Goal: Task Accomplishment & Management: Use online tool/utility

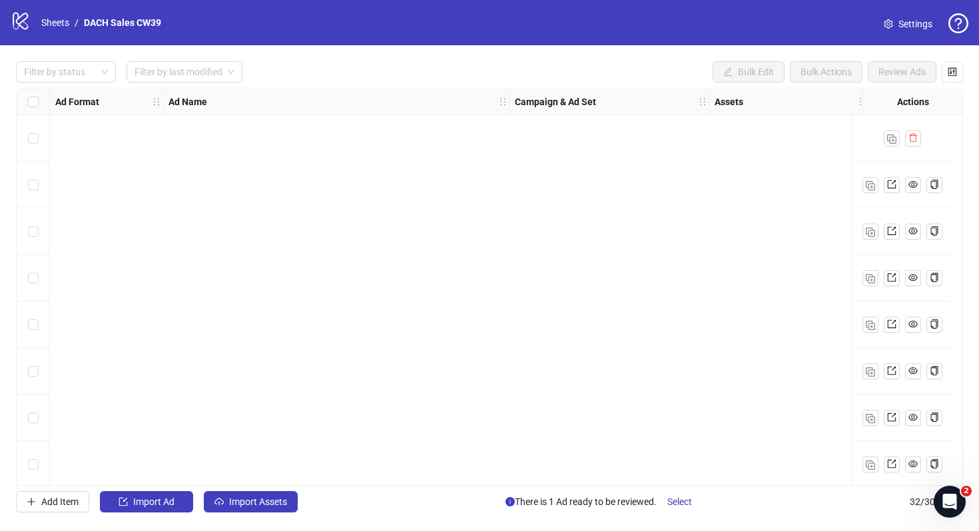
scroll to position [1127, 0]
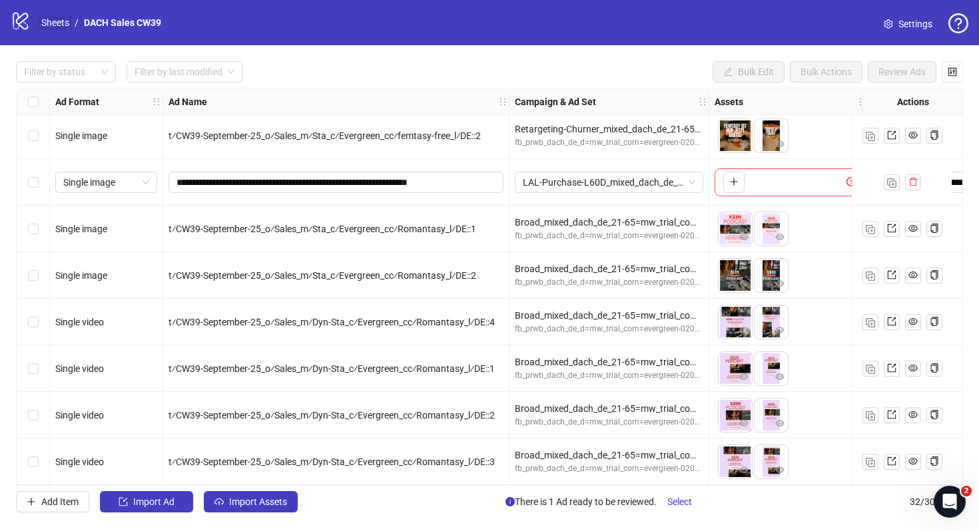
click at [63, 21] on link "Sheets" at bounding box center [55, 22] width 33 height 15
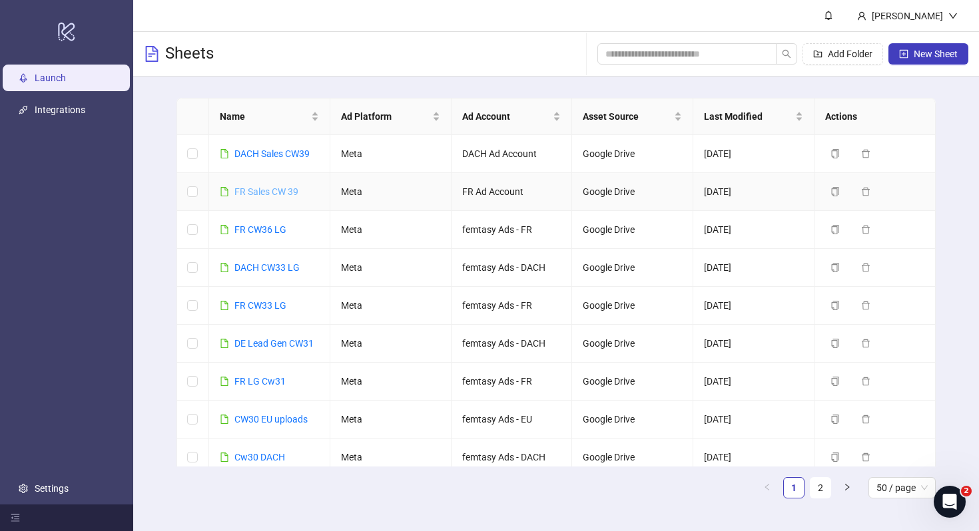
click at [282, 190] on link "FR Sales CW 39" at bounding box center [266, 191] width 64 height 11
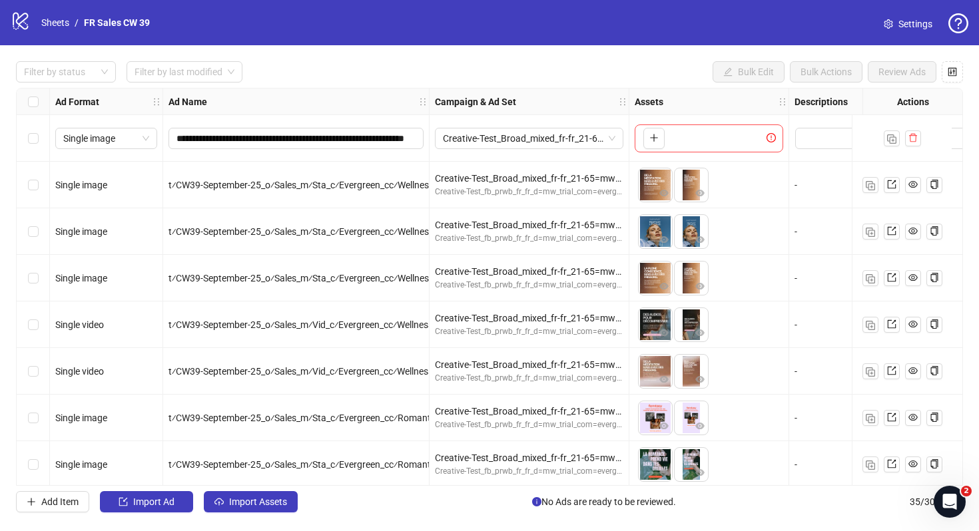
click at [894, 26] on link "Settings" at bounding box center [908, 23] width 70 height 21
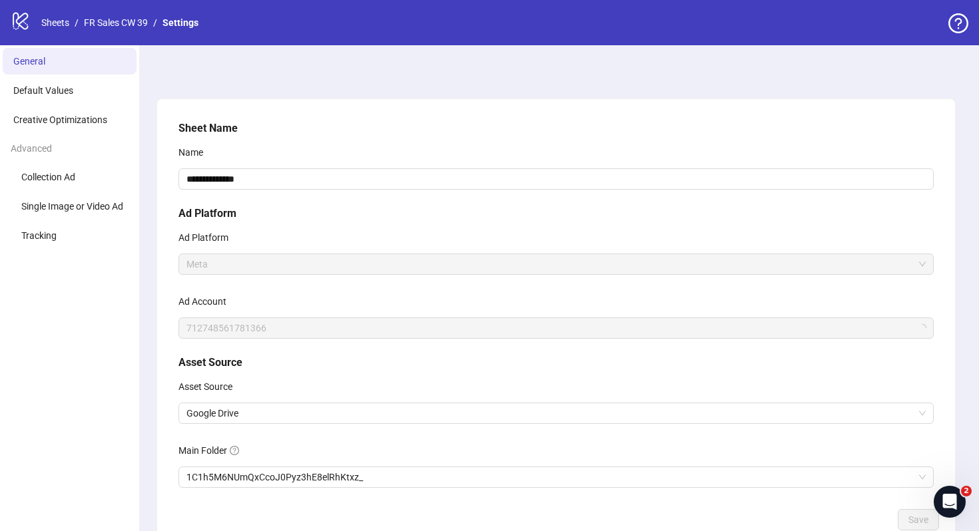
scroll to position [85, 0]
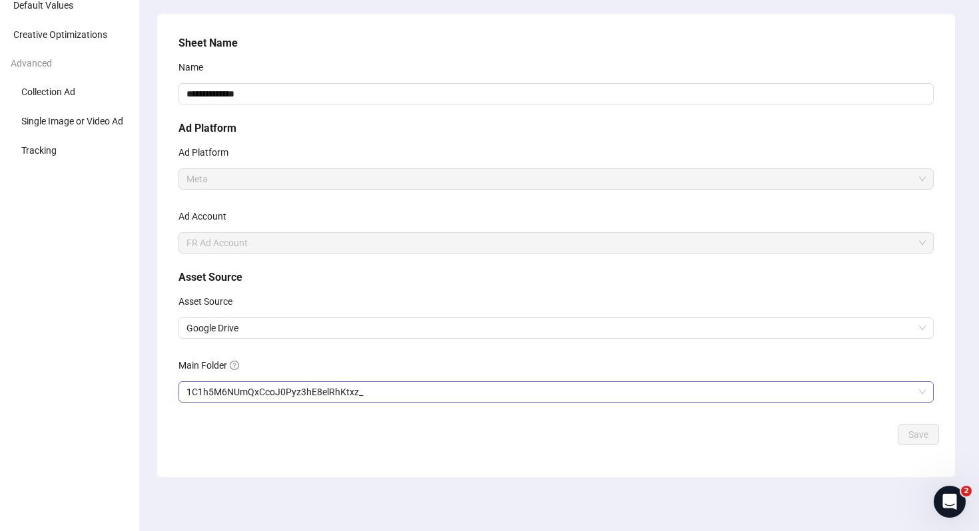
click at [575, 395] on span "1C1h5M6NUmQxCcoJ0Pyz3hE8elRhKtxz_" at bounding box center [555, 392] width 739 height 20
click at [906, 435] on button "Save" at bounding box center [918, 434] width 41 height 21
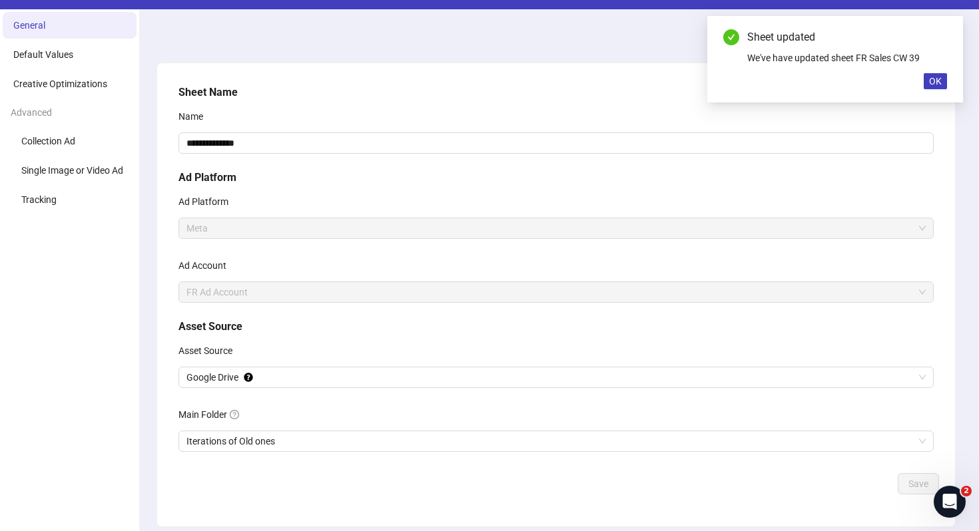
scroll to position [0, 0]
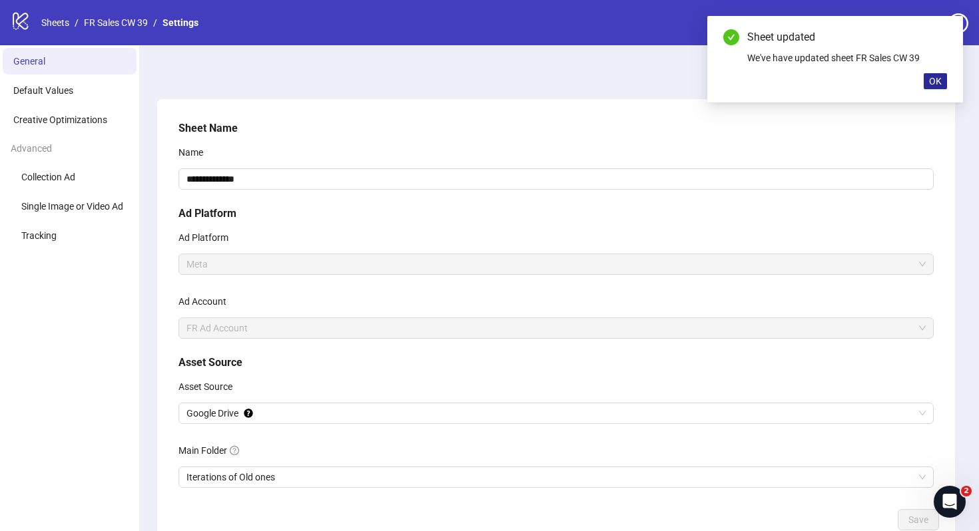
click at [932, 79] on span "OK" at bounding box center [935, 81] width 13 height 11
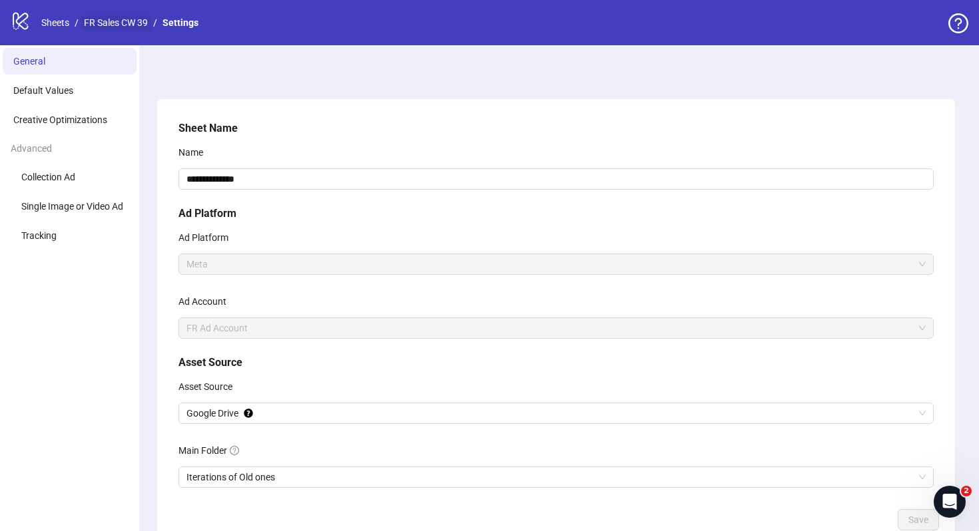
click at [129, 27] on link "FR Sales CW 39" at bounding box center [115, 22] width 69 height 15
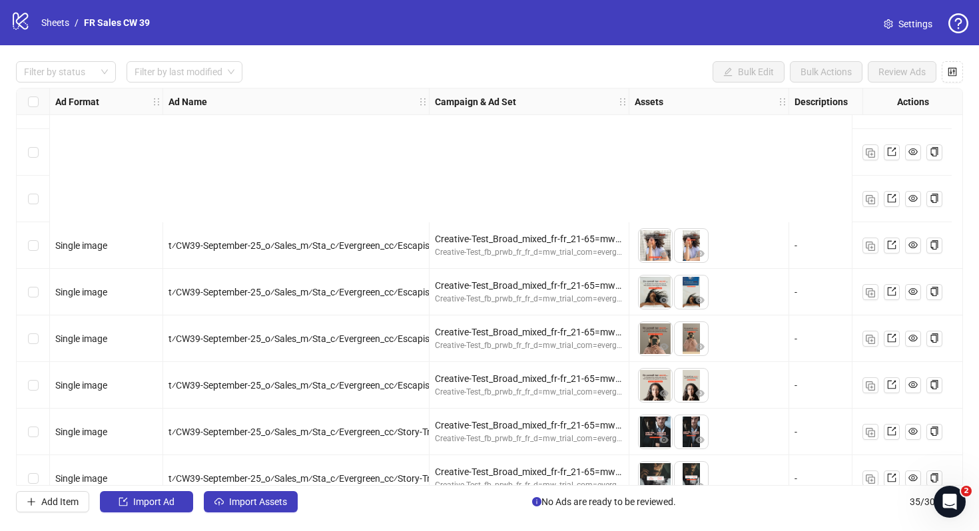
scroll to position [1266, 0]
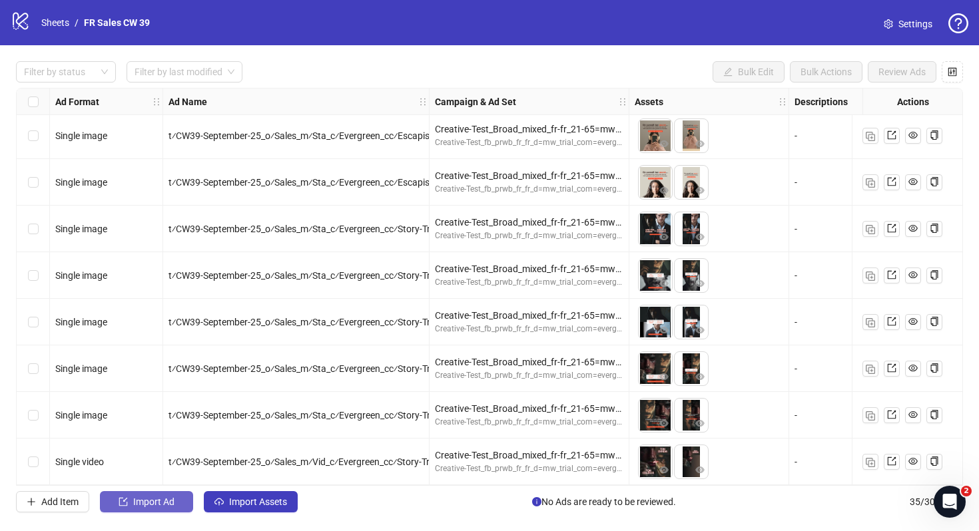
click at [152, 503] on span "Import Ad" at bounding box center [153, 502] width 41 height 11
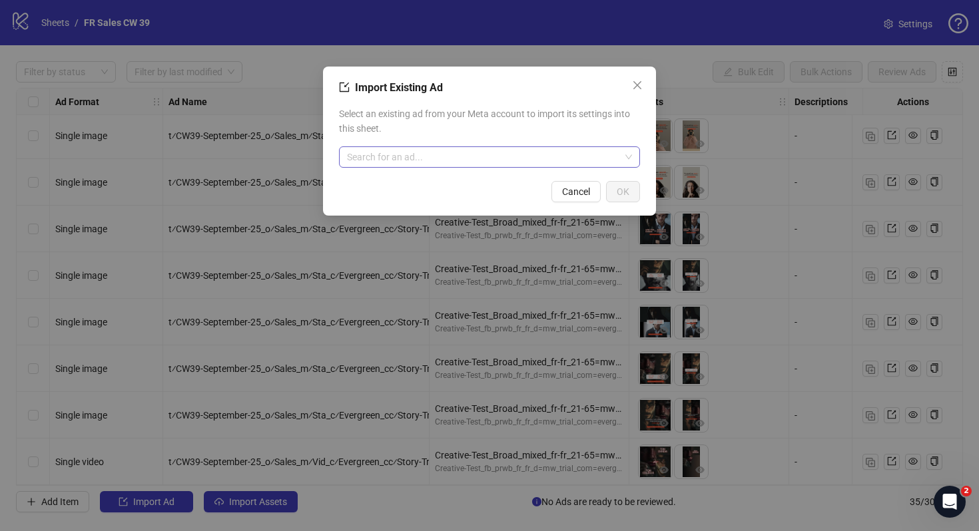
click at [439, 158] on input "search" at bounding box center [483, 157] width 273 height 20
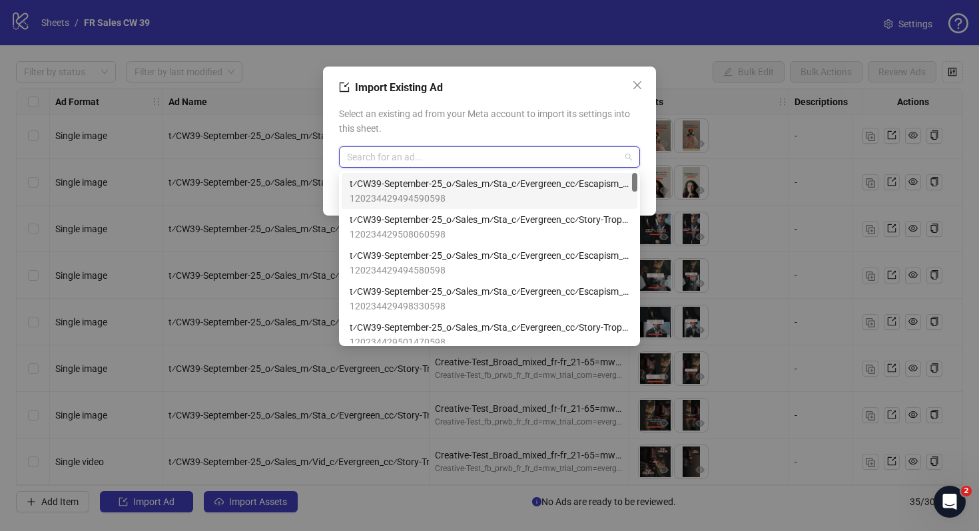
click at [456, 186] on span "t⁄CW39-September-25_o⁄Sales_m⁄Sta_c⁄Evergreen_cc⁄Escapism_l⁄FR__1" at bounding box center [490, 183] width 280 height 15
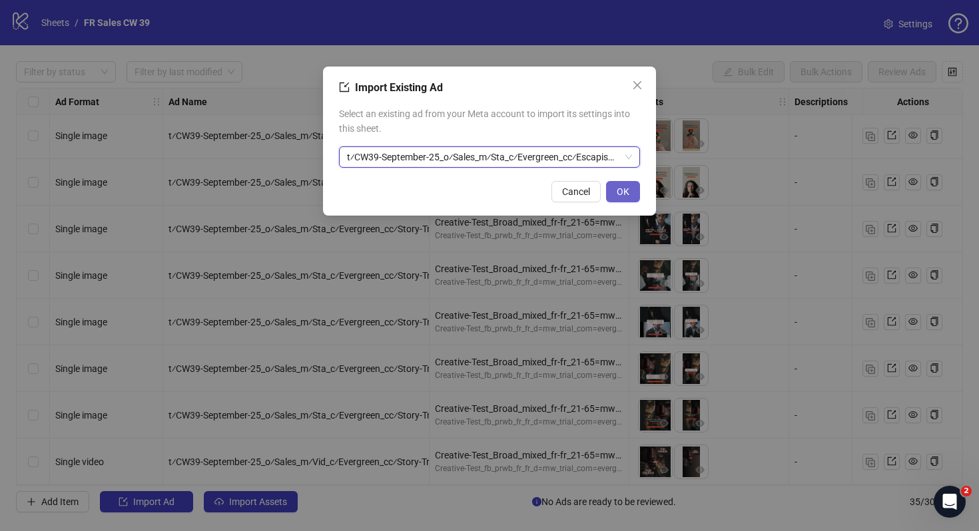
click at [635, 186] on button "OK" at bounding box center [623, 191] width 34 height 21
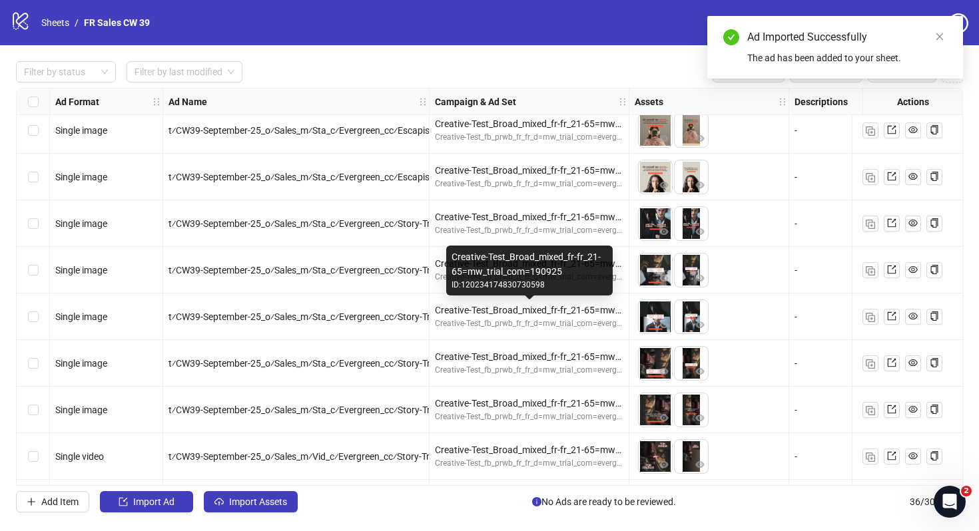
scroll to position [1313, 0]
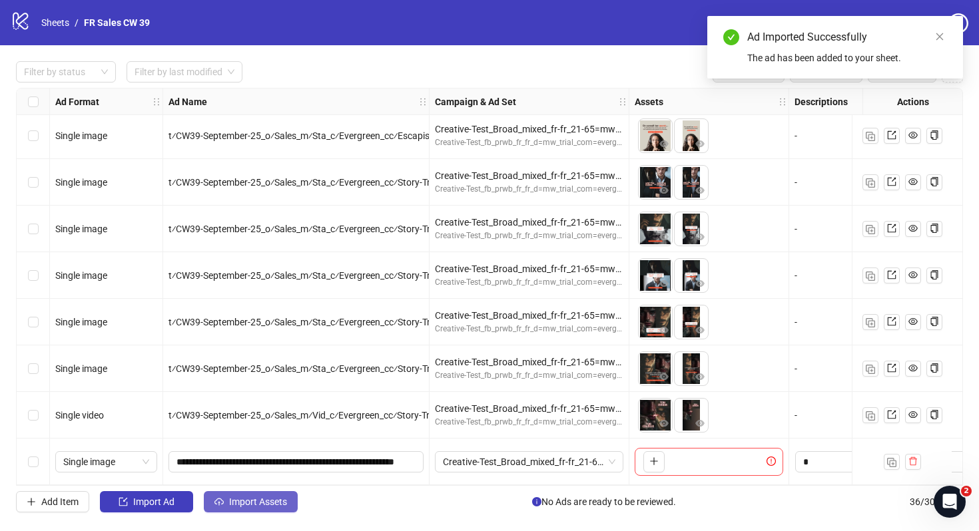
click at [274, 495] on button "Import Assets" at bounding box center [251, 501] width 94 height 21
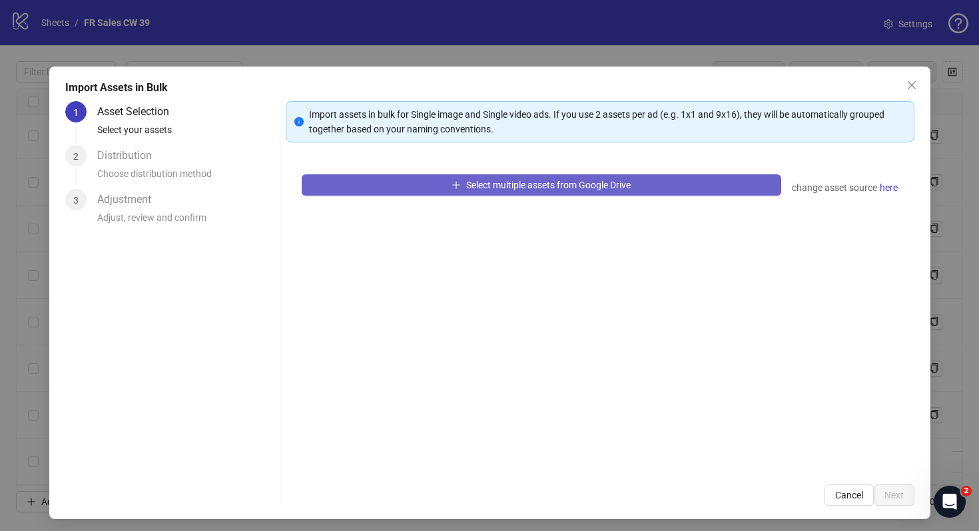
click at [447, 186] on button "Select multiple assets from Google Drive" at bounding box center [541, 184] width 479 height 21
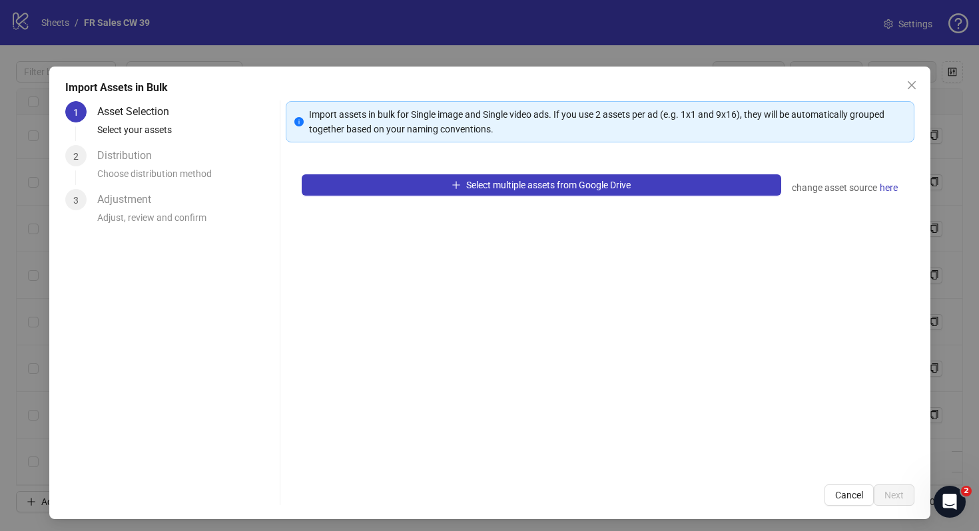
click at [877, 194] on div "change asset source here" at bounding box center [845, 188] width 107 height 16
click at [880, 190] on span "here" at bounding box center [889, 187] width 18 height 15
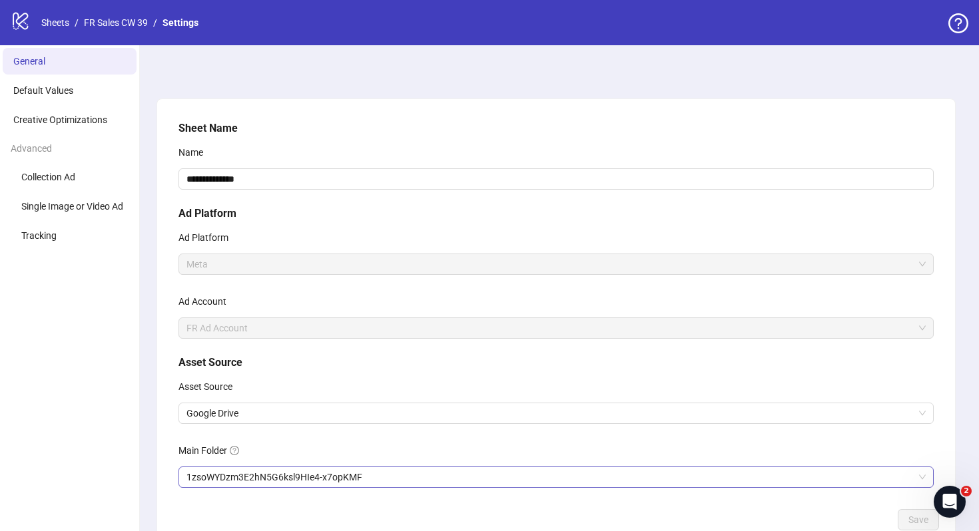
click at [597, 485] on span "1zsoWYDzm3E2hN5G6ksl9HIe4-x7opKMF" at bounding box center [555, 477] width 739 height 20
click at [909, 523] on span "Save" at bounding box center [918, 520] width 20 height 11
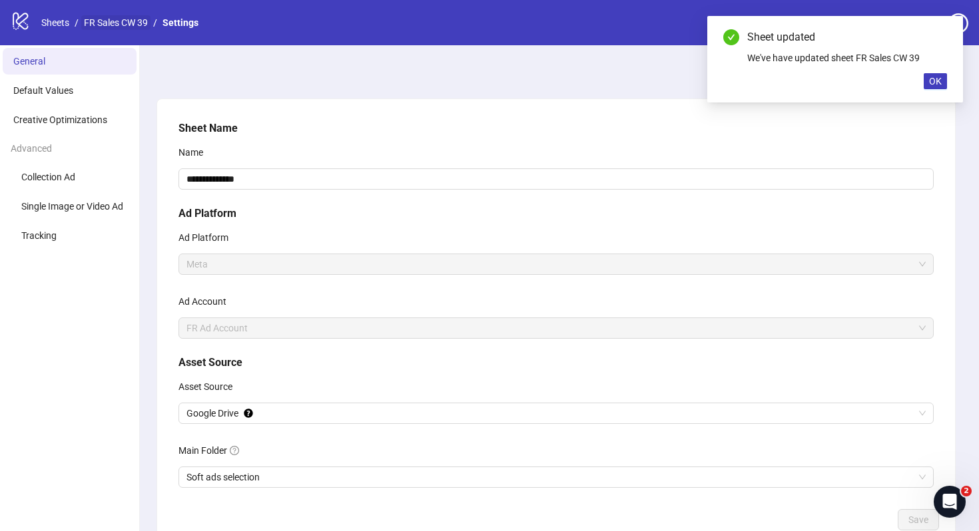
click at [121, 21] on link "FR Sales CW 39" at bounding box center [115, 22] width 69 height 15
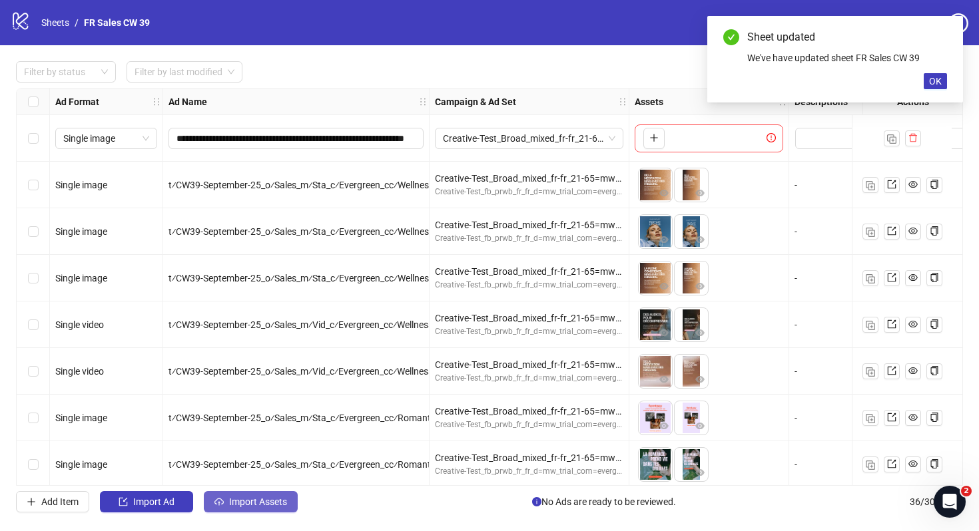
click at [244, 511] on button "Import Assets" at bounding box center [251, 501] width 94 height 21
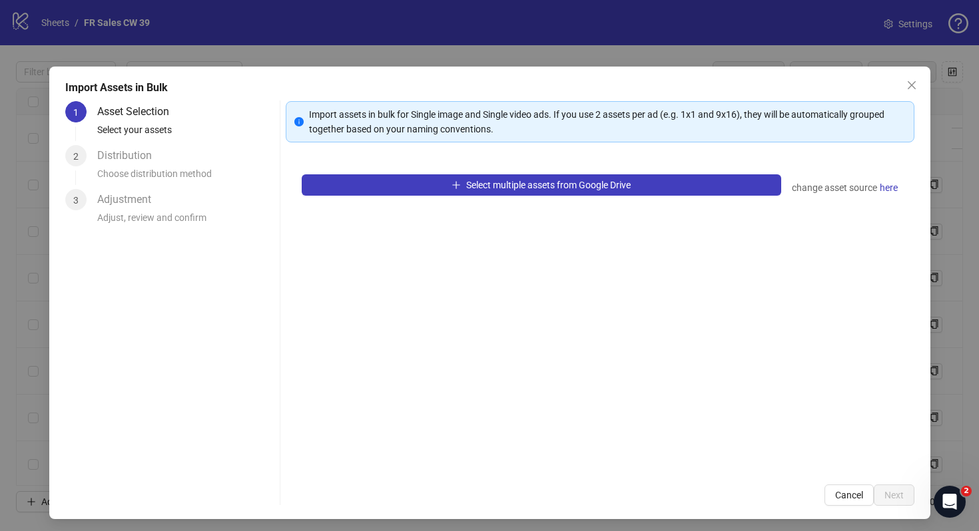
click at [392, 196] on div "Select multiple assets from Google Drive change asset source here" at bounding box center [600, 313] width 629 height 310
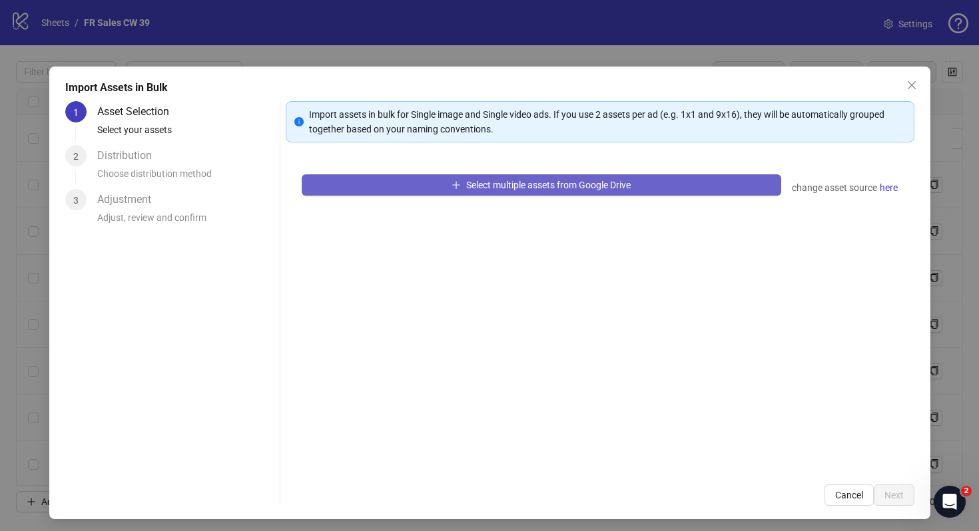
click at [391, 186] on button "Select multiple assets from Google Drive" at bounding box center [541, 184] width 479 height 21
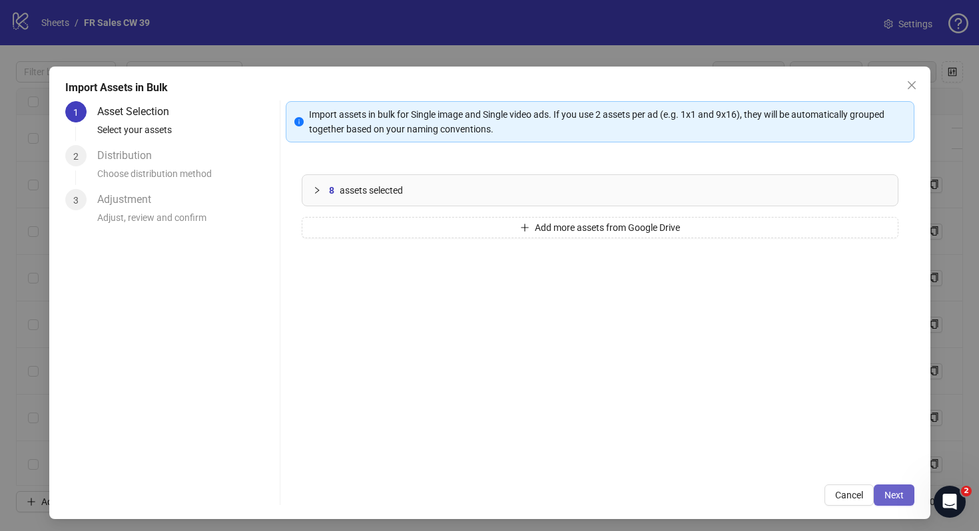
click at [895, 492] on span "Next" at bounding box center [893, 495] width 19 height 11
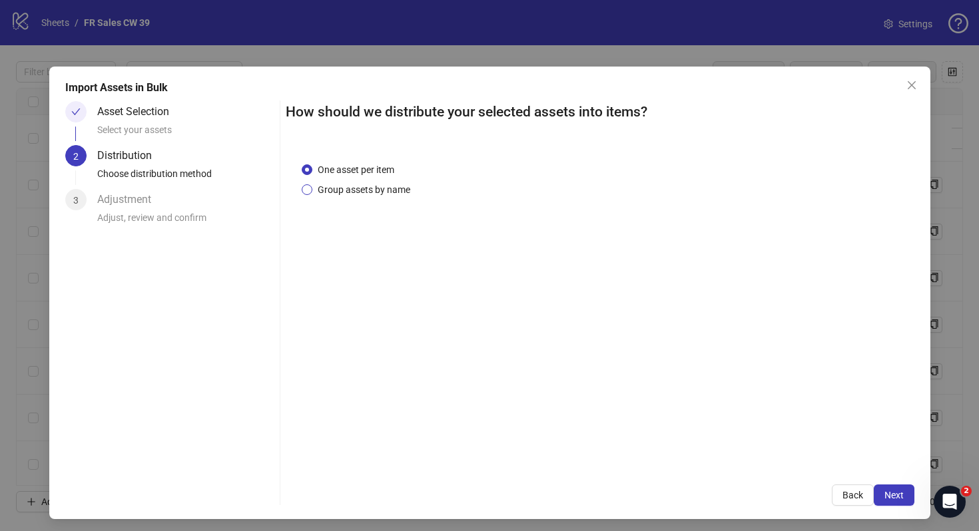
click at [366, 190] on span "Group assets by name" at bounding box center [363, 189] width 103 height 15
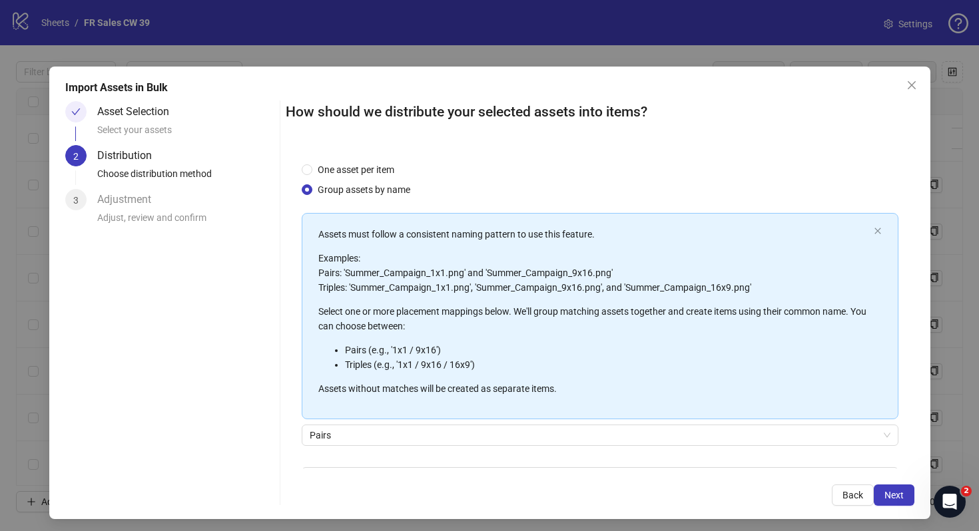
scroll to position [83, 0]
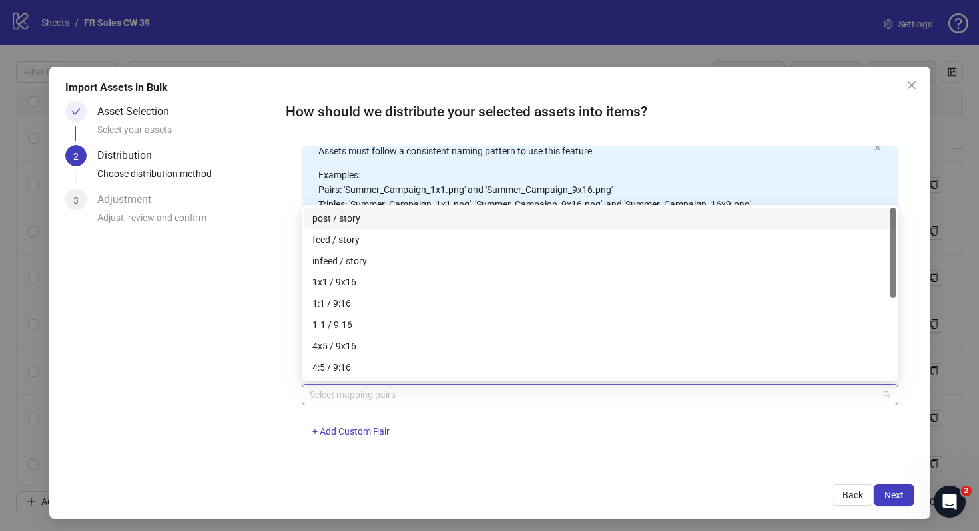
click at [452, 386] on div at bounding box center [592, 395] width 577 height 19
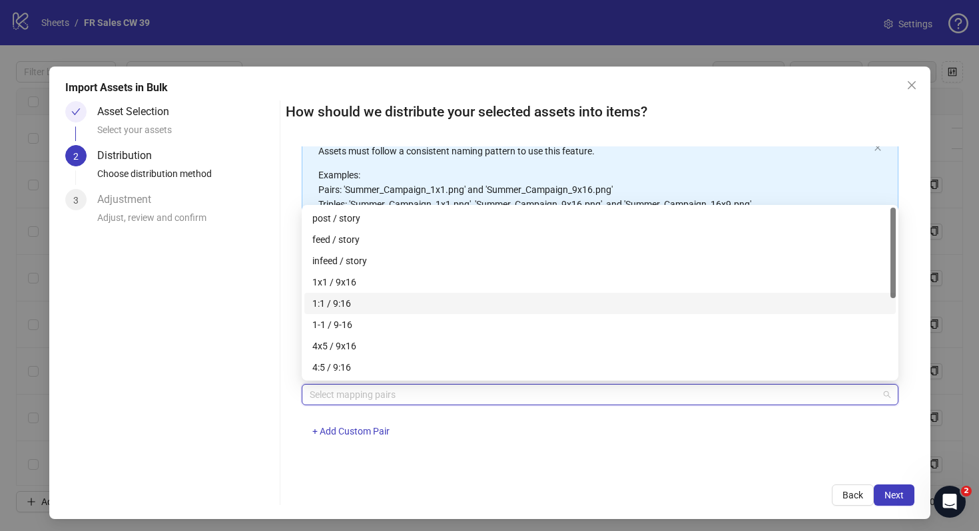
click at [447, 298] on div "1:1 / 9:16" at bounding box center [599, 303] width 575 height 15
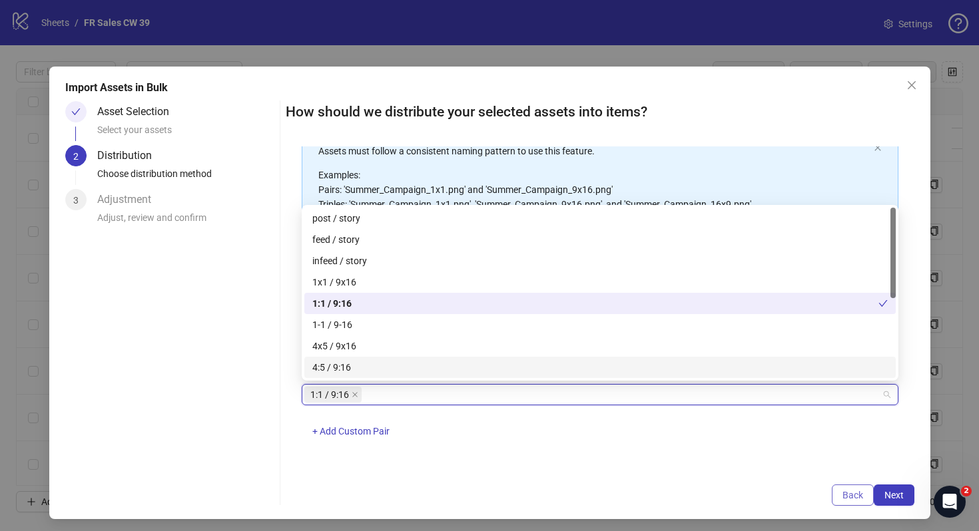
click at [870, 491] on button "Back" at bounding box center [853, 495] width 42 height 21
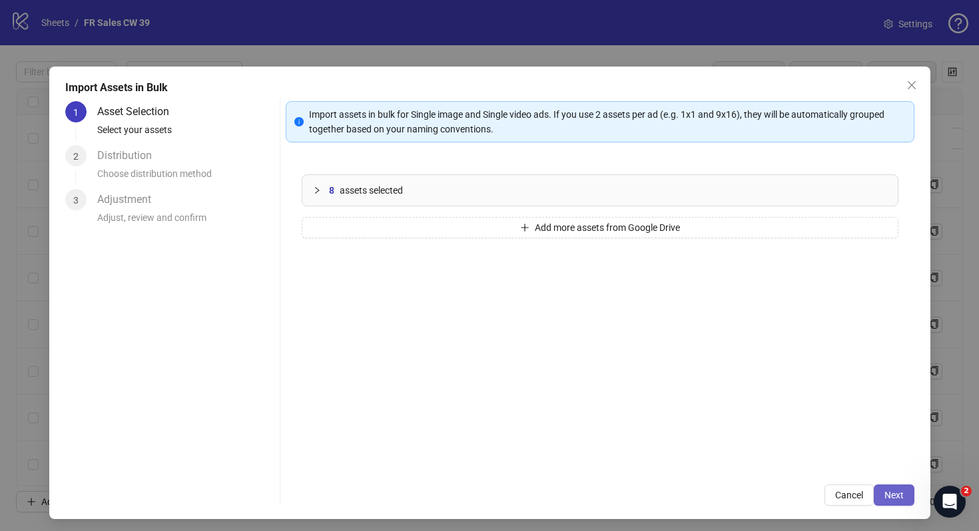
click at [912, 491] on button "Next" at bounding box center [894, 495] width 41 height 21
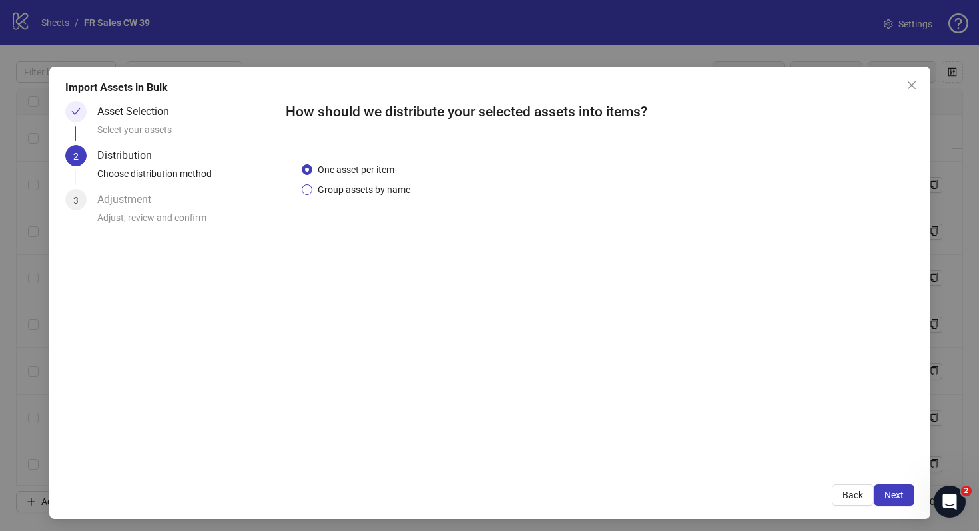
click at [397, 185] on span "Group assets by name" at bounding box center [363, 189] width 103 height 15
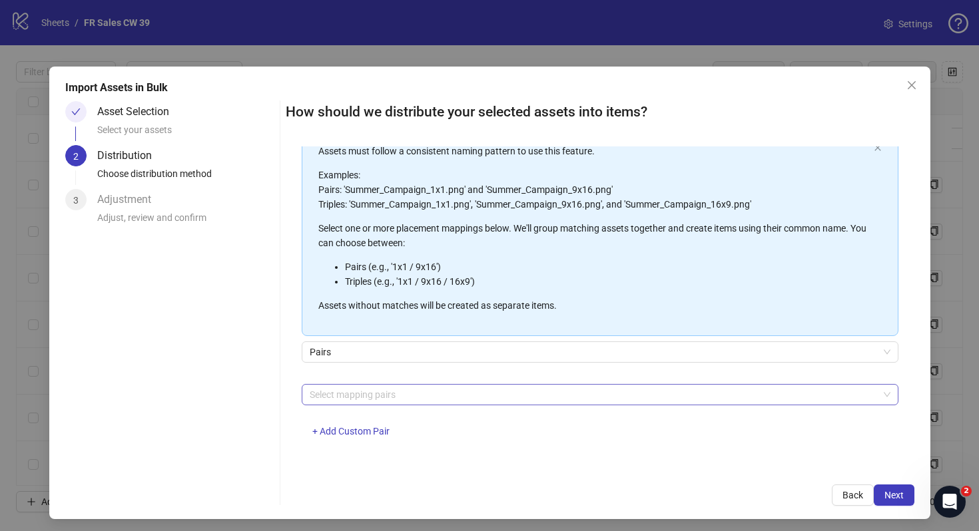
click at [454, 398] on div at bounding box center [592, 395] width 577 height 19
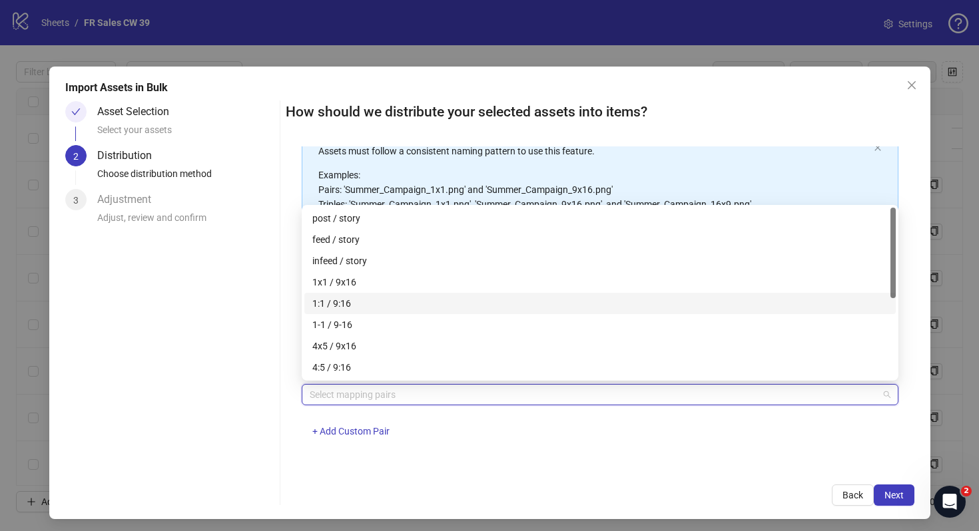
click at [454, 300] on div "1:1 / 9:16" at bounding box center [599, 303] width 575 height 15
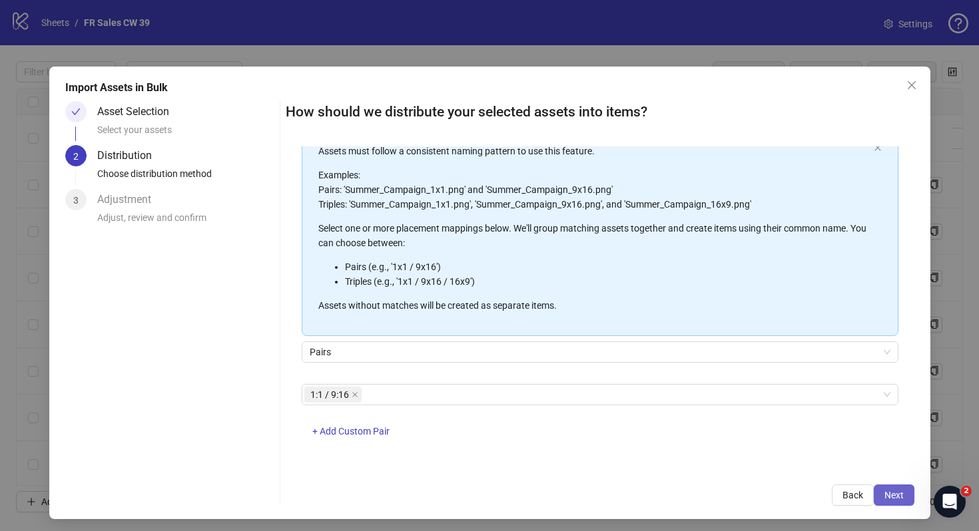
click at [912, 498] on button "Next" at bounding box center [894, 495] width 41 height 21
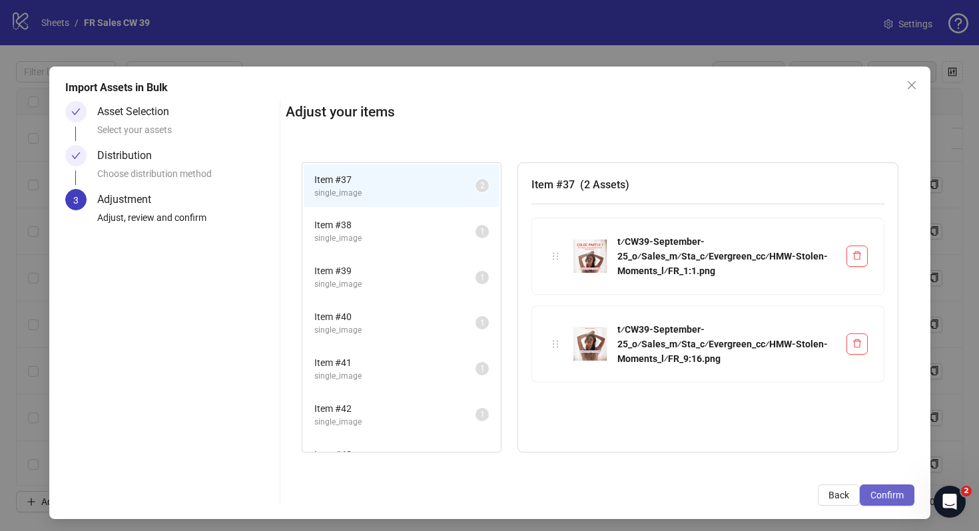
click at [911, 498] on button "Confirm" at bounding box center [887, 495] width 55 height 21
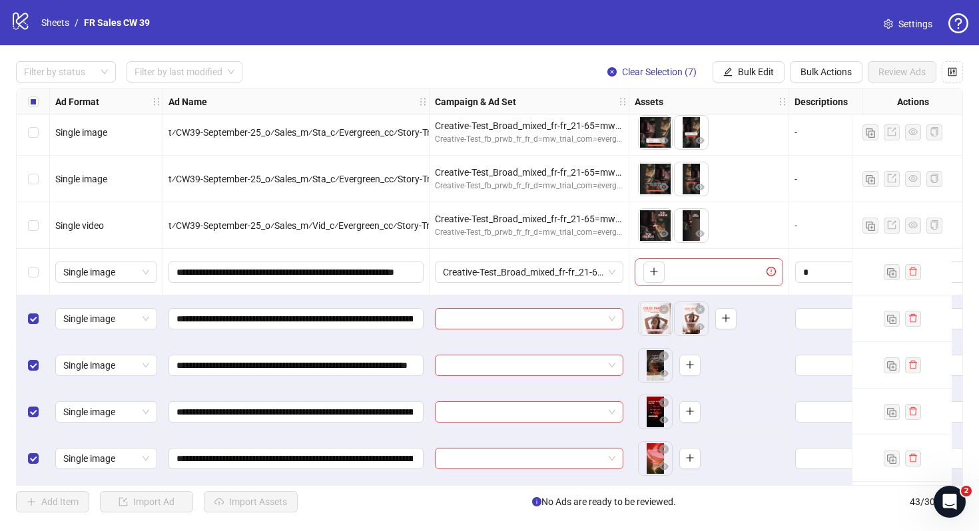
scroll to position [1639, 0]
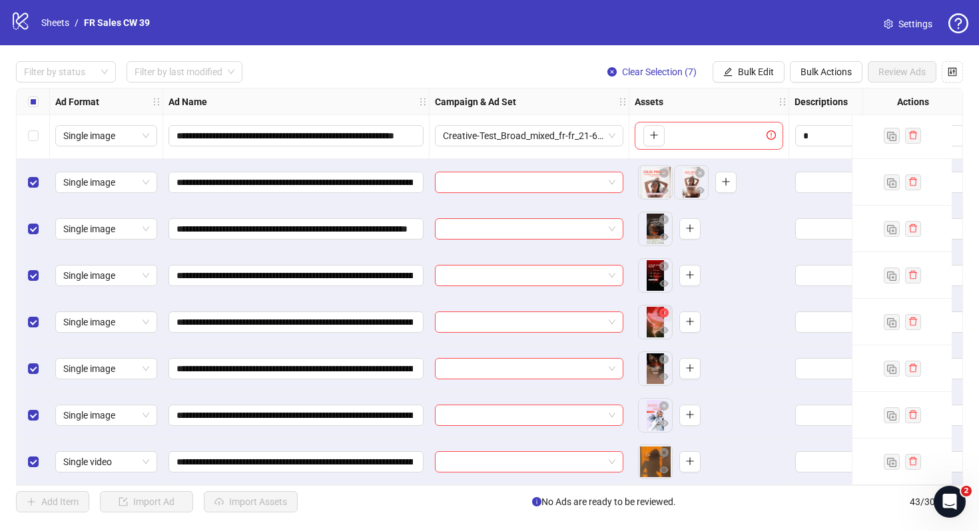
click at [665, 308] on icon "close-circle" at bounding box center [663, 312] width 9 height 9
click at [665, 259] on button "button" at bounding box center [664, 267] width 16 height 16
click at [667, 449] on icon "close-circle" at bounding box center [663, 452] width 9 height 9
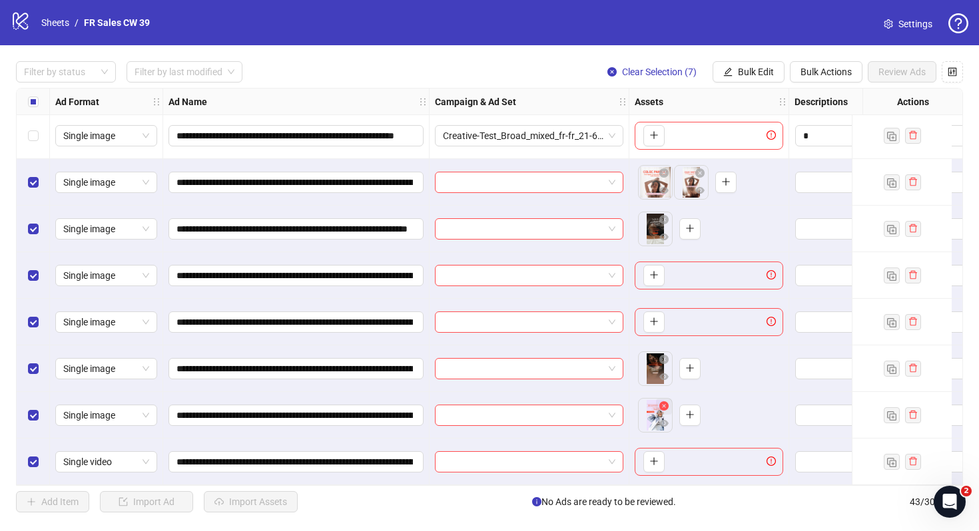
click at [667, 402] on icon "close-circle" at bounding box center [663, 406] width 9 height 9
click at [664, 357] on icon "close-circle" at bounding box center [663, 359] width 9 height 9
click at [663, 215] on icon "close-circle" at bounding box center [663, 219] width 9 height 9
click at [146, 229] on span "Single image" at bounding box center [106, 229] width 86 height 20
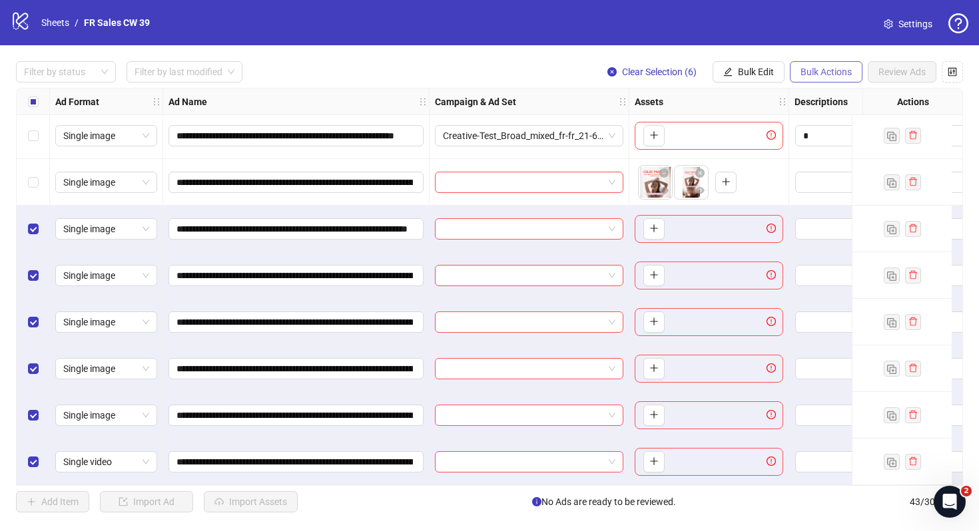
click at [810, 79] on button "Bulk Actions" at bounding box center [826, 71] width 73 height 21
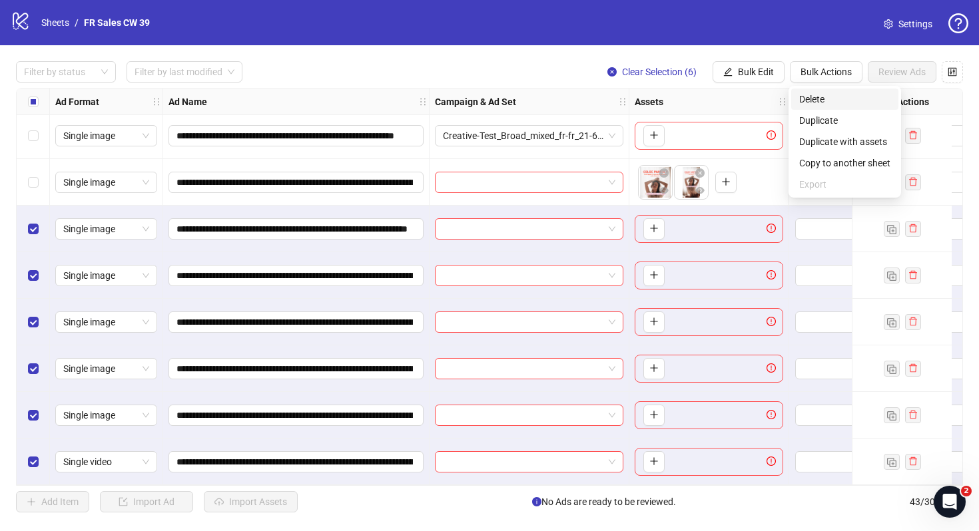
click at [822, 94] on span "Delete" at bounding box center [844, 99] width 91 height 15
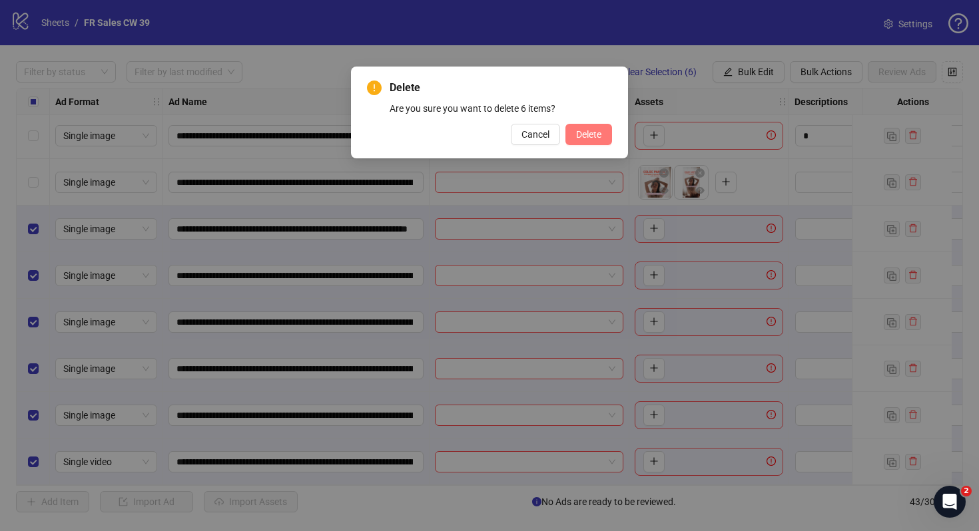
click at [592, 127] on button "Delete" at bounding box center [588, 134] width 47 height 21
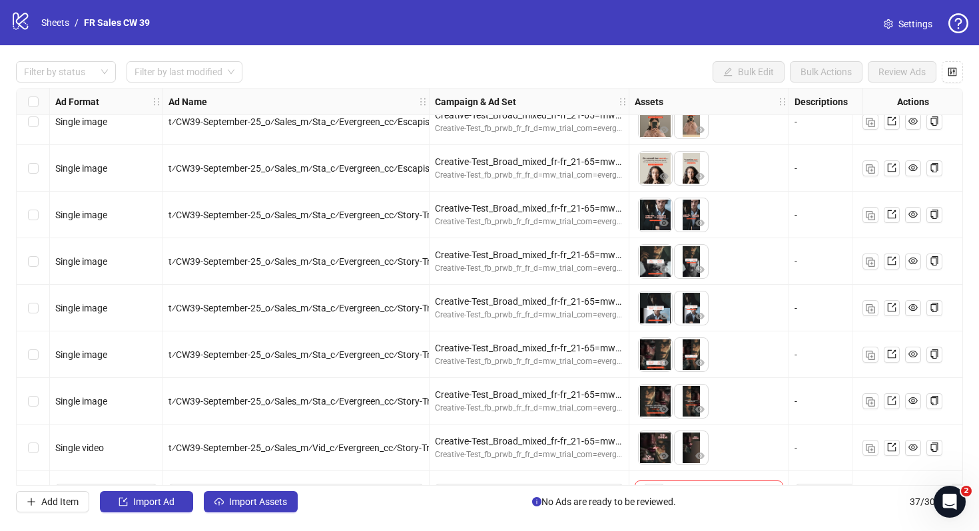
scroll to position [1360, 0]
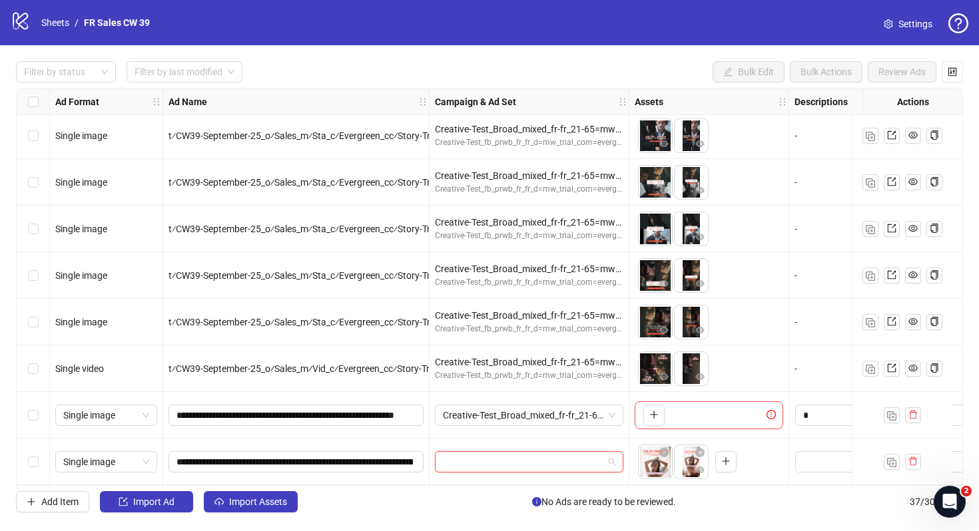
click at [550, 459] on input "search" at bounding box center [523, 462] width 160 height 20
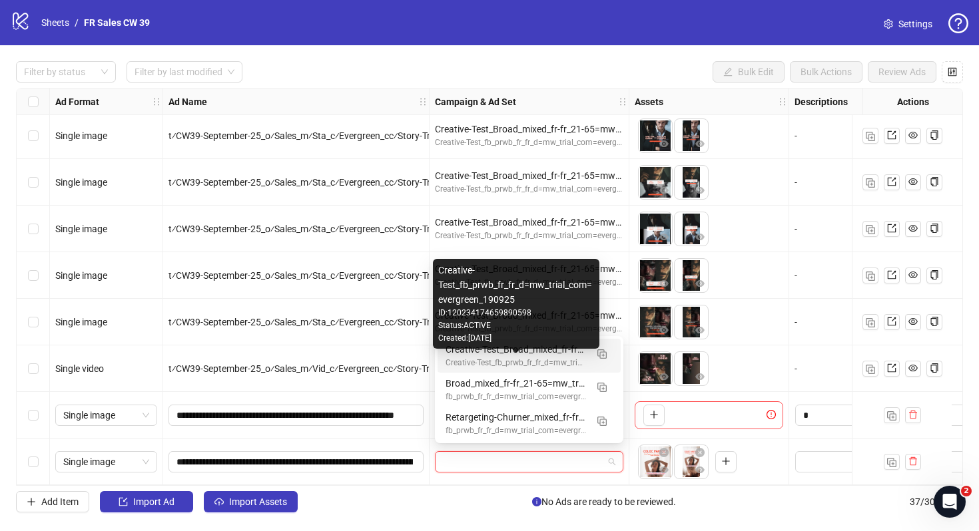
click at [546, 362] on div "Creative-Test_fb_prwb_fr_fr_d=mw_trial_com=evergreen_190925" at bounding box center [515, 363] width 140 height 13
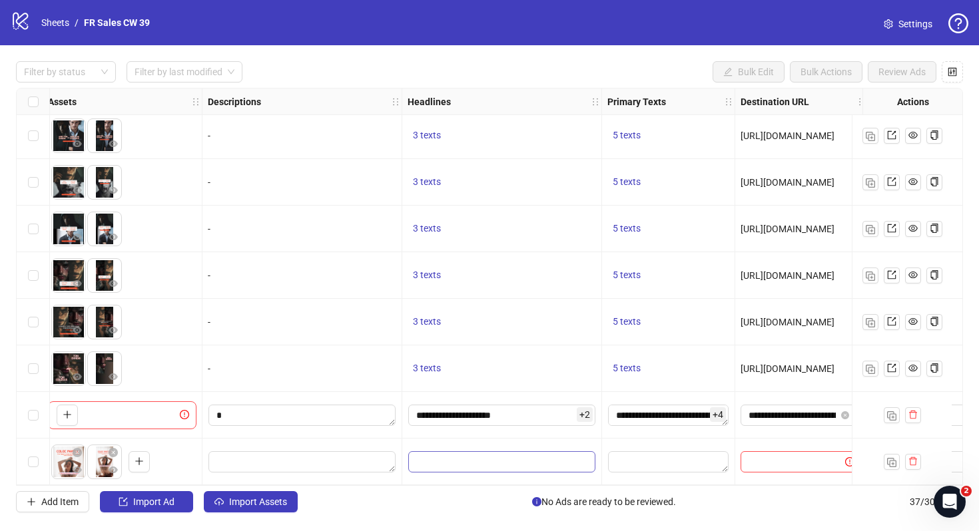
scroll to position [1360, 590]
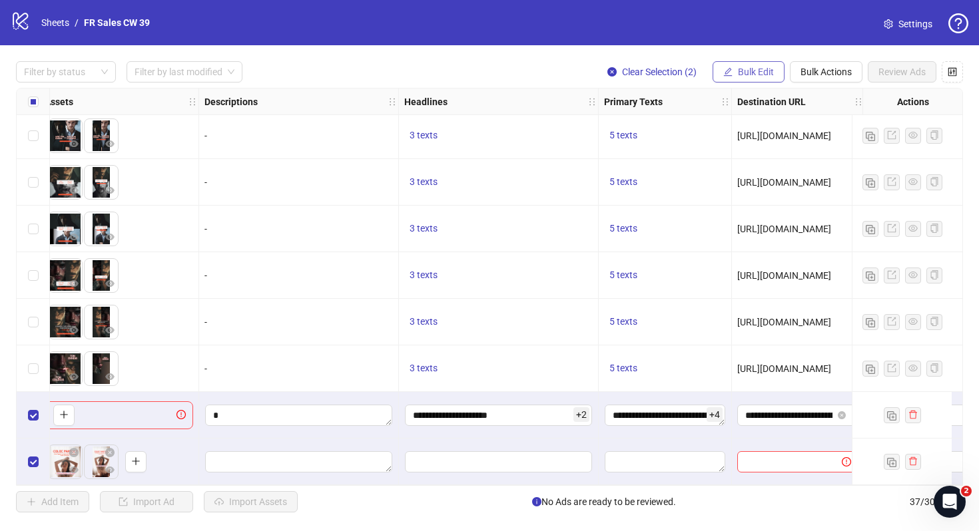
click at [738, 69] on span "Bulk Edit" at bounding box center [756, 72] width 36 height 11
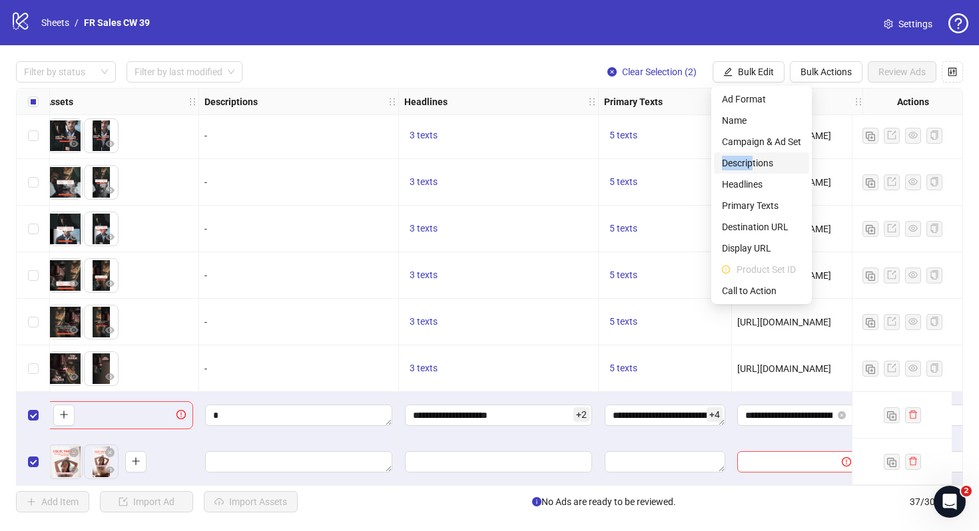
click at [752, 156] on span "Descriptions" at bounding box center [761, 163] width 79 height 15
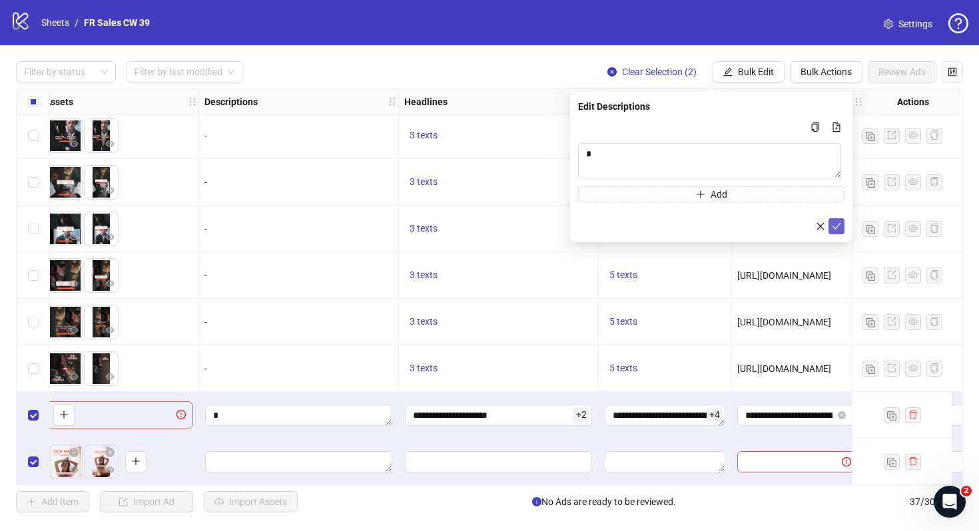
click at [835, 226] on icon "check" at bounding box center [836, 226] width 9 height 9
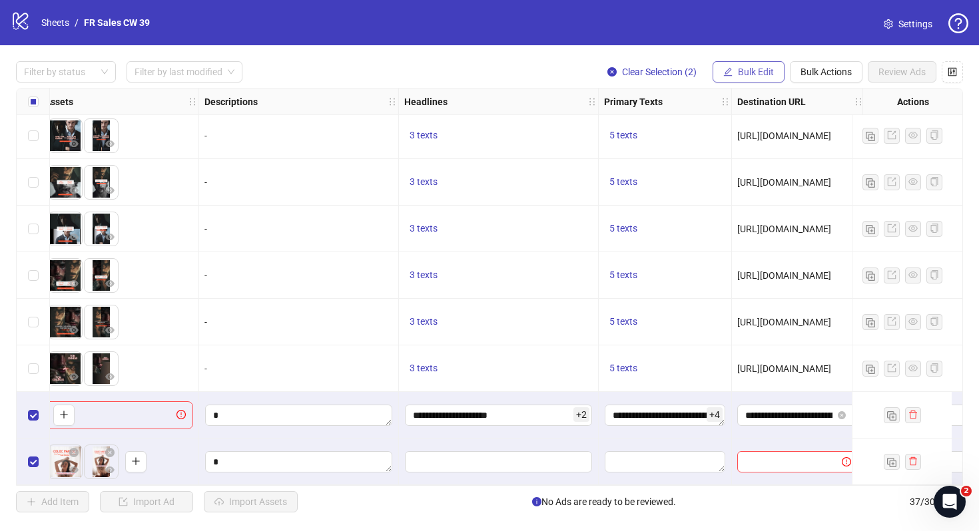
click at [744, 79] on button "Bulk Edit" at bounding box center [748, 71] width 72 height 21
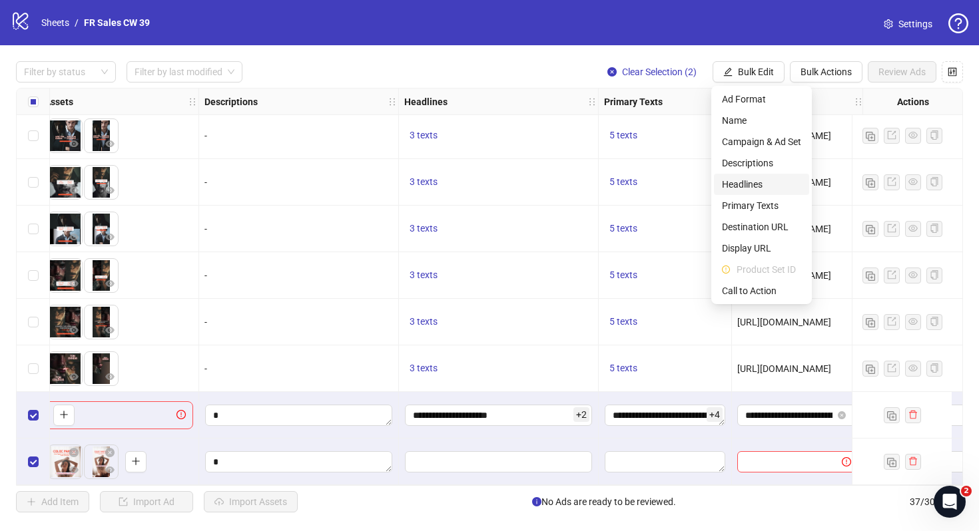
click at [758, 186] on span "Headlines" at bounding box center [761, 184] width 79 height 15
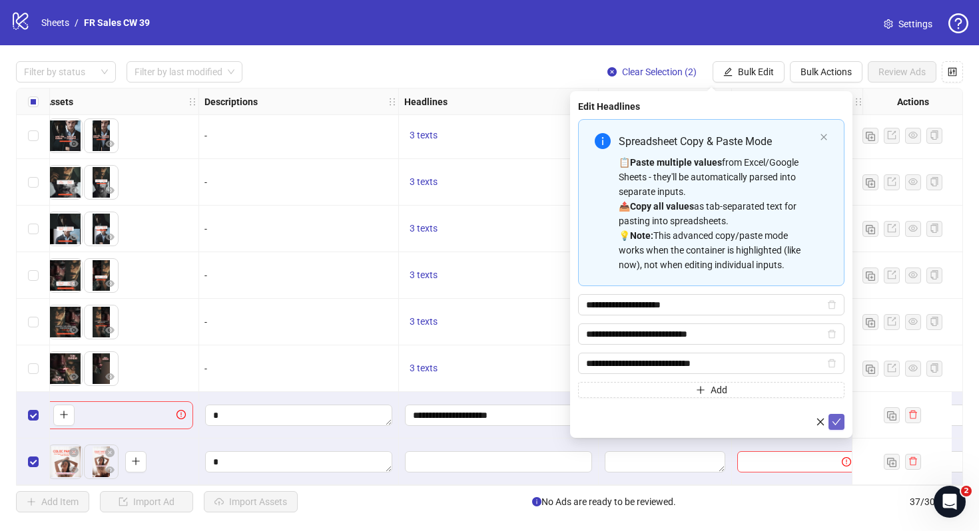
click at [839, 417] on icon "check" at bounding box center [836, 421] width 9 height 9
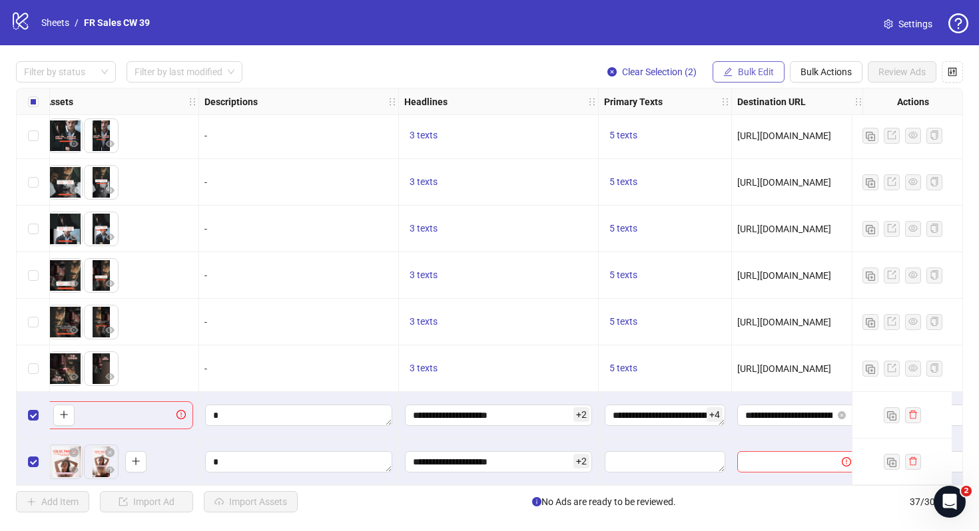
click at [720, 69] on button "Bulk Edit" at bounding box center [748, 71] width 72 height 21
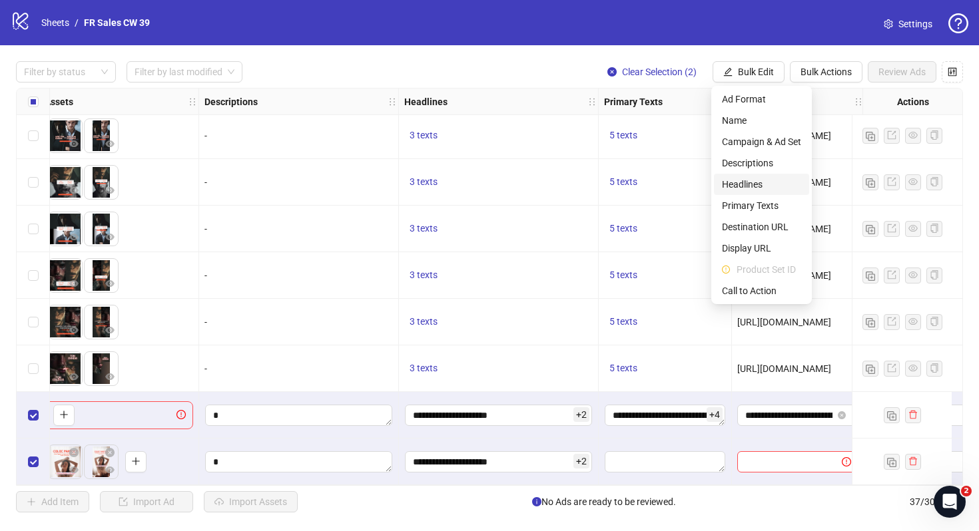
click at [751, 183] on span "Headlines" at bounding box center [761, 184] width 79 height 15
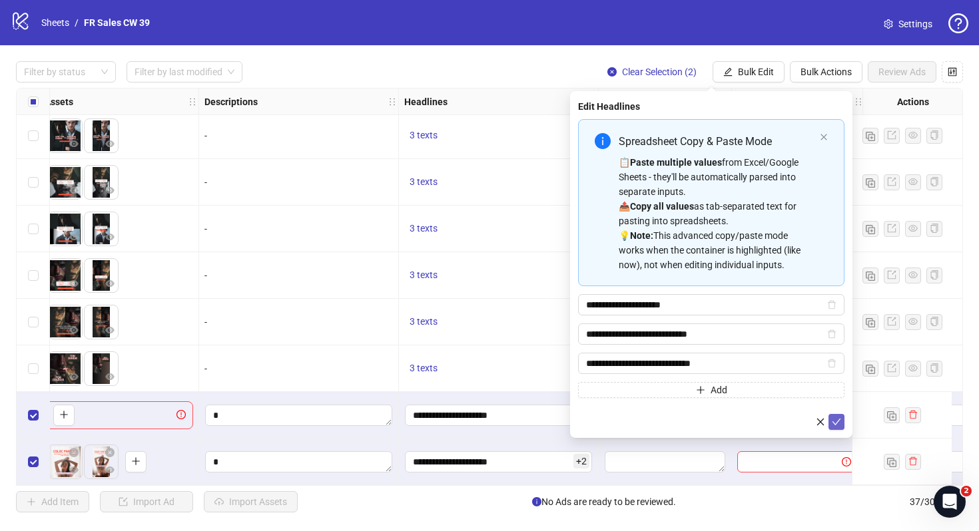
click at [840, 417] on icon "check" at bounding box center [836, 421] width 9 height 9
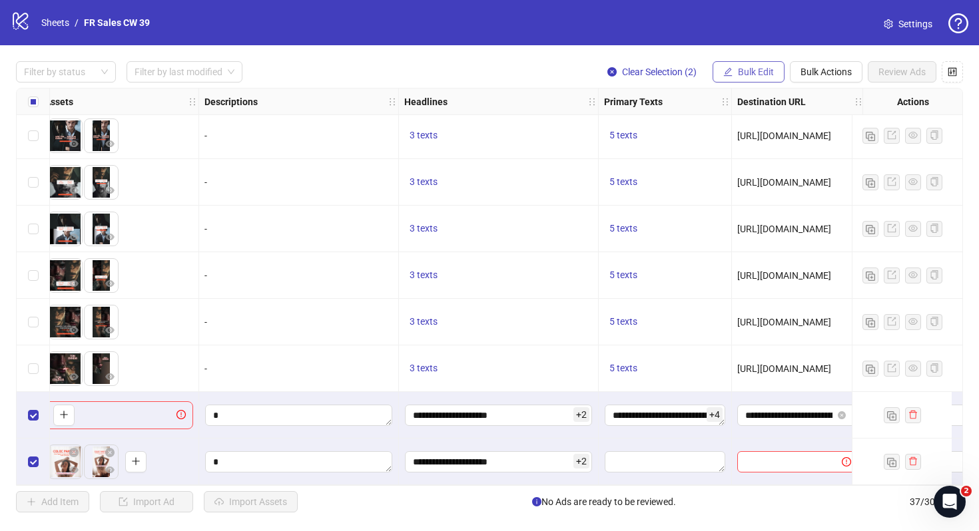
click at [775, 65] on button "Bulk Edit" at bounding box center [748, 71] width 72 height 21
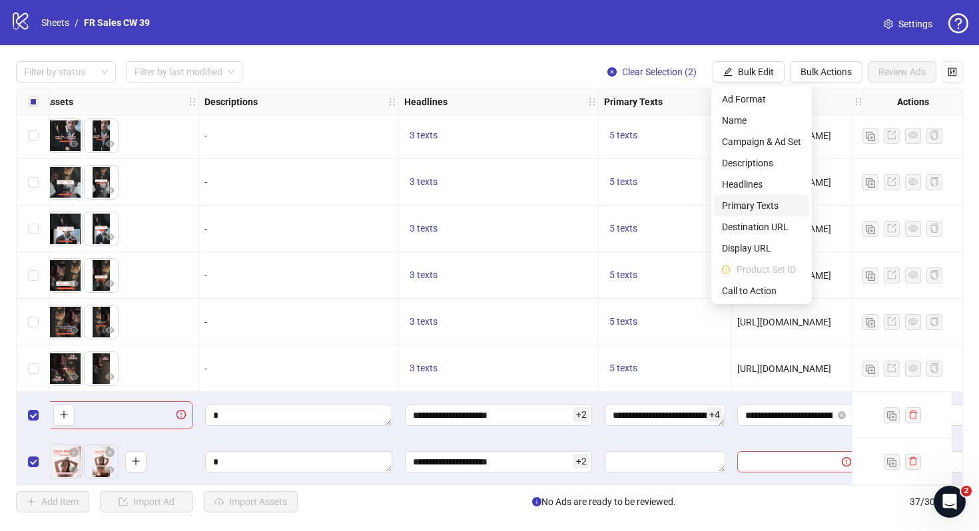
click at [740, 201] on span "Primary Texts" at bounding box center [761, 205] width 79 height 15
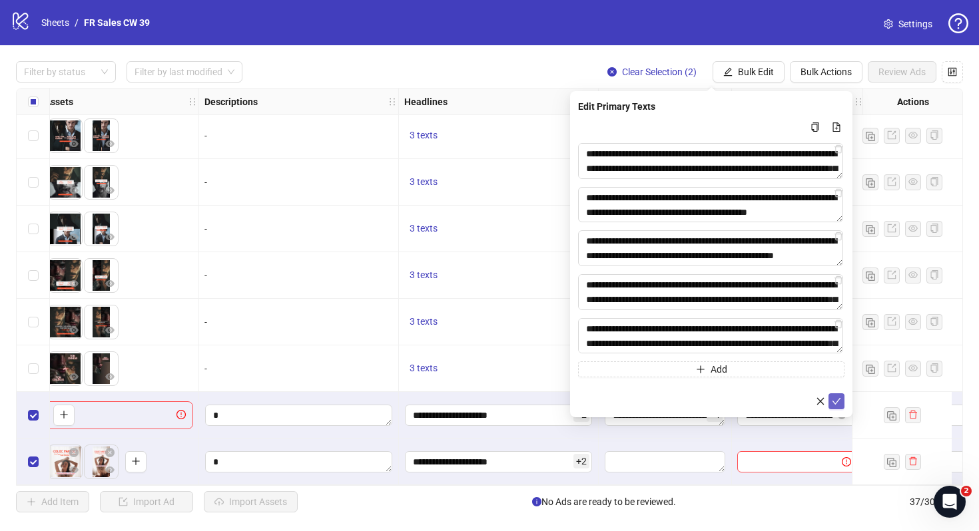
click at [839, 402] on icon "check" at bounding box center [836, 401] width 9 height 9
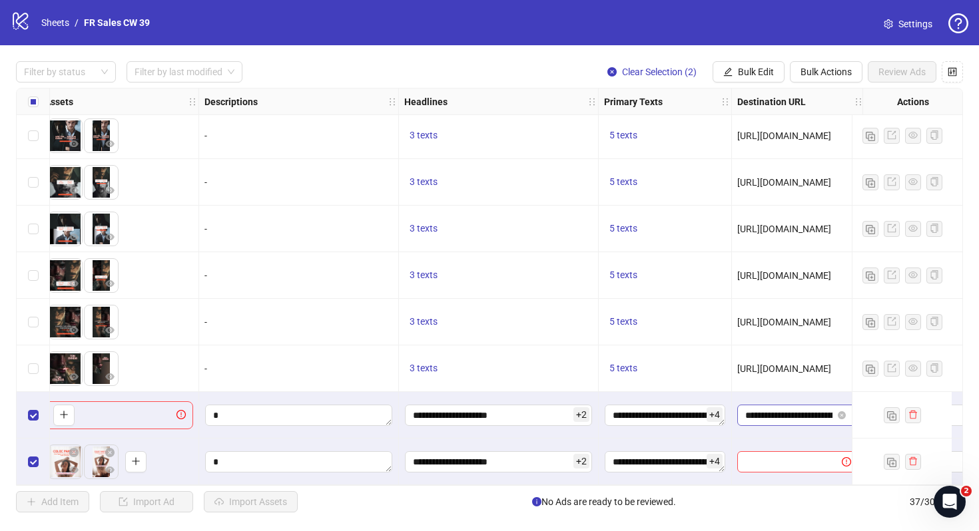
scroll to position [1360, 1031]
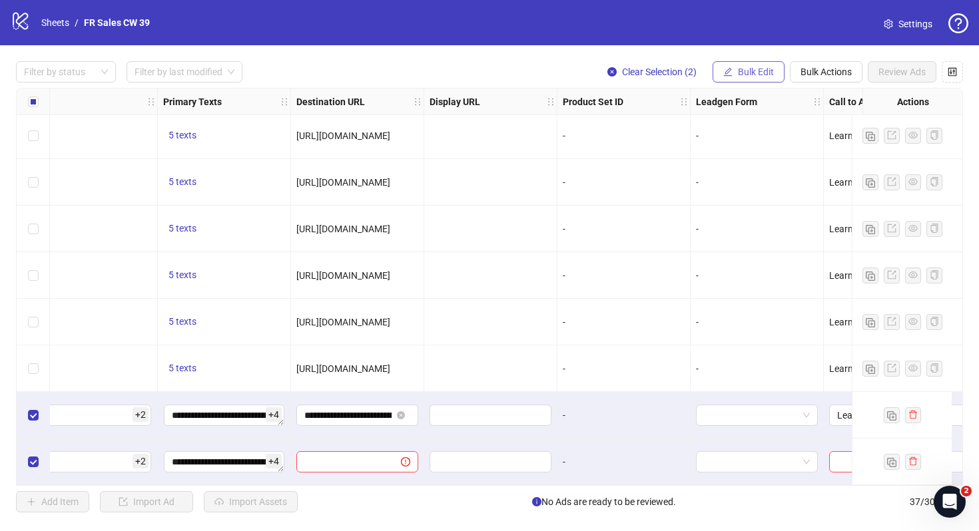
click at [724, 73] on icon "edit" at bounding box center [728, 71] width 9 height 9
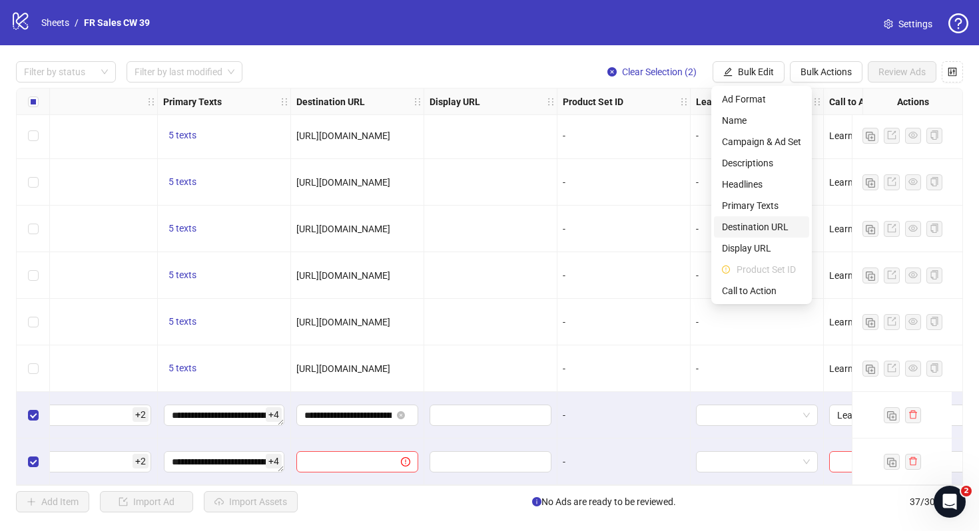
click at [770, 227] on span "Destination URL" at bounding box center [761, 227] width 79 height 15
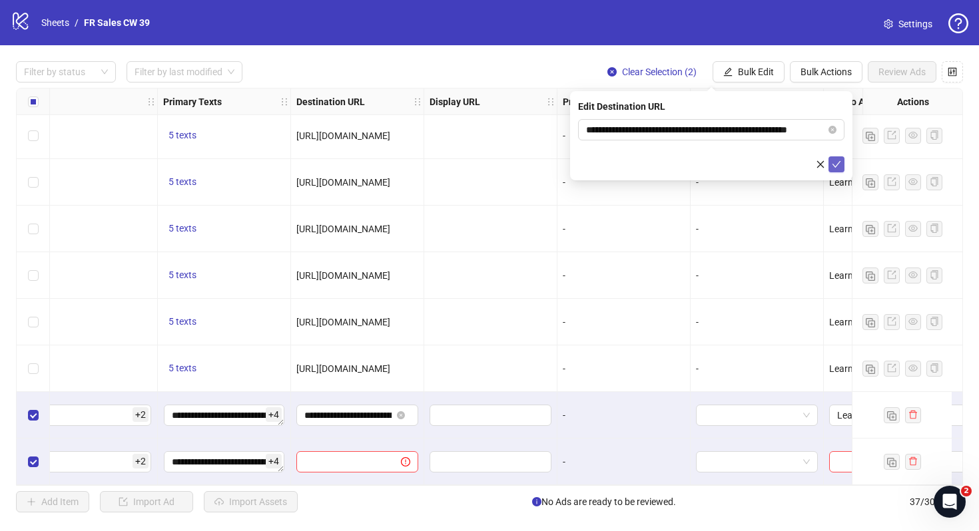
click at [835, 166] on icon "check" at bounding box center [836, 164] width 9 height 7
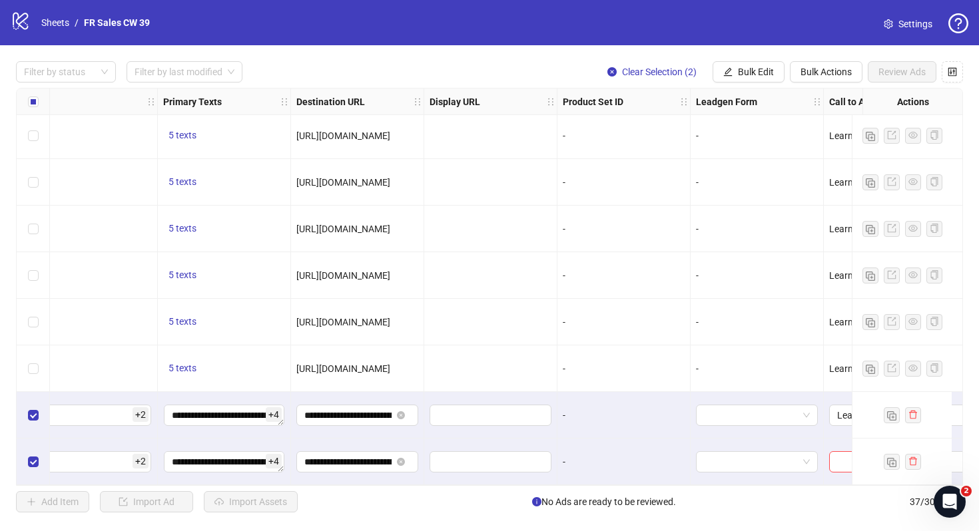
scroll to position [1360, 1242]
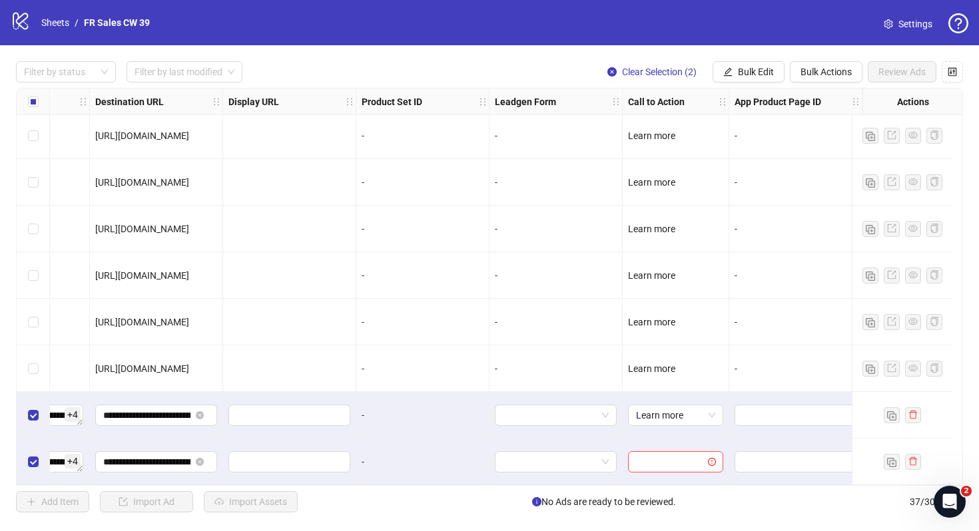
click at [760, 87] on div "Filter by status Filter by last modified Clear Selection (2) Bulk Edit Bulk Act…" at bounding box center [489, 286] width 979 height 483
click at [750, 72] on span "Bulk Edit" at bounding box center [756, 72] width 36 height 11
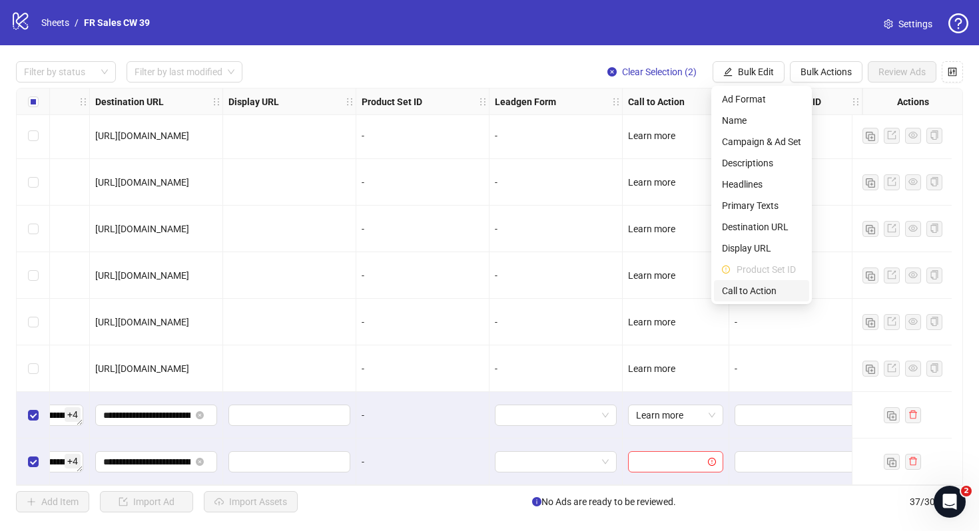
click at [753, 288] on span "Call to Action" at bounding box center [761, 291] width 79 height 15
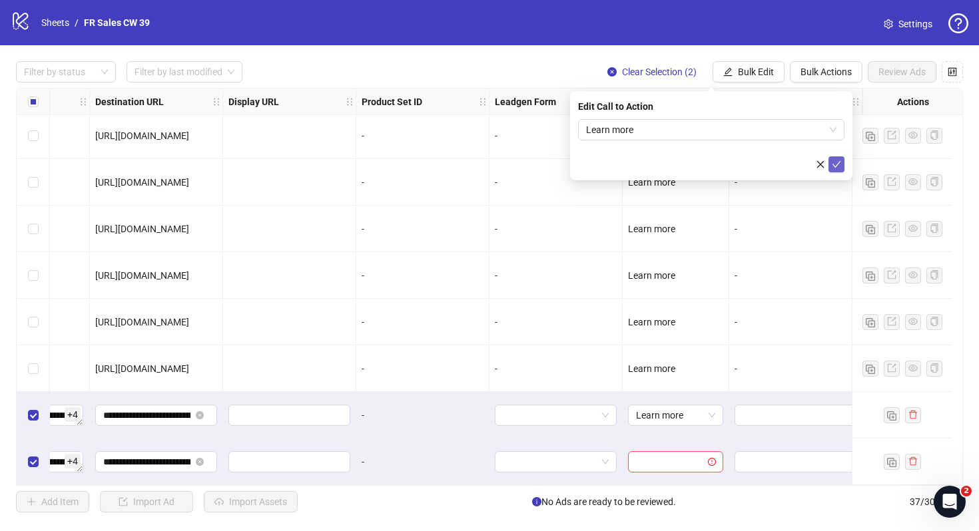
click at [836, 164] on icon "check" at bounding box center [836, 164] width 9 height 7
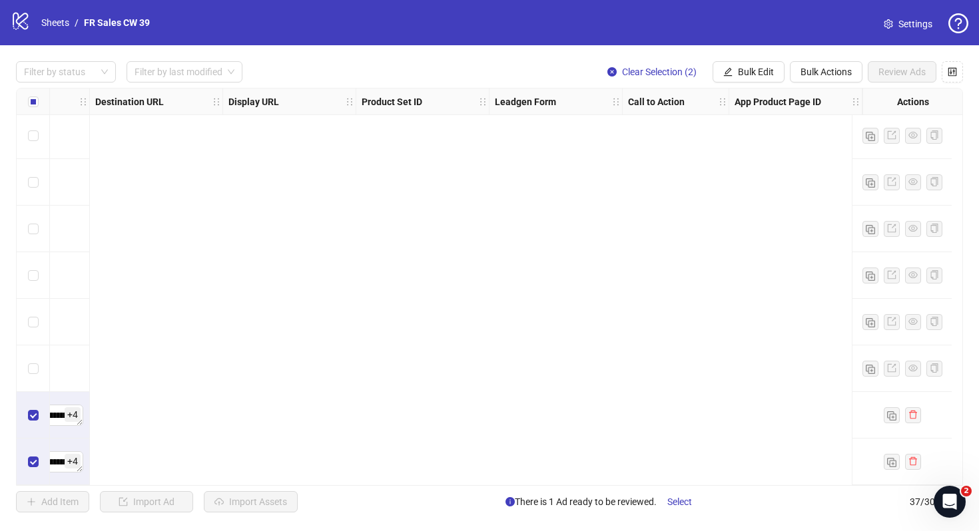
scroll to position [1360, 0]
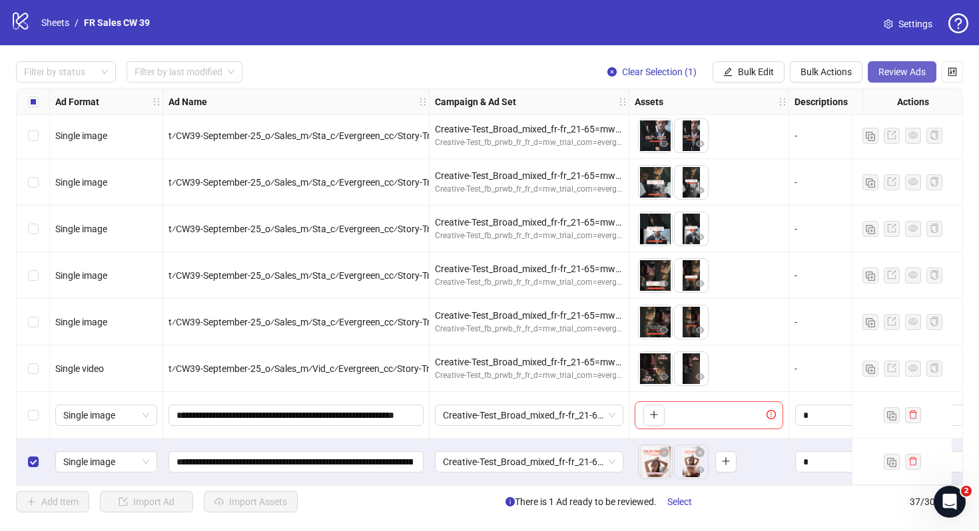
click at [913, 70] on span "Review Ads" at bounding box center [901, 72] width 47 height 11
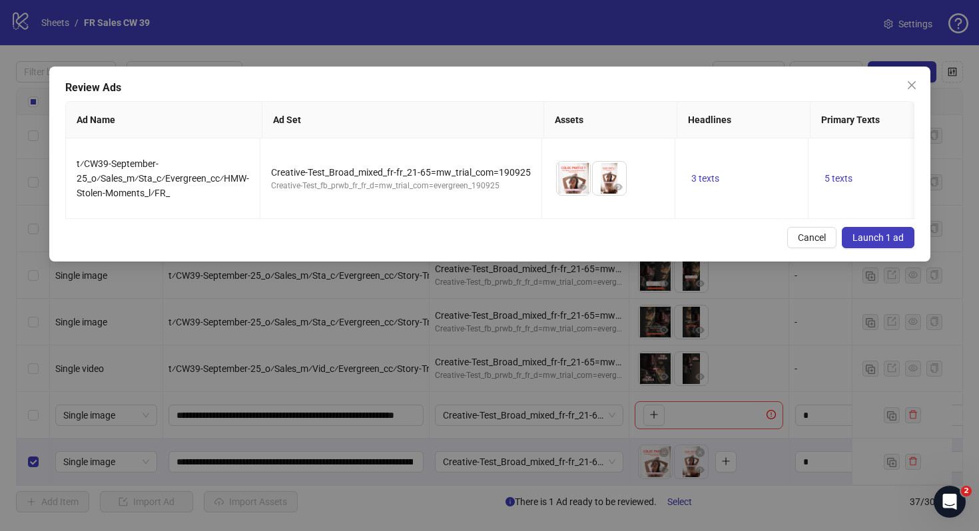
click at [886, 232] on span "Launch 1 ad" at bounding box center [877, 237] width 51 height 11
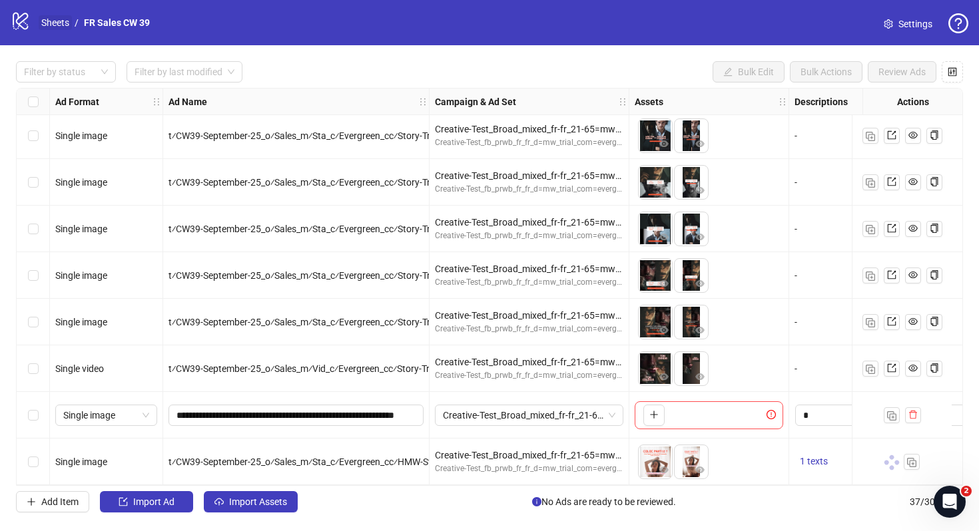
click at [56, 19] on link "Sheets" at bounding box center [55, 22] width 33 height 15
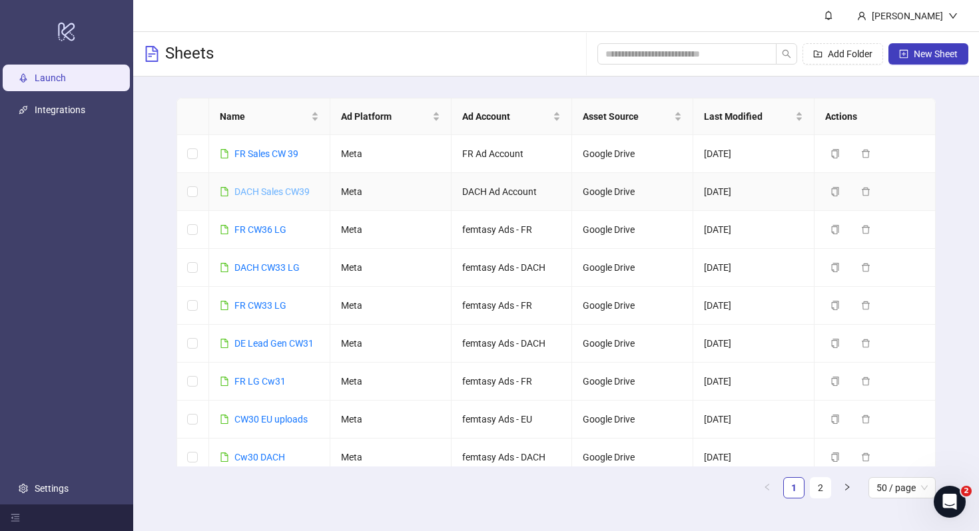
click at [286, 194] on link "DACH Sales CW39" at bounding box center [271, 191] width 75 height 11
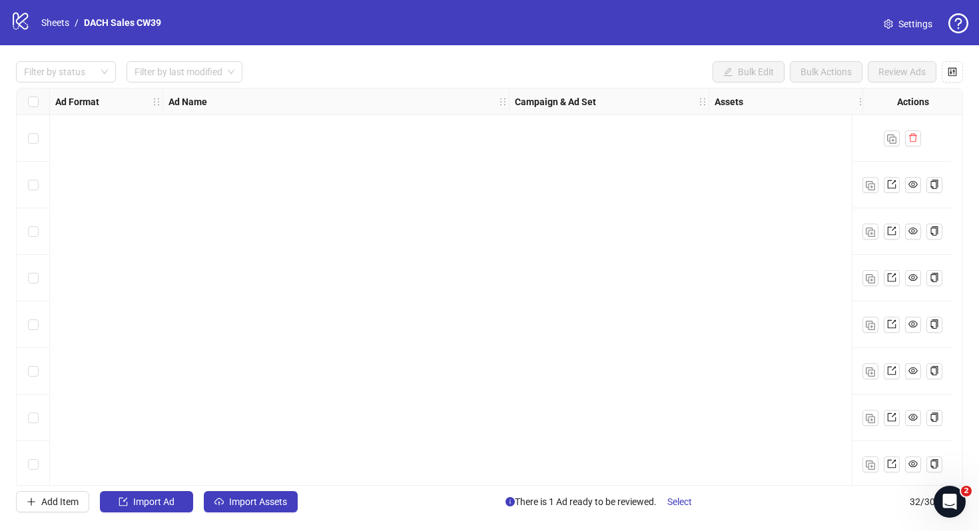
scroll to position [1127, 0]
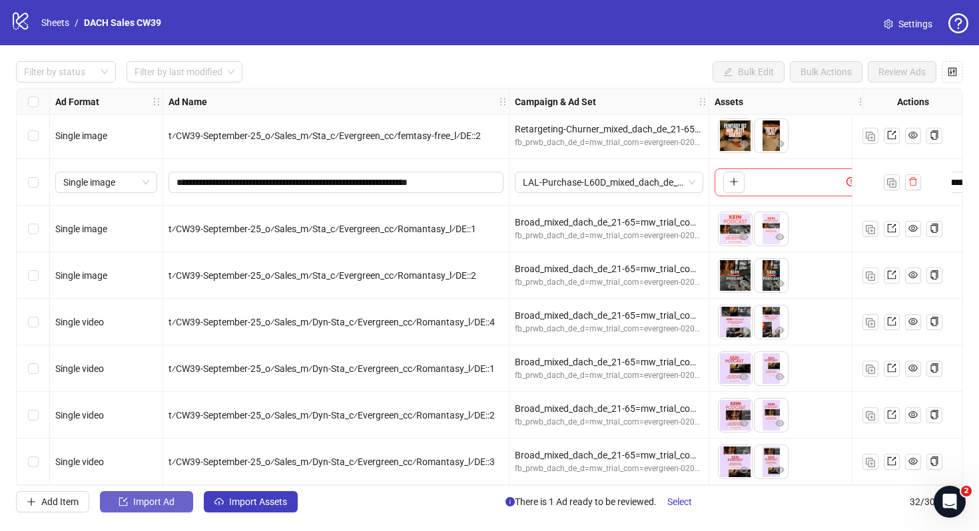
click at [168, 494] on button "Import Ad" at bounding box center [146, 501] width 93 height 21
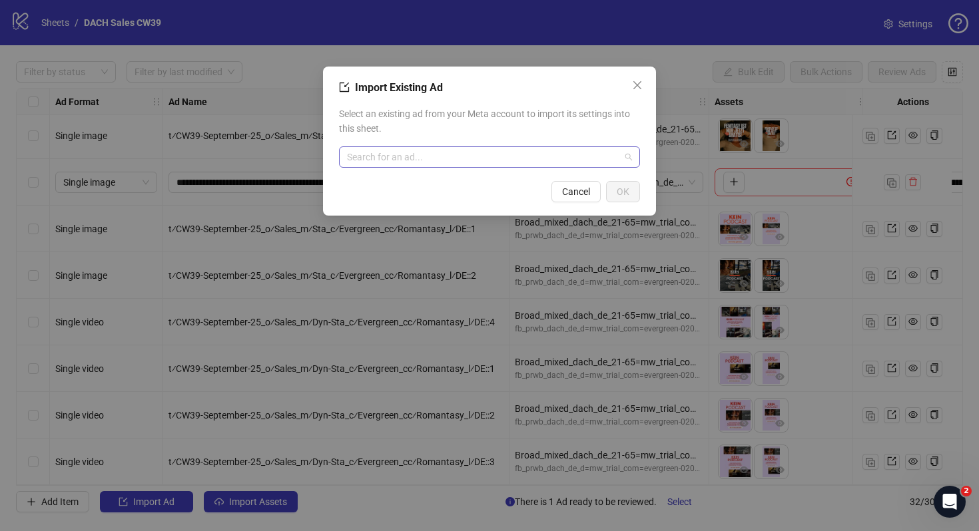
click at [571, 164] on input "search" at bounding box center [483, 157] width 273 height 20
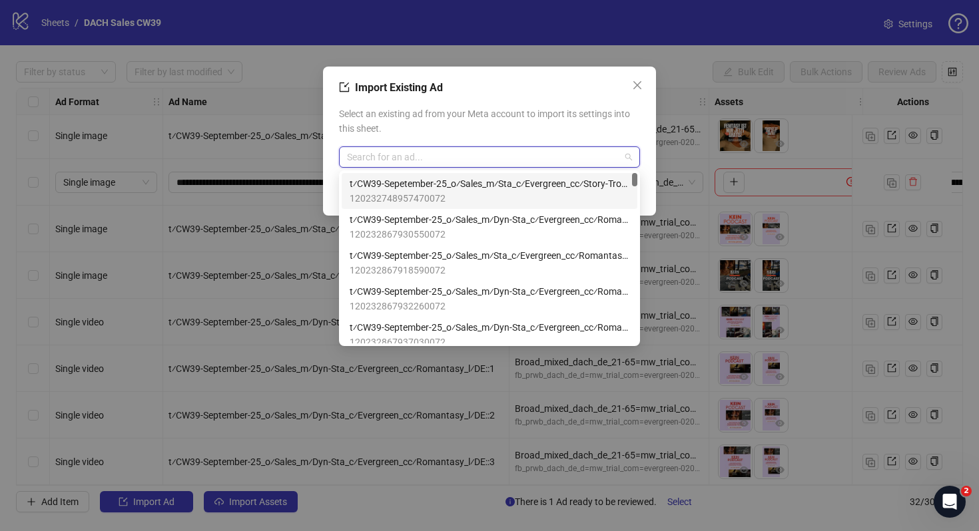
click at [570, 188] on span "t⁄CW39-Sepetember-25_o⁄Sales_m⁄Sta_c⁄Evergreen_cc⁄Story-Tropes_l⁄DE::5" at bounding box center [490, 183] width 280 height 15
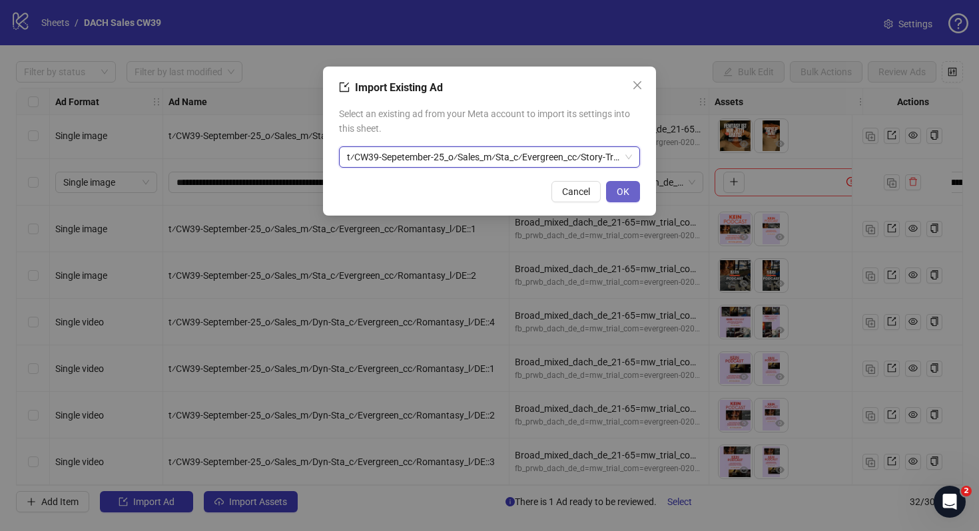
click at [621, 190] on span "OK" at bounding box center [623, 191] width 13 height 11
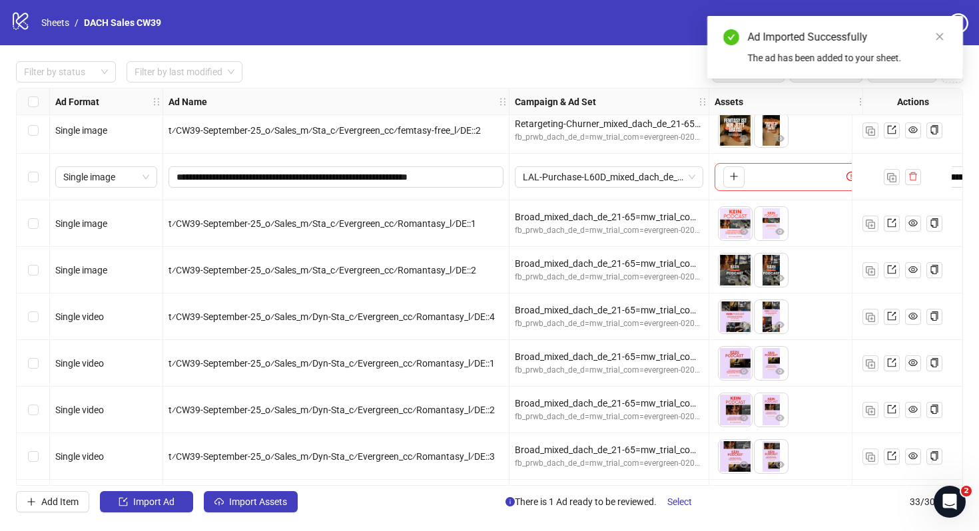
scroll to position [1173, 0]
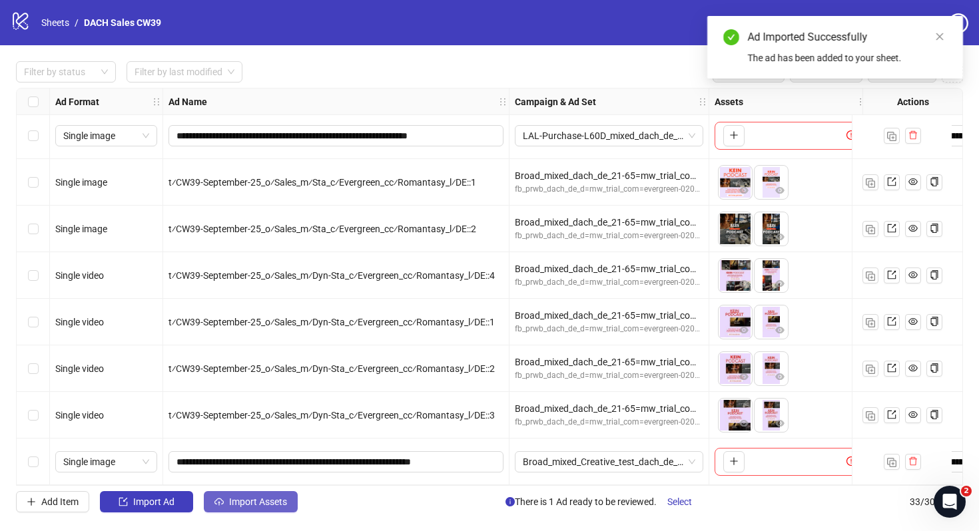
click at [246, 498] on span "Import Assets" at bounding box center [258, 502] width 58 height 11
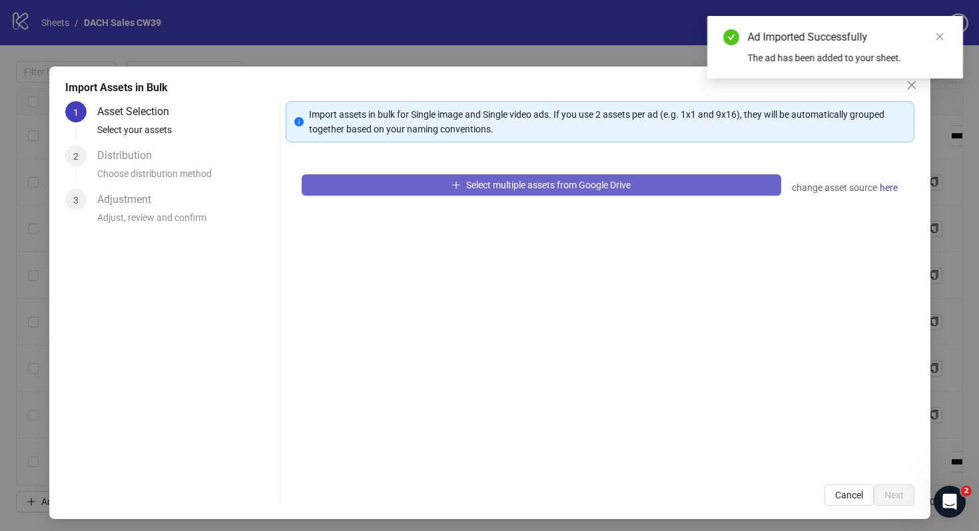
click at [378, 182] on button "Select multiple assets from Google Drive" at bounding box center [541, 184] width 479 height 21
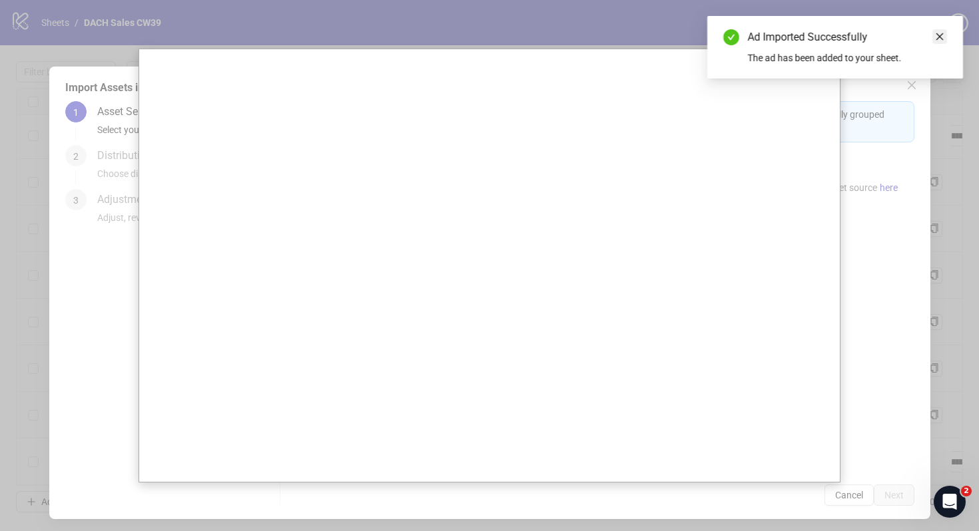
click at [941, 39] on icon "close" at bounding box center [939, 36] width 9 height 9
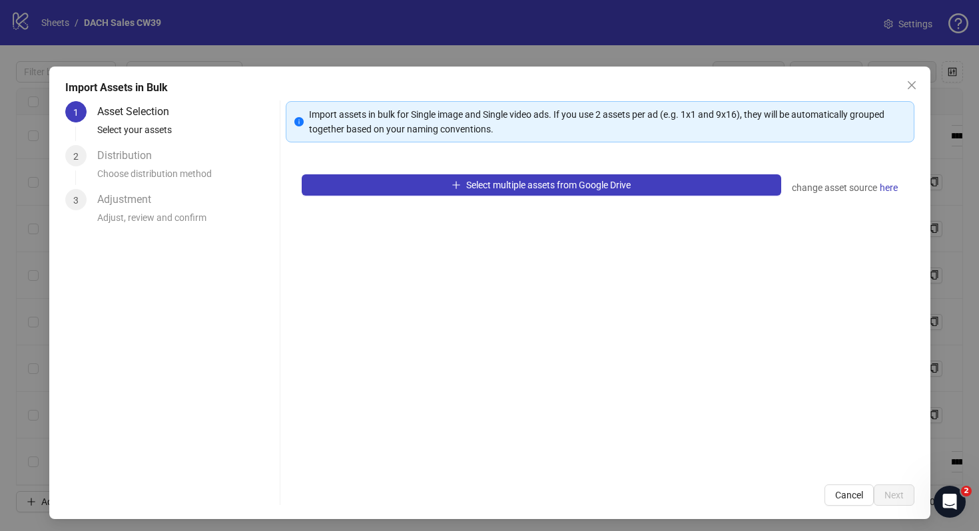
click at [873, 194] on div "change asset source here" at bounding box center [845, 188] width 107 height 16
click at [885, 194] on span "here" at bounding box center [889, 187] width 18 height 15
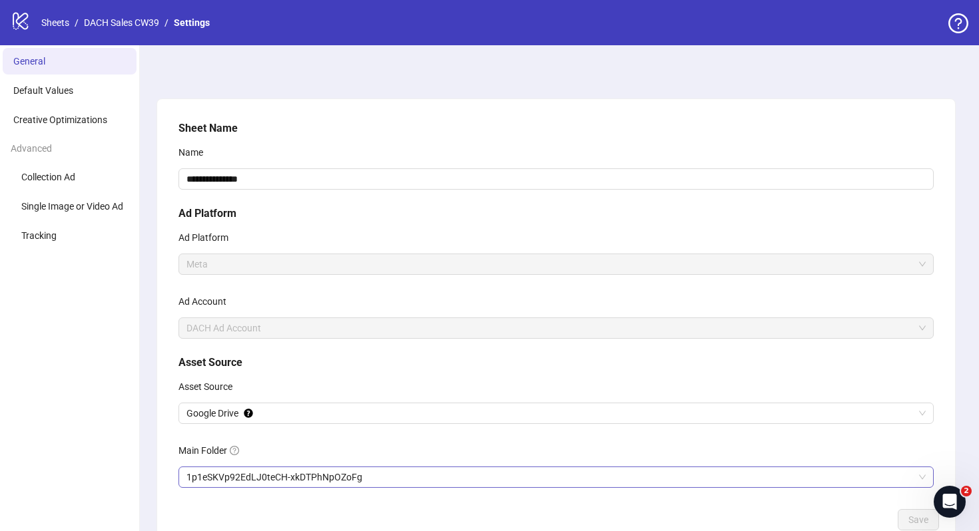
click at [364, 473] on span "1p1eSKVp92EdLJ0teCH-xkDTPhNpOZoFg" at bounding box center [555, 477] width 739 height 20
click at [908, 521] on button "Save" at bounding box center [918, 519] width 41 height 21
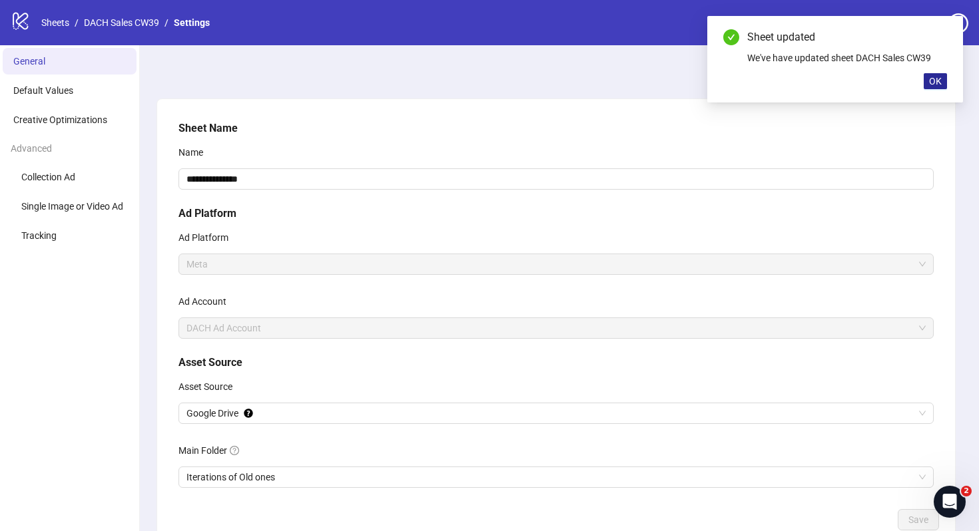
click at [934, 84] on span "OK" at bounding box center [935, 81] width 13 height 11
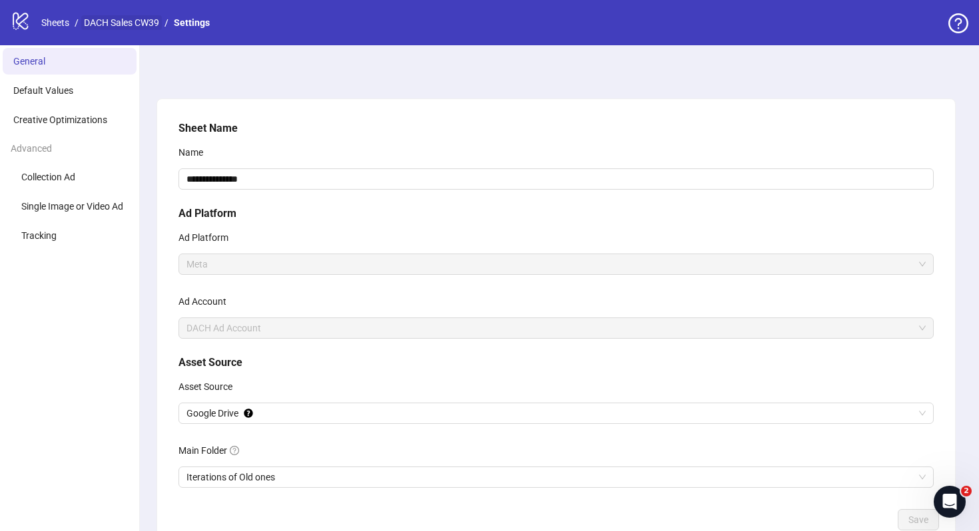
click at [149, 23] on link "DACH Sales CW39" at bounding box center [121, 22] width 81 height 15
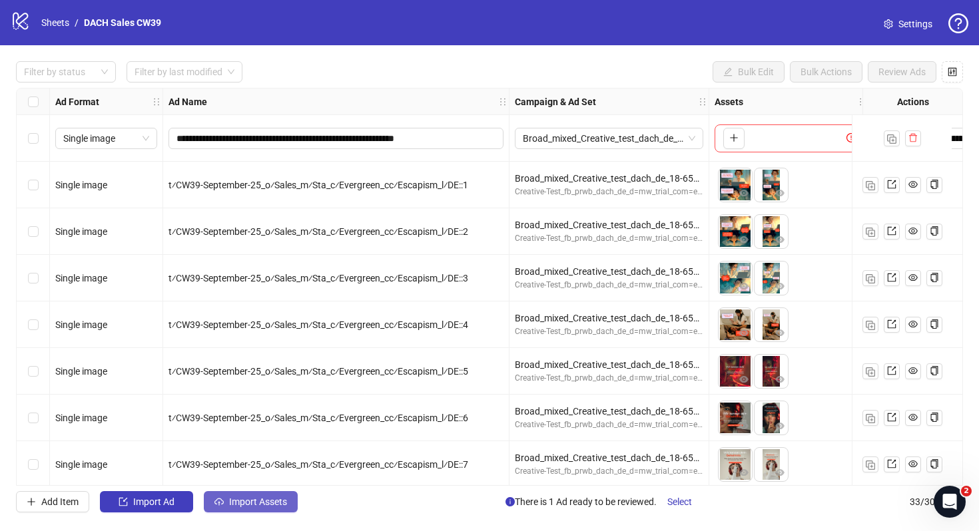
click at [289, 496] on button "Import Assets" at bounding box center [251, 501] width 94 height 21
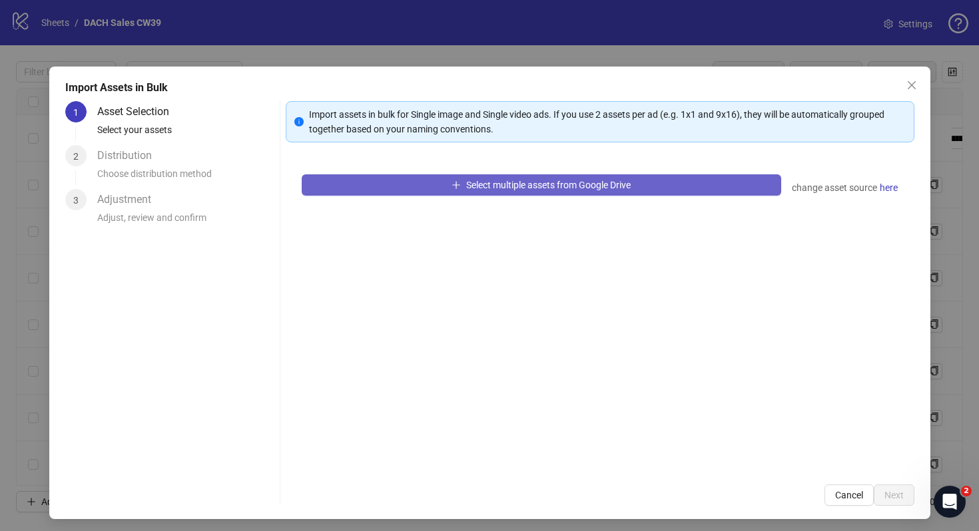
click at [429, 187] on button "Select multiple assets from Google Drive" at bounding box center [541, 184] width 479 height 21
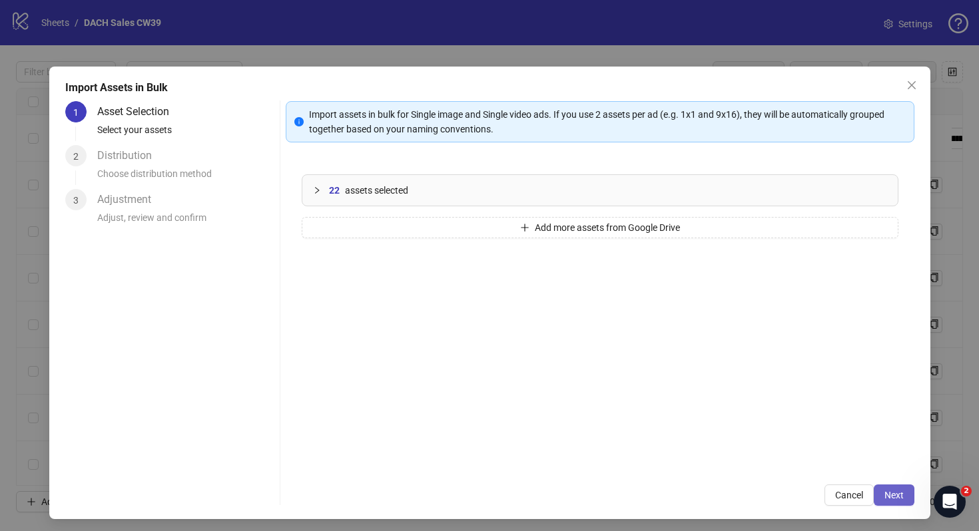
click at [898, 491] on span "Next" at bounding box center [893, 495] width 19 height 11
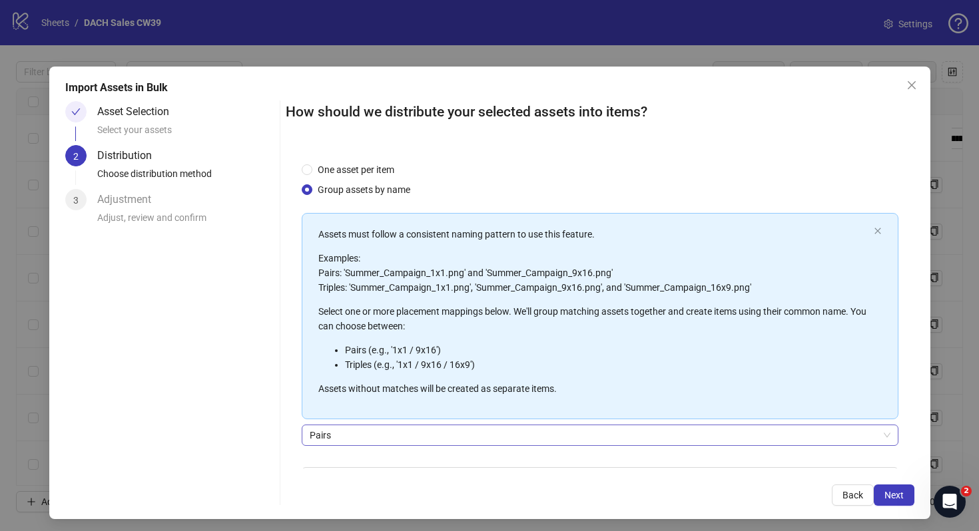
scroll to position [83, 0]
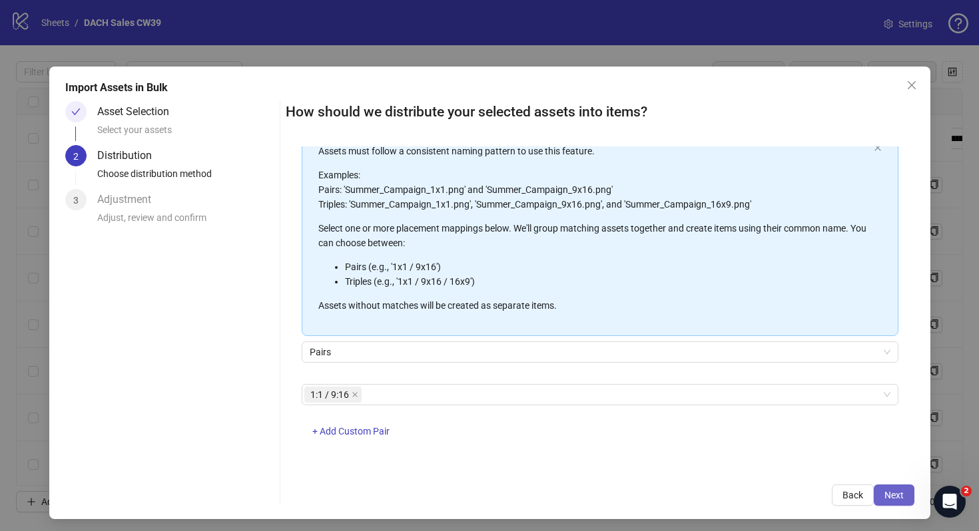
click at [892, 488] on button "Next" at bounding box center [894, 495] width 41 height 21
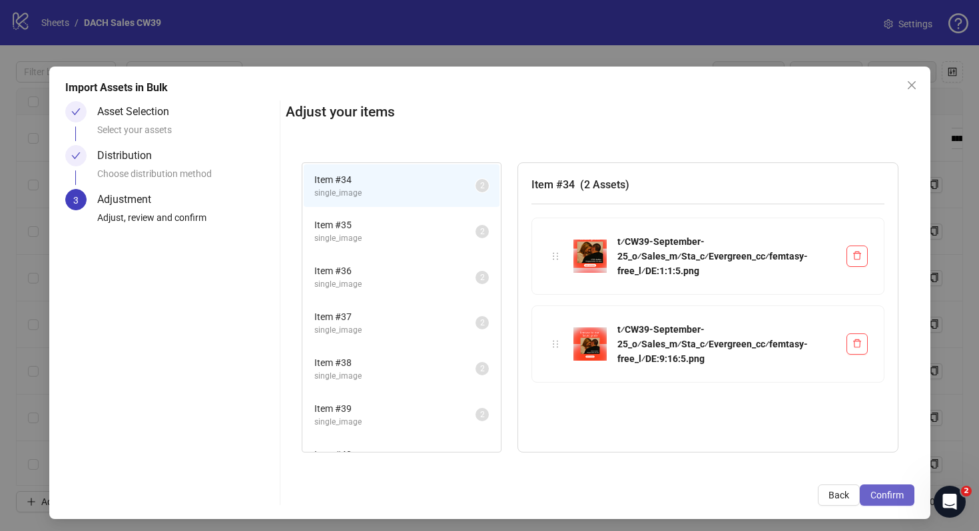
click at [889, 493] on span "Confirm" at bounding box center [886, 495] width 33 height 11
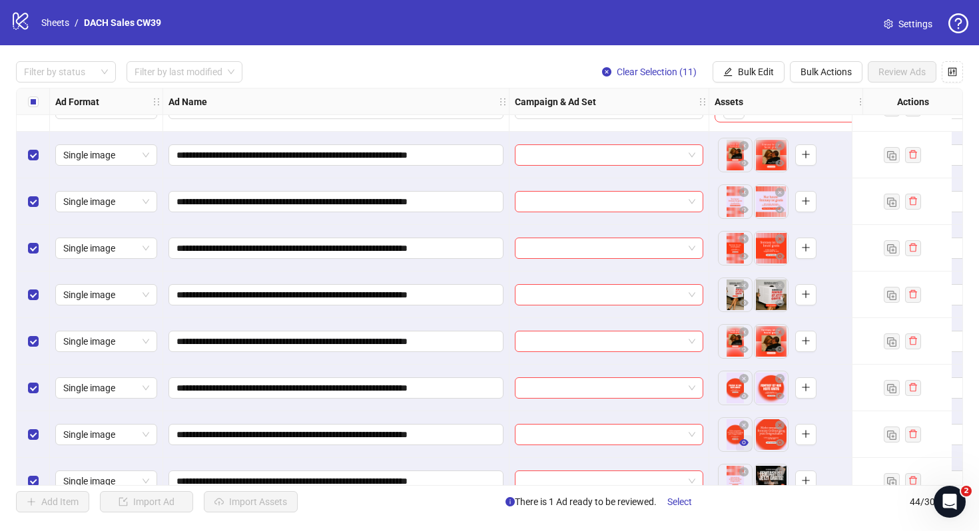
scroll to position [1477, 0]
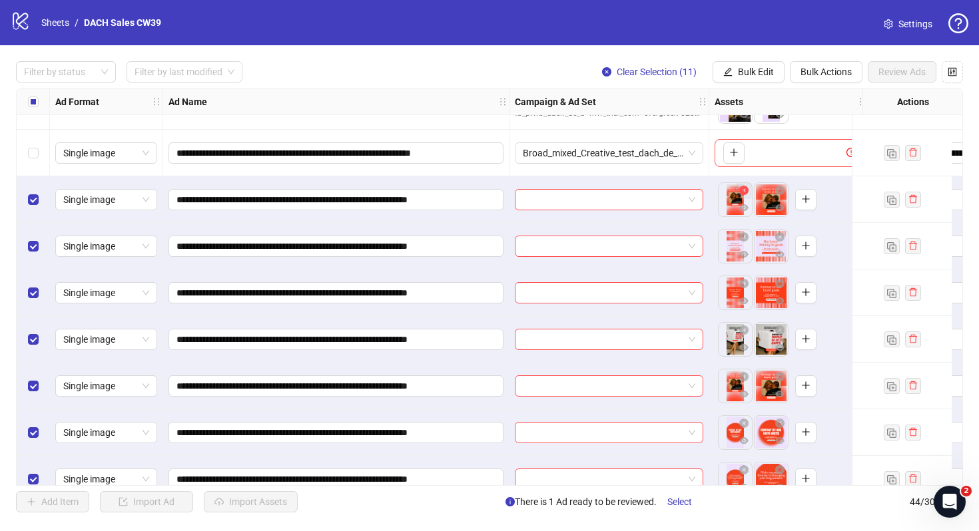
click at [746, 187] on icon "close-circle" at bounding box center [743, 190] width 9 height 9
click at [744, 238] on icon "close-circle" at bounding box center [743, 236] width 9 height 9
click at [742, 279] on icon "close-circle" at bounding box center [743, 283] width 9 height 9
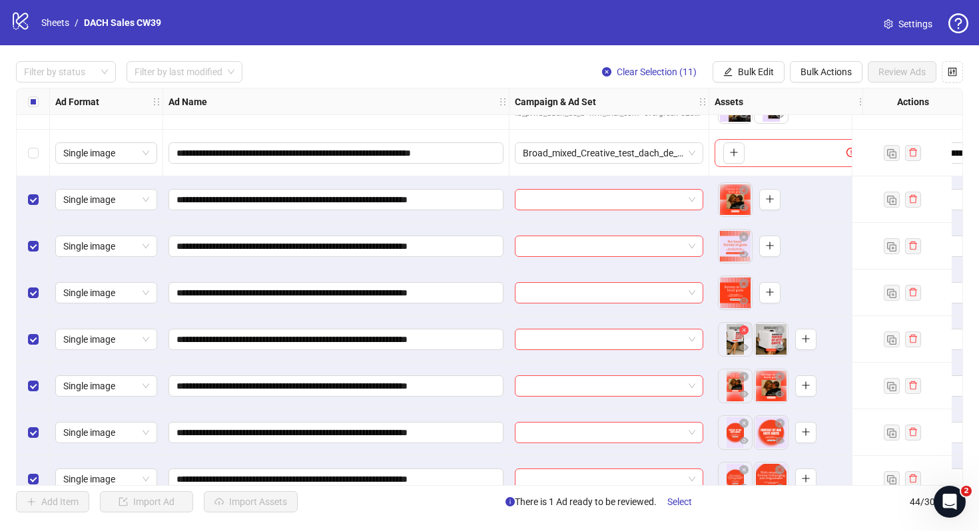
click at [743, 331] on icon "close-circle" at bounding box center [743, 330] width 9 height 9
click at [744, 375] on icon "close-circle" at bounding box center [743, 376] width 9 height 9
click at [744, 419] on icon "close-circle" at bounding box center [743, 423] width 9 height 9
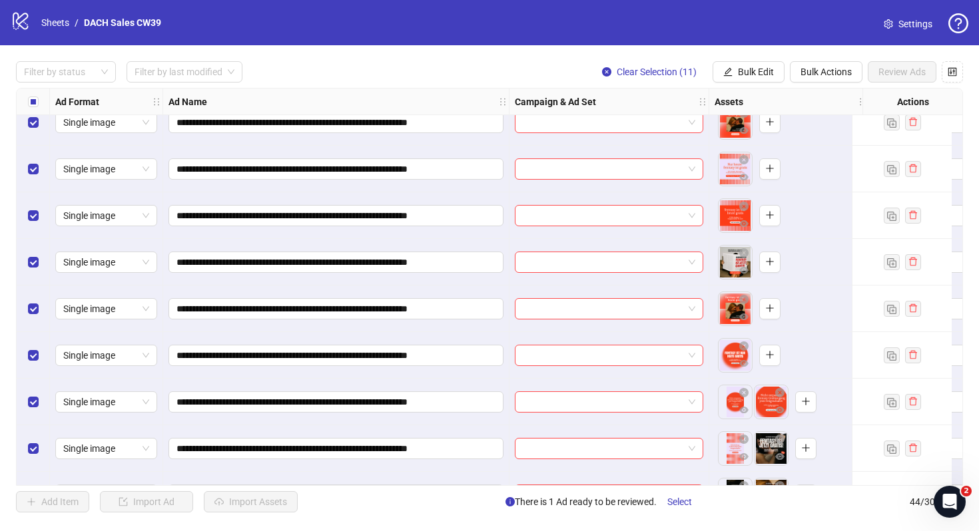
scroll to position [1562, 0]
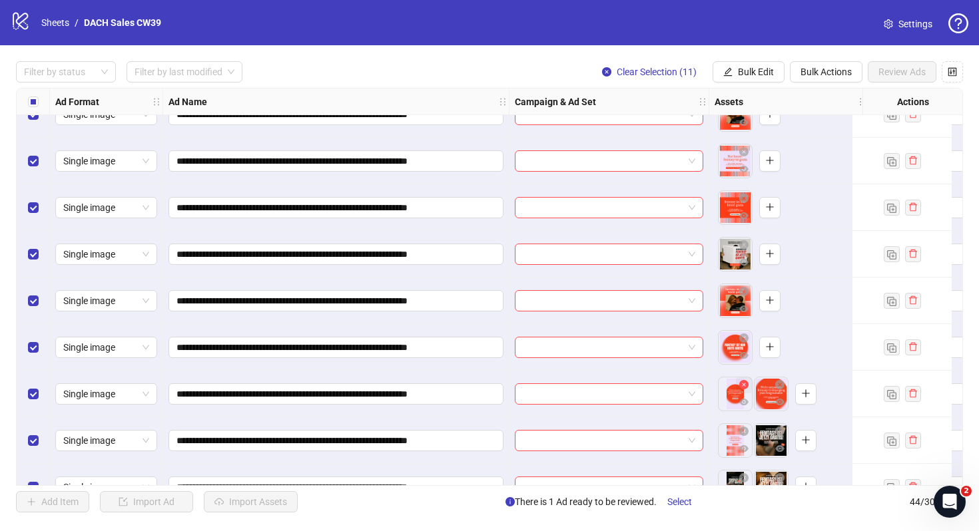
click at [744, 384] on icon "close-circle" at bounding box center [743, 384] width 9 height 9
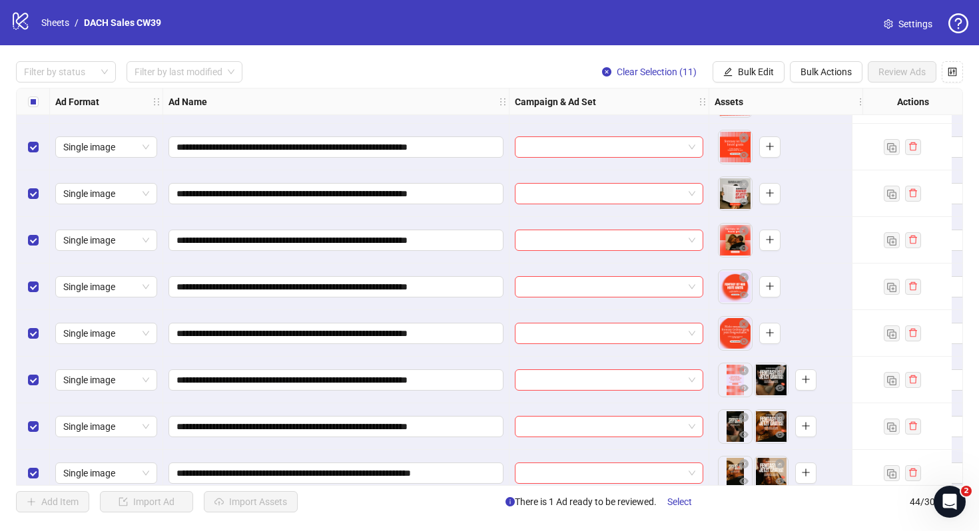
scroll to position [1686, 0]
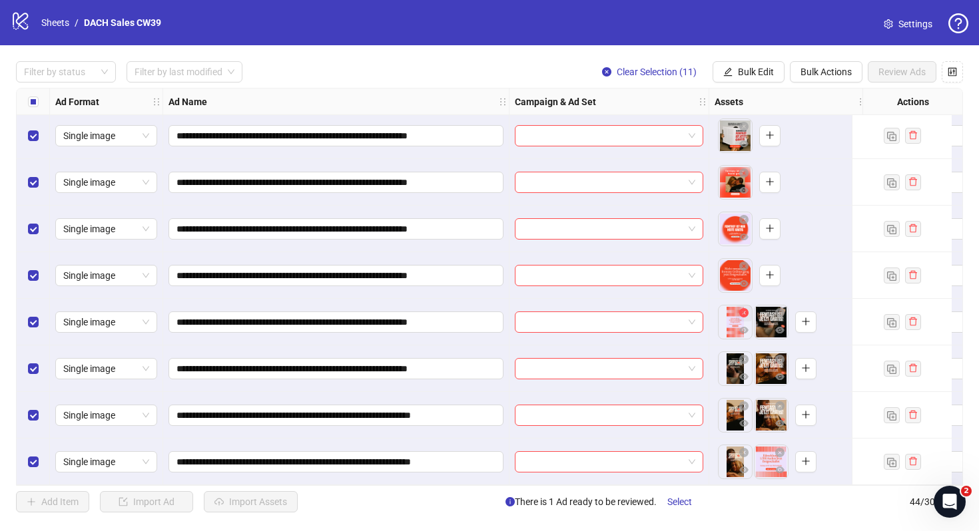
click at [744, 308] on icon "close-circle" at bounding box center [743, 312] width 9 height 9
click at [745, 355] on icon "close-circle" at bounding box center [743, 359] width 9 height 9
click at [744, 403] on icon "close-circle" at bounding box center [743, 406] width 9 height 9
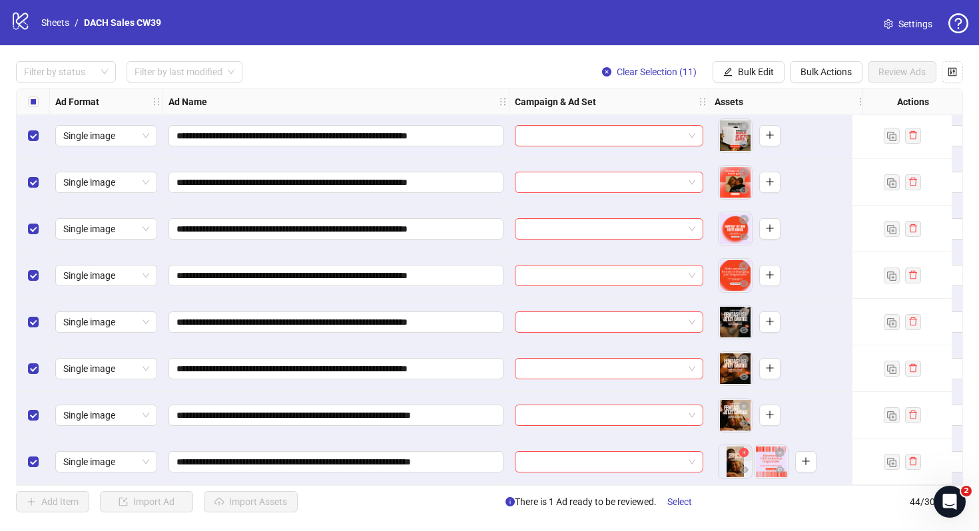
click at [740, 448] on icon "close-circle" at bounding box center [743, 452] width 9 height 9
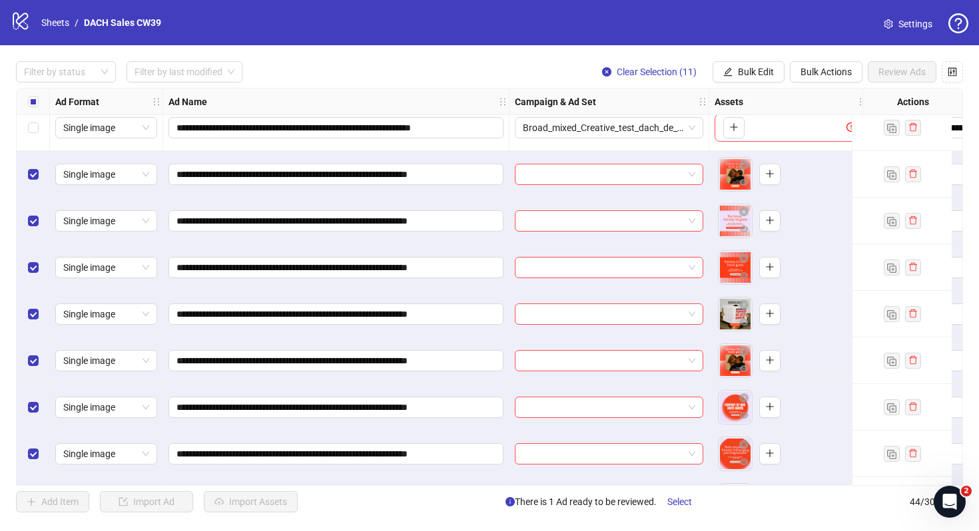
scroll to position [1380, 0]
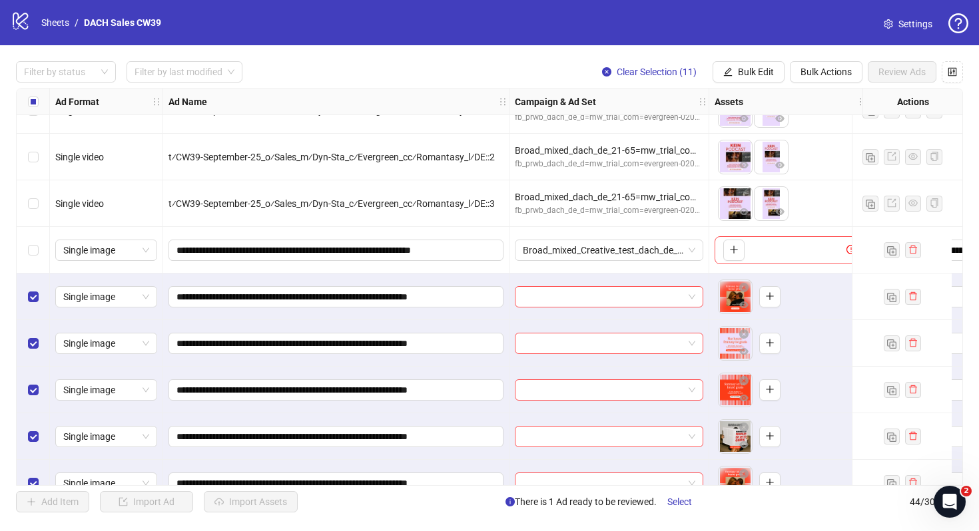
click at [903, 30] on span "Settings" at bounding box center [915, 24] width 34 height 15
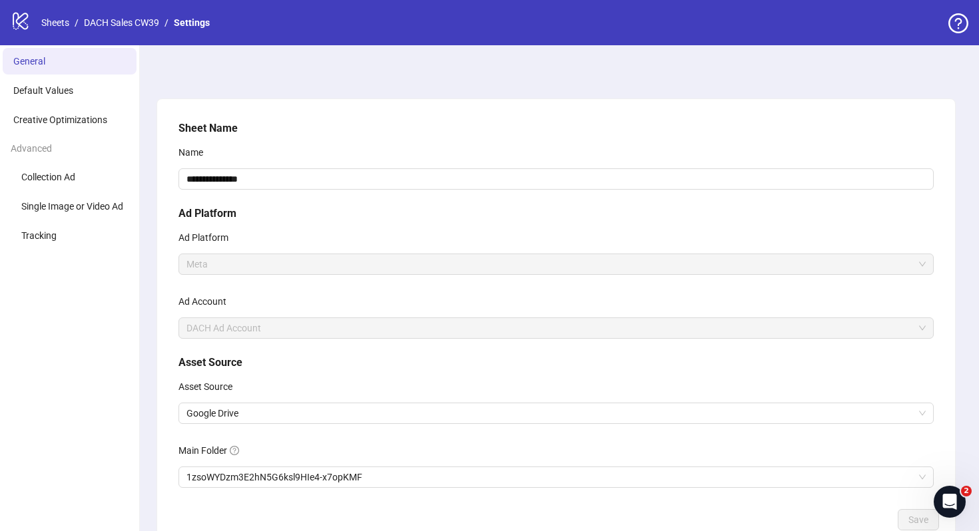
scroll to position [85, 0]
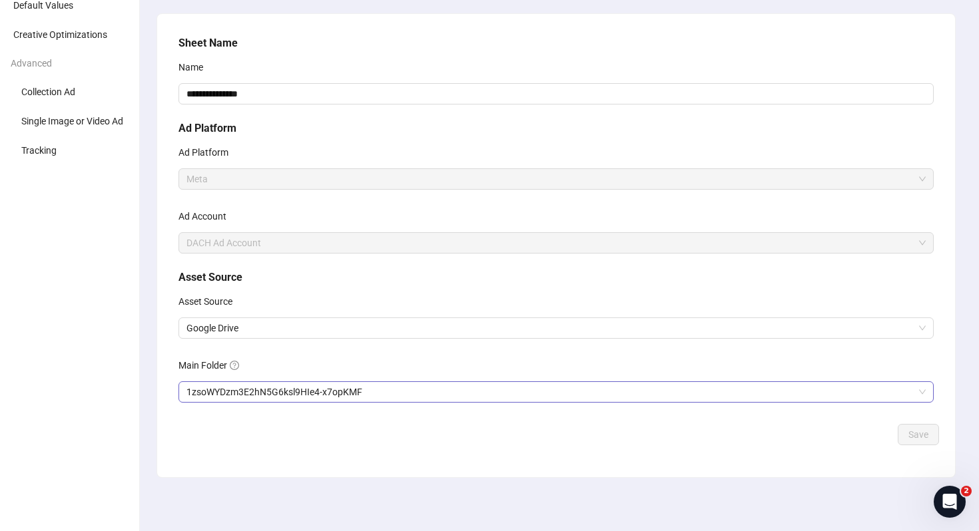
click at [468, 390] on span "1zsoWYDzm3E2hN5G6ksl9HIe4-x7opKMF" at bounding box center [555, 392] width 739 height 20
click at [922, 425] on button "Save" at bounding box center [918, 434] width 41 height 21
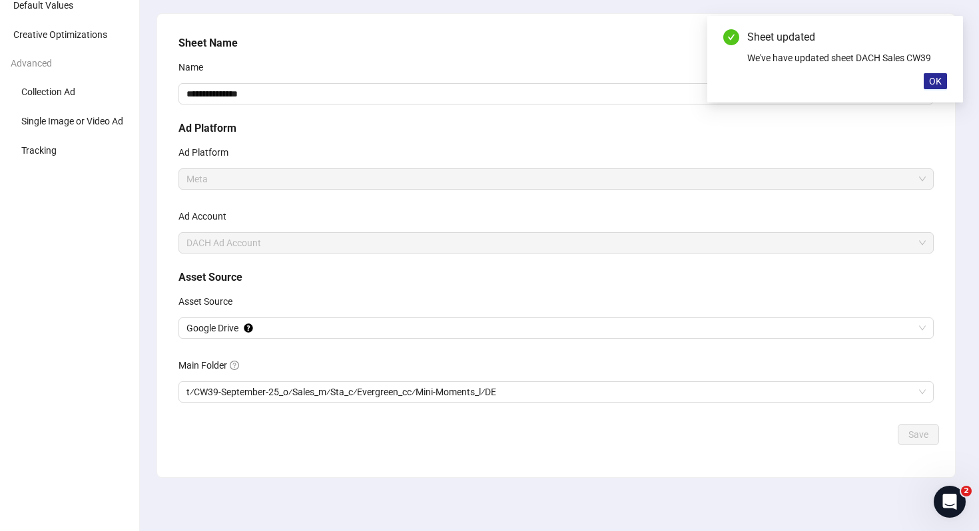
click at [937, 87] on button "OK" at bounding box center [935, 81] width 23 height 16
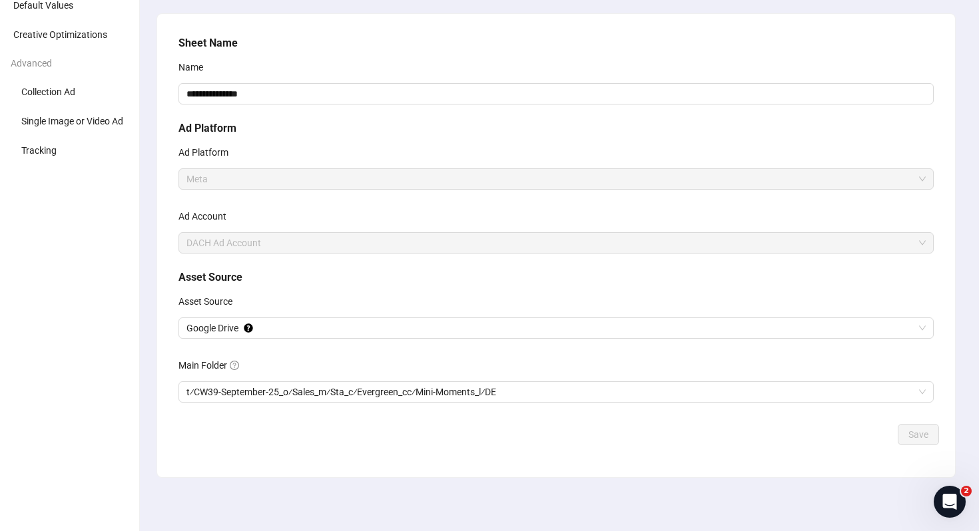
scroll to position [0, 0]
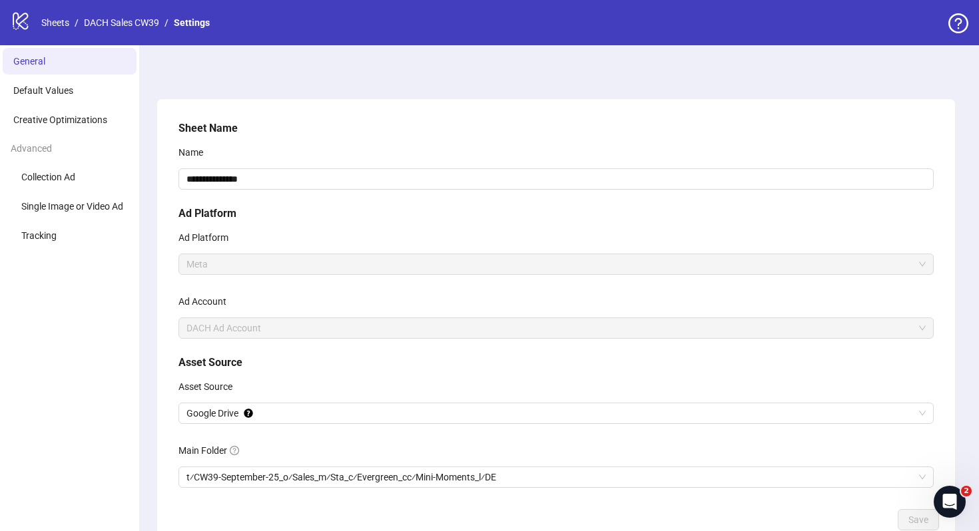
click at [117, 31] on div "logo/logo-mobile Sheets / DACH Sales CW39 / Settings" at bounding box center [113, 23] width 204 height 24
click at [117, 27] on link "DACH Sales CW39" at bounding box center [121, 22] width 81 height 15
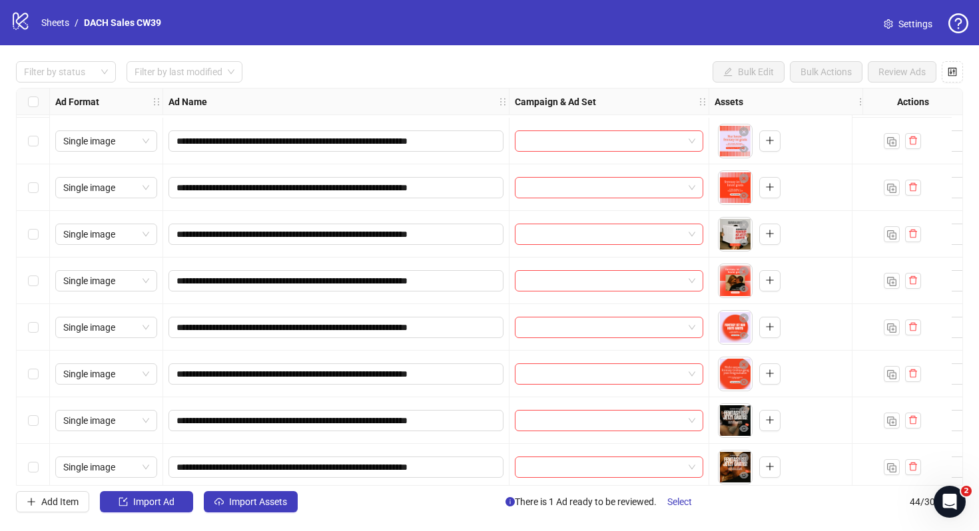
scroll to position [1686, 0]
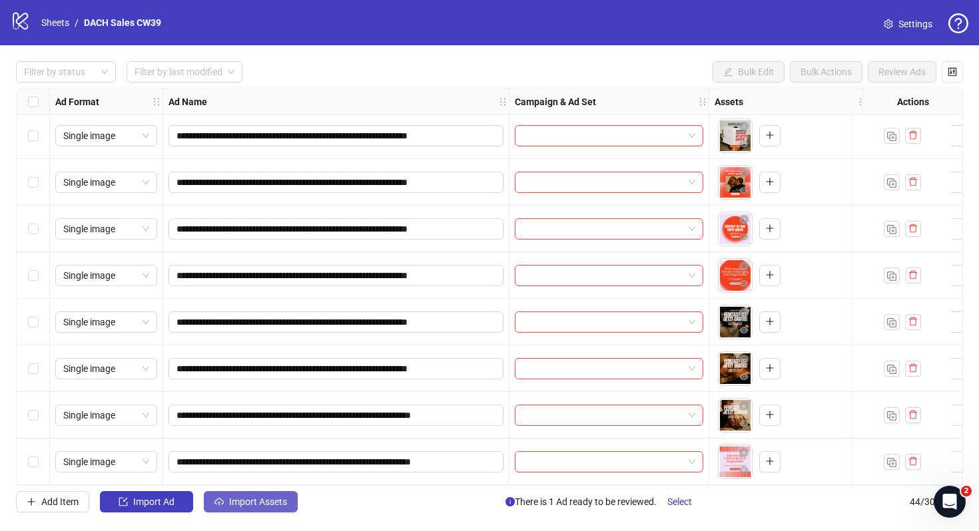
click at [280, 500] on span "Import Assets" at bounding box center [258, 502] width 58 height 11
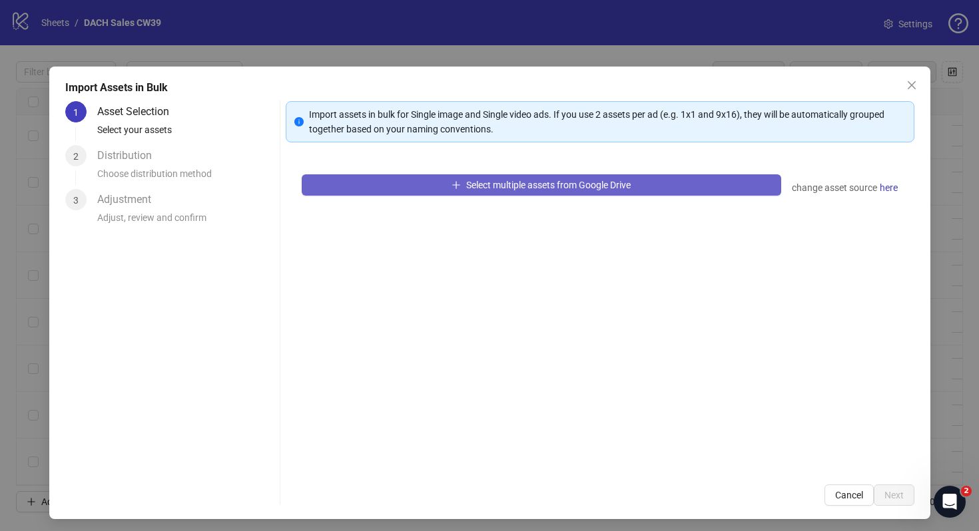
click at [427, 195] on button "Select multiple assets from Google Drive" at bounding box center [541, 184] width 479 height 21
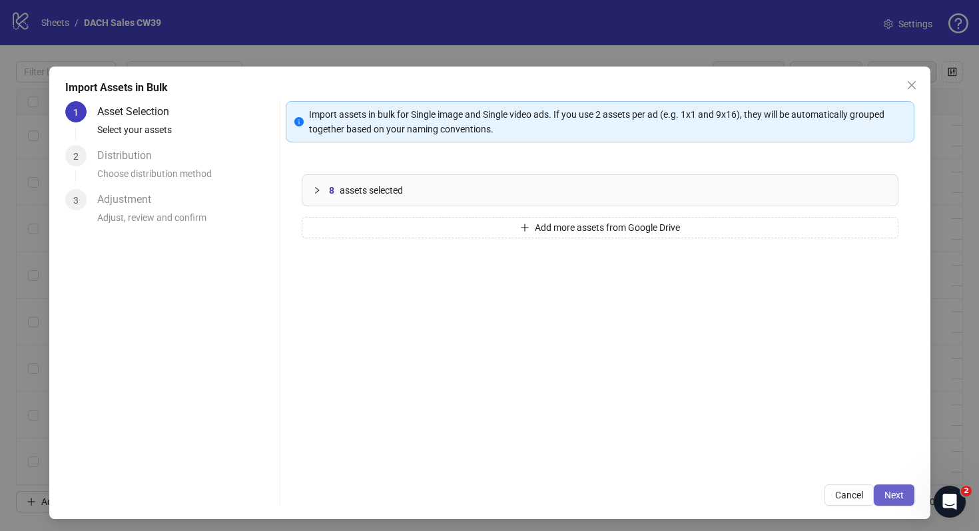
click at [896, 488] on button "Next" at bounding box center [894, 495] width 41 height 21
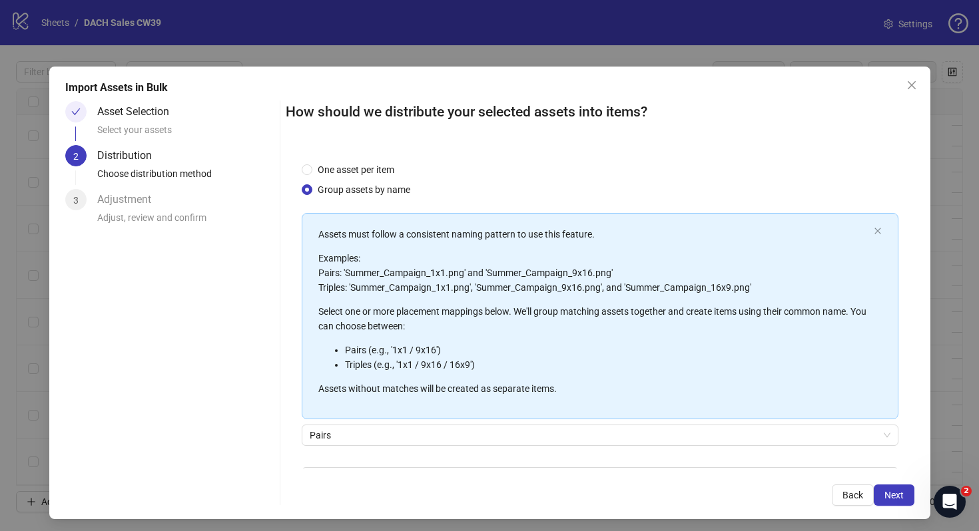
scroll to position [83, 0]
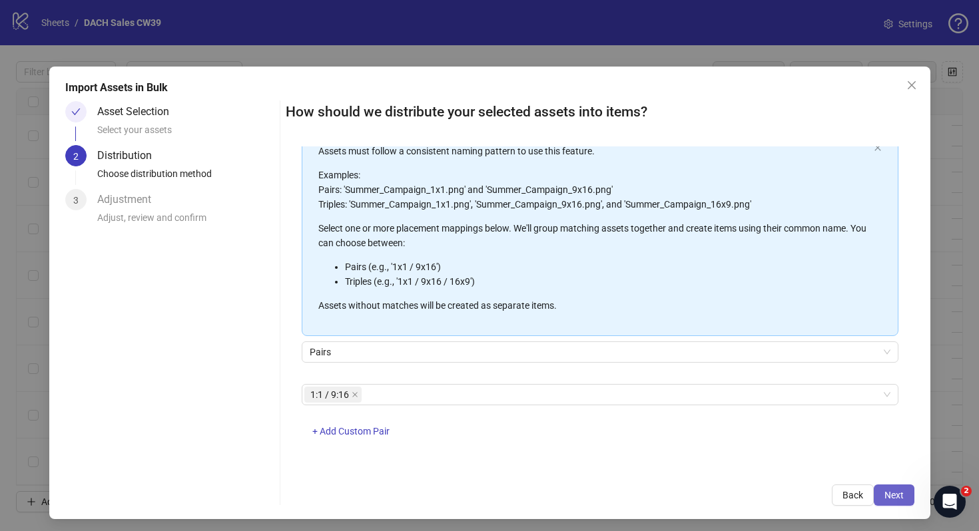
click at [879, 491] on button "Next" at bounding box center [894, 495] width 41 height 21
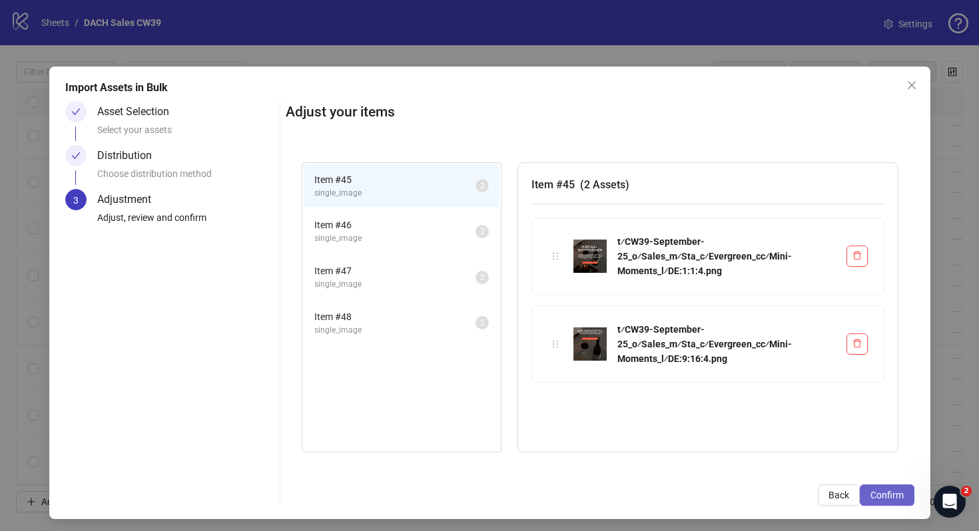
click at [880, 492] on span "Confirm" at bounding box center [886, 495] width 33 height 11
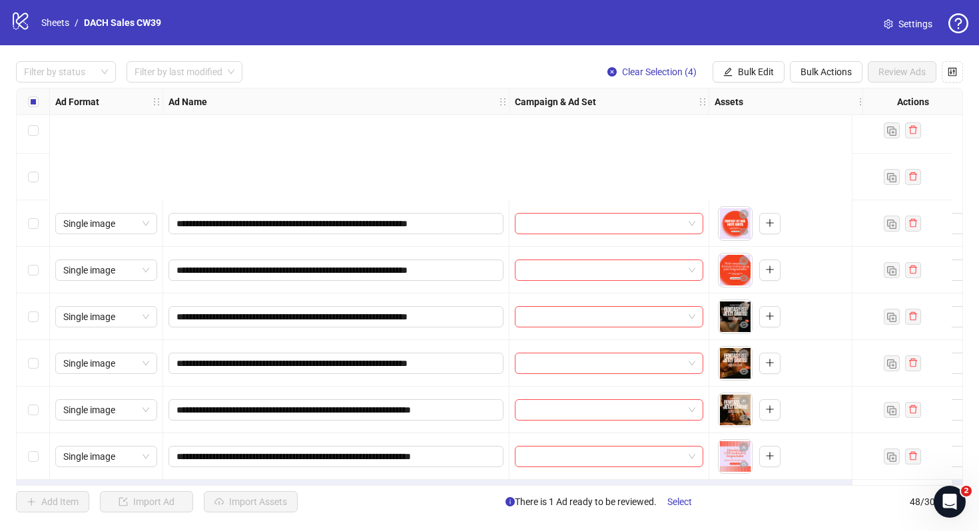
scroll to position [1872, 0]
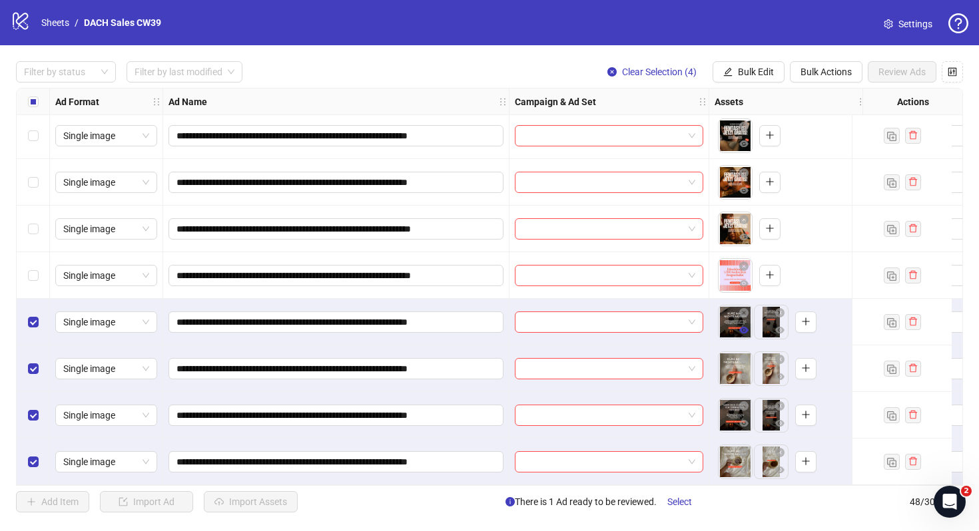
click at [746, 328] on icon "eye" at bounding box center [743, 330] width 9 height 9
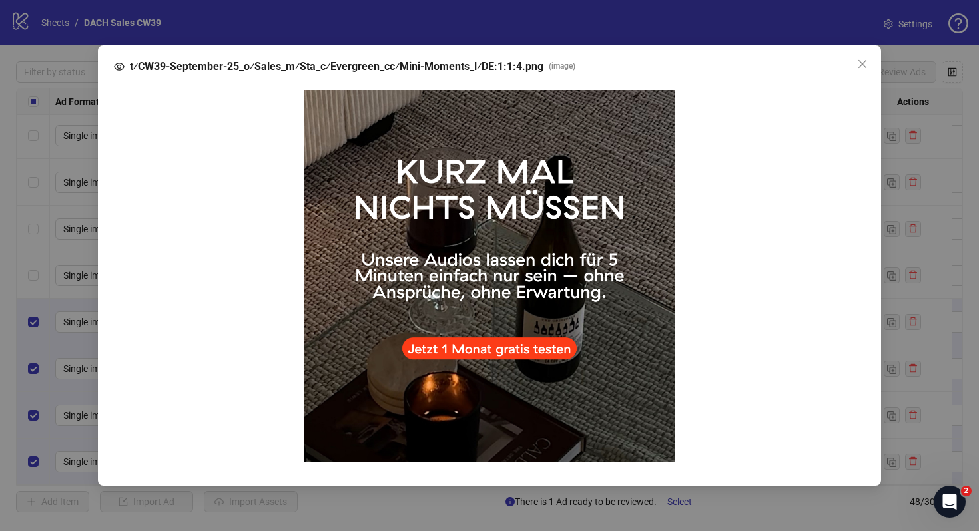
click at [903, 356] on div "t⁄CW39-September-25_o⁄Sales_m⁄Sta_c⁄Evergreen_cc⁄Mini-Moments_l⁄DE:1:1:4.png ( …" at bounding box center [489, 265] width 979 height 531
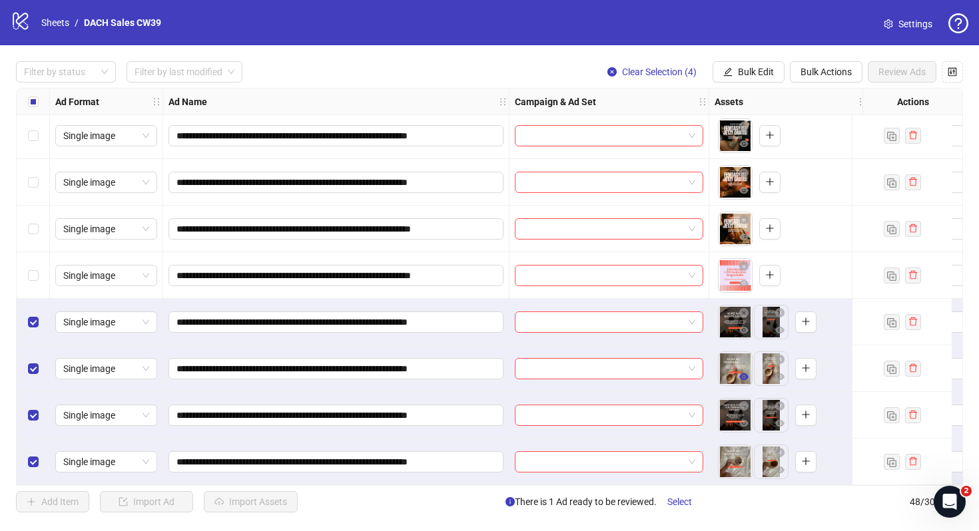
click at [746, 374] on icon "eye" at bounding box center [743, 377] width 9 height 7
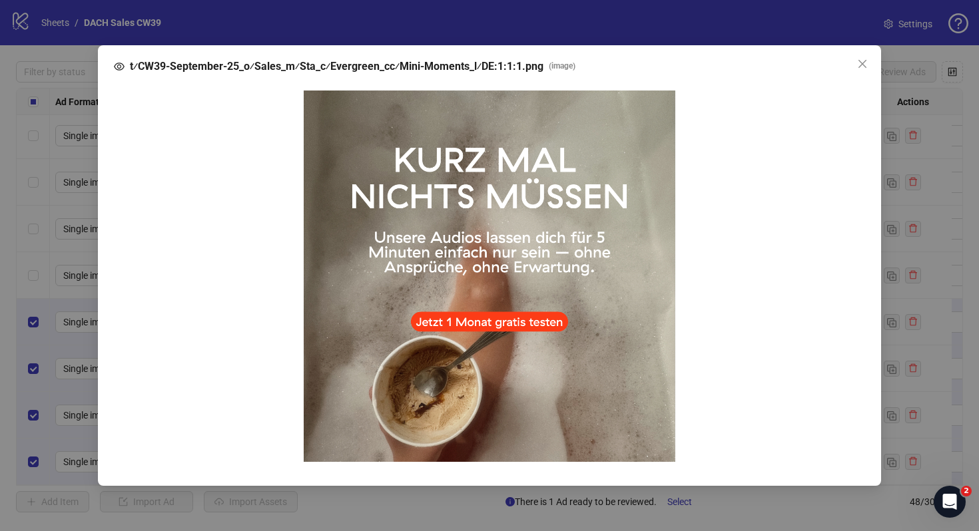
click at [956, 399] on div "t⁄CW39-September-25_o⁄Sales_m⁄Sta_c⁄Evergreen_cc⁄Mini-Moments_l⁄DE:1:1:1.png ( …" at bounding box center [489, 265] width 979 height 531
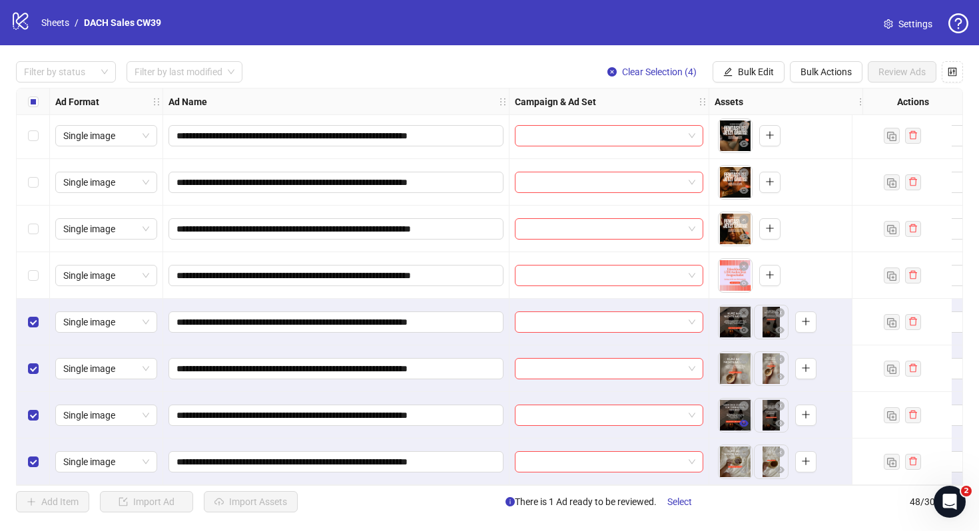
click at [748, 420] on icon "eye" at bounding box center [743, 423] width 9 height 9
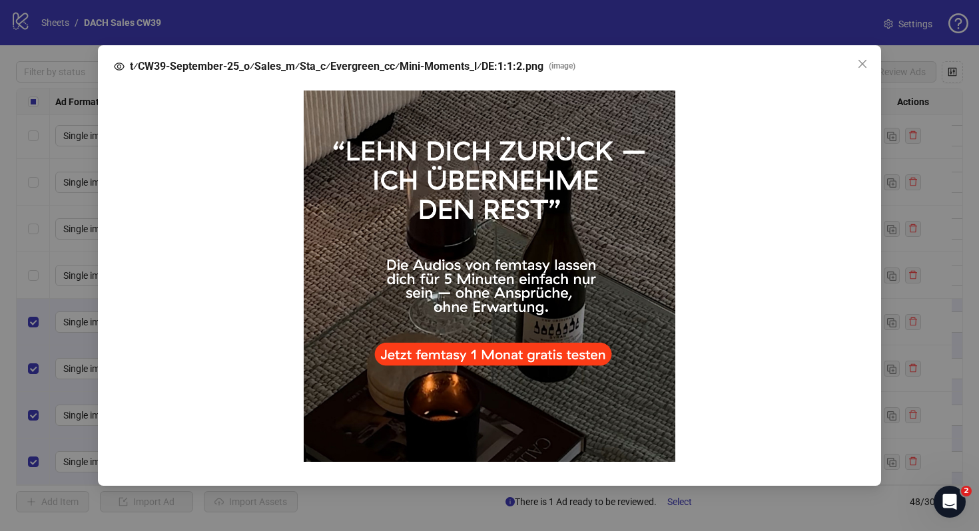
drag, startPoint x: 936, startPoint y: 436, endPoint x: 922, endPoint y: 436, distance: 14.0
click at [936, 436] on div "t⁄CW39-September-25_o⁄Sales_m⁄Sta_c⁄Evergreen_cc⁄Mini-Moments_l⁄DE:1:1:2.png ( …" at bounding box center [489, 265] width 979 height 531
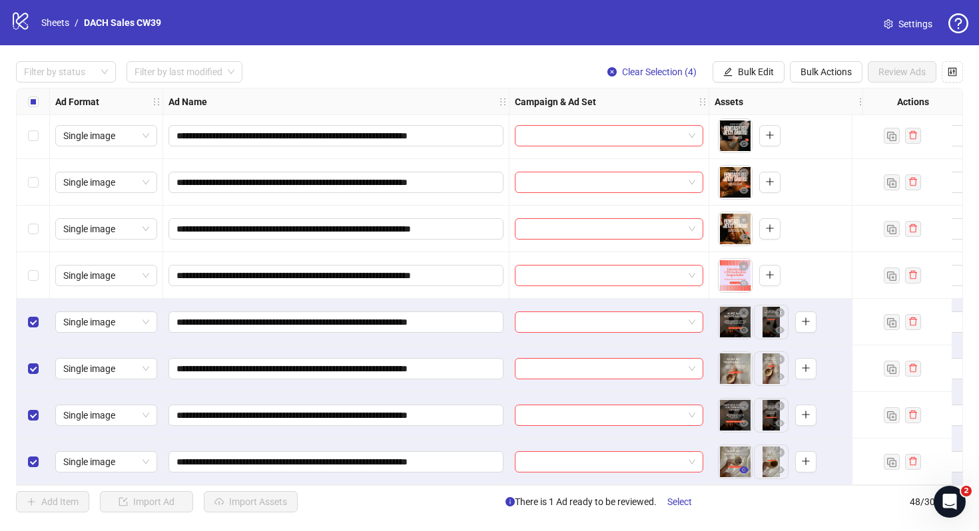
click at [749, 467] on button "button" at bounding box center [744, 471] width 16 height 16
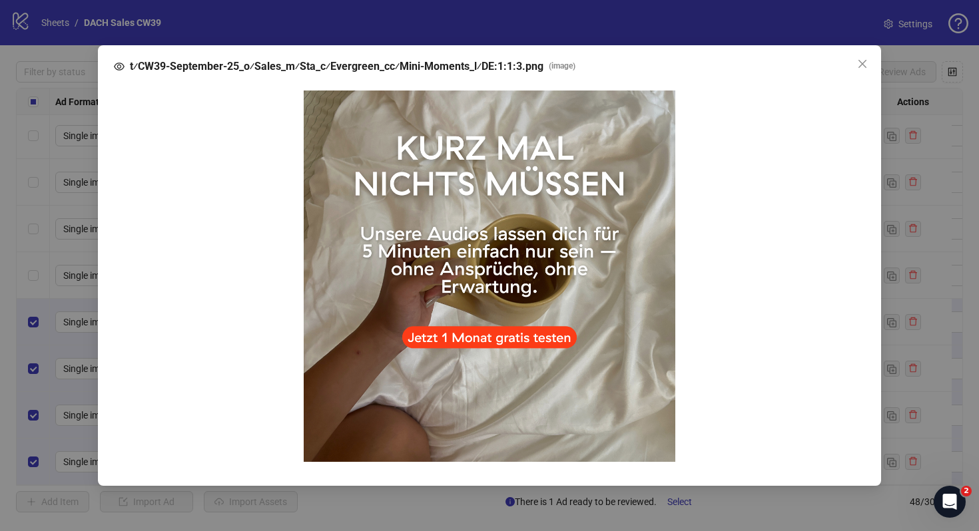
click at [905, 408] on div "t⁄CW39-September-25_o⁄Sales_m⁄Sta_c⁄Evergreen_cc⁄Mini-Moments_l⁄DE:1:1:3.png ( …" at bounding box center [489, 265] width 979 height 531
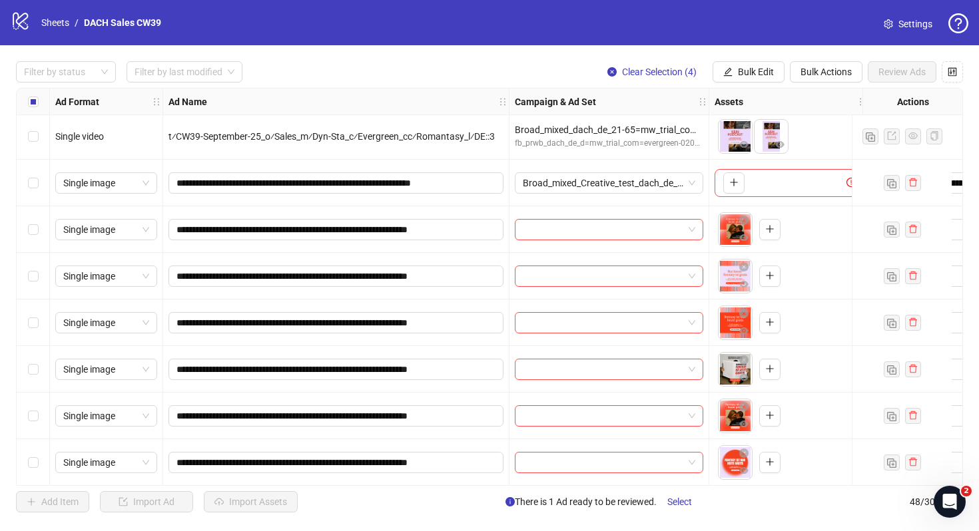
scroll to position [1446, 0]
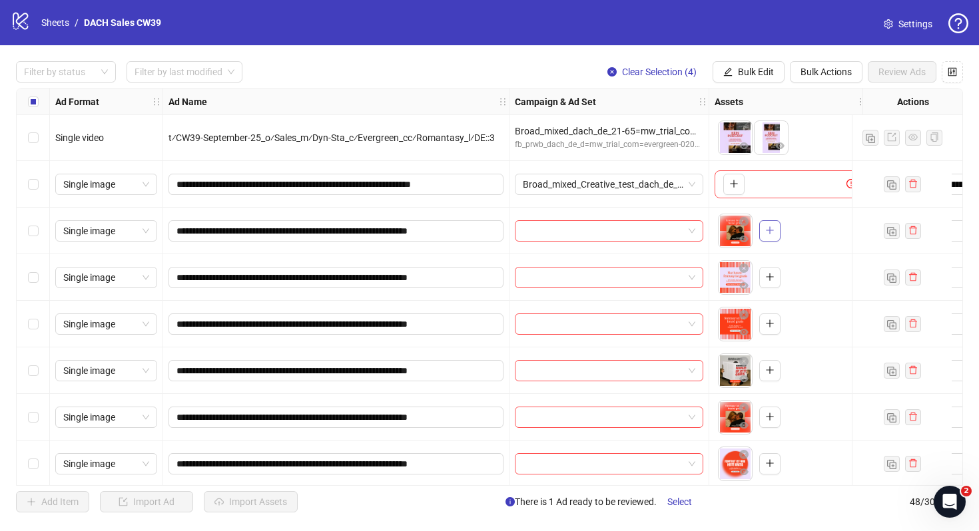
click at [767, 232] on icon "plus" at bounding box center [769, 230] width 9 height 9
click at [915, 29] on span "Settings" at bounding box center [915, 24] width 34 height 15
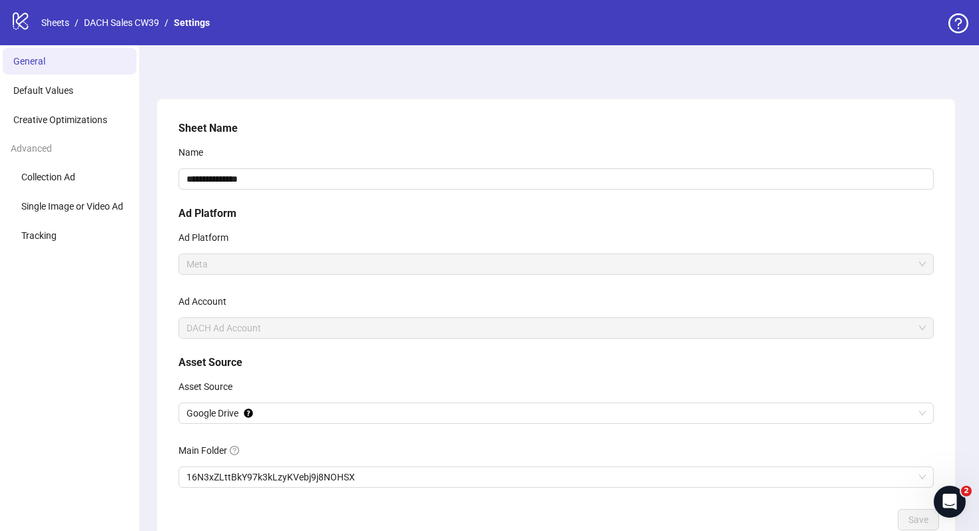
click at [329, 493] on div "**********" at bounding box center [556, 312] width 766 height 394
click at [329, 487] on span "16N3xZLttBkY97k3kLzyKVebj9j8NOHSX" at bounding box center [555, 477] width 739 height 20
click at [922, 520] on span "Save" at bounding box center [918, 520] width 20 height 11
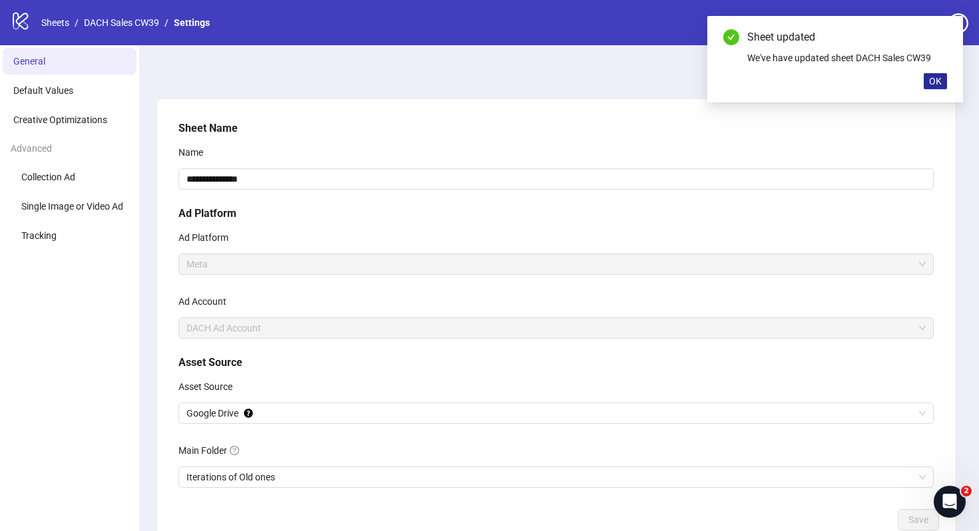
click at [944, 79] on button "OK" at bounding box center [935, 81] width 23 height 16
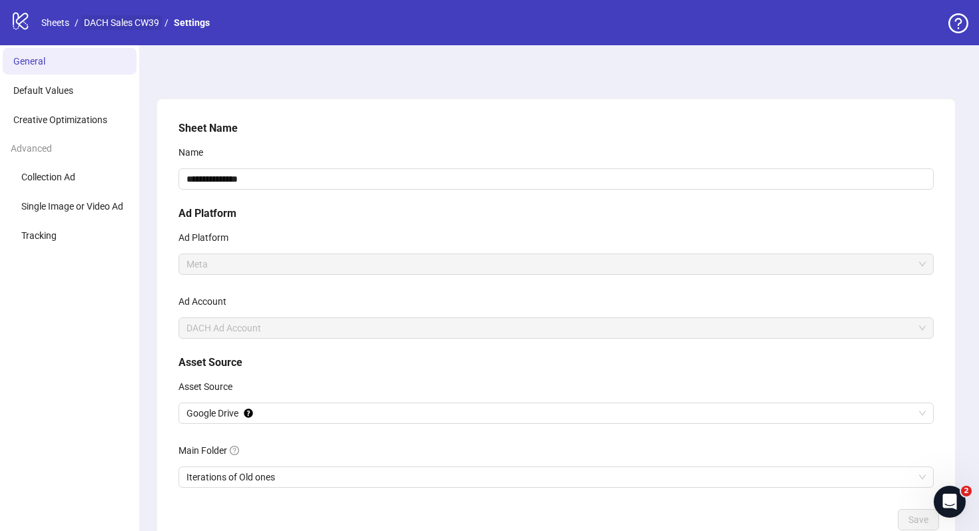
click at [106, 26] on link "DACH Sales CW39" at bounding box center [121, 22] width 81 height 15
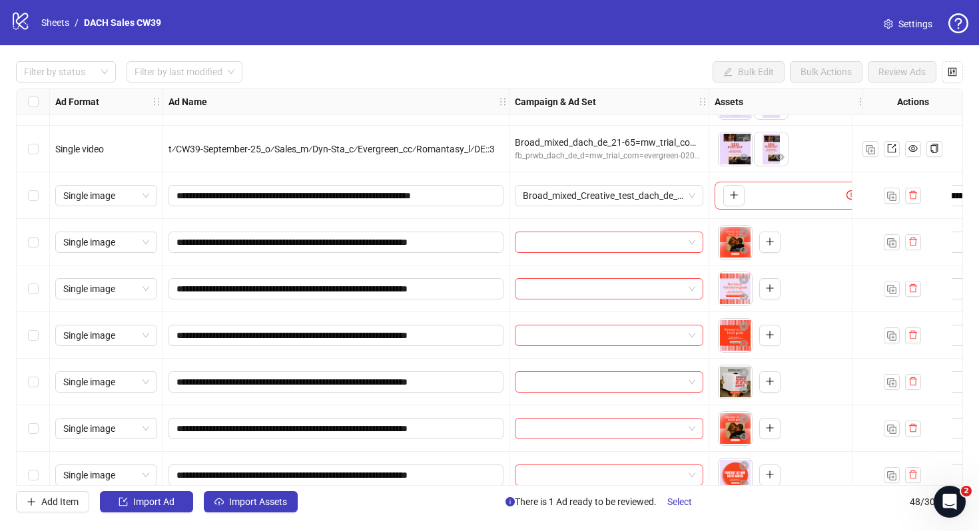
scroll to position [1410, 0]
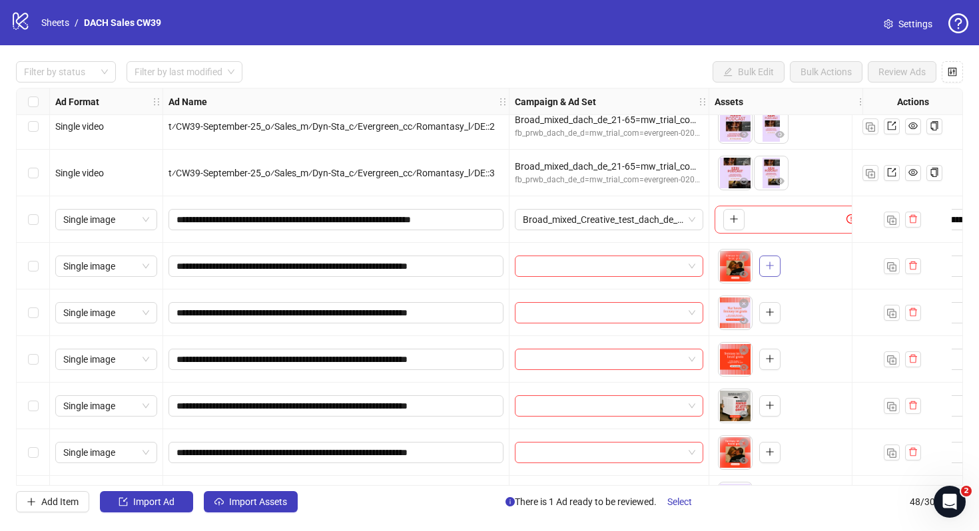
click at [770, 264] on icon "plus" at bounding box center [769, 265] width 9 height 9
click at [782, 258] on icon "close-circle" at bounding box center [779, 256] width 9 height 9
click at [770, 274] on button "button" at bounding box center [769, 266] width 21 height 21
click at [766, 317] on span "button" at bounding box center [769, 312] width 9 height 11
click at [767, 358] on icon "plus" at bounding box center [769, 358] width 9 height 9
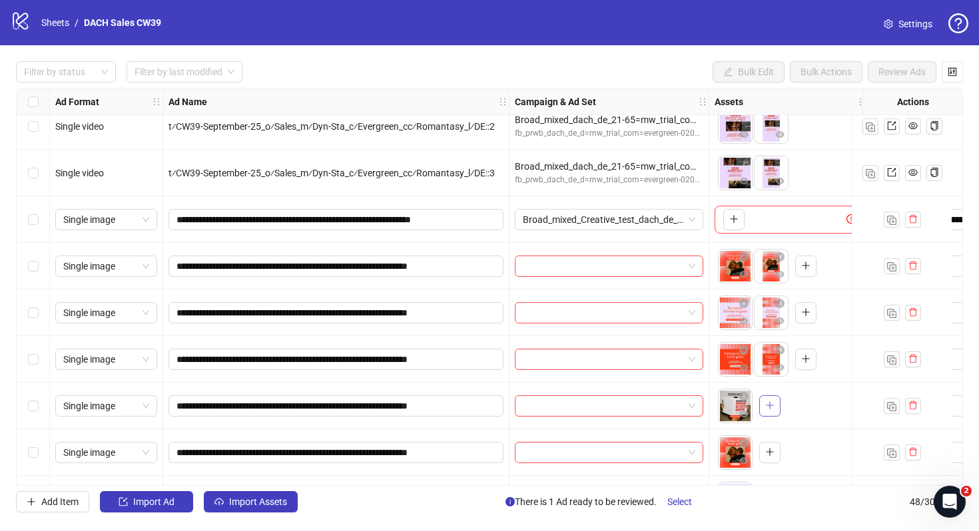
click at [774, 404] on icon "plus" at bounding box center [769, 405] width 9 height 9
click at [772, 448] on icon "plus" at bounding box center [769, 451] width 9 height 9
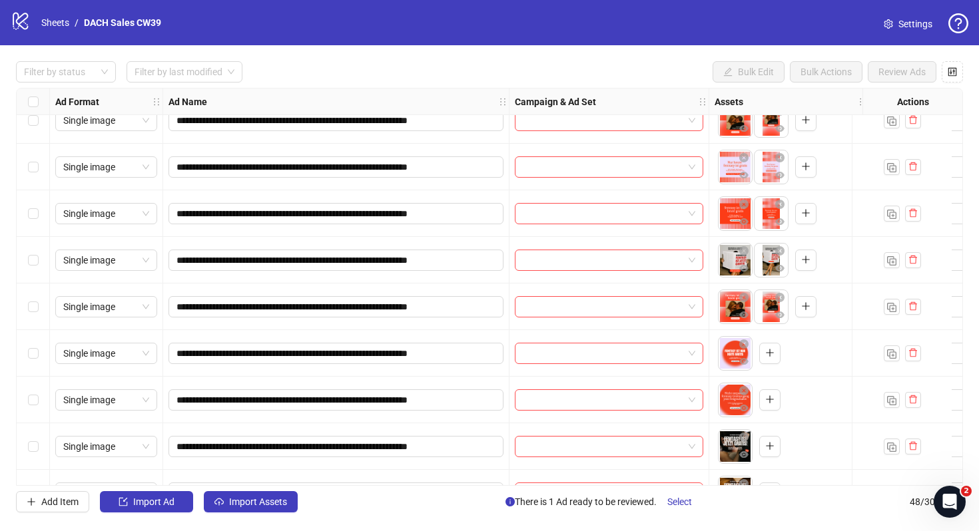
scroll to position [1575, 0]
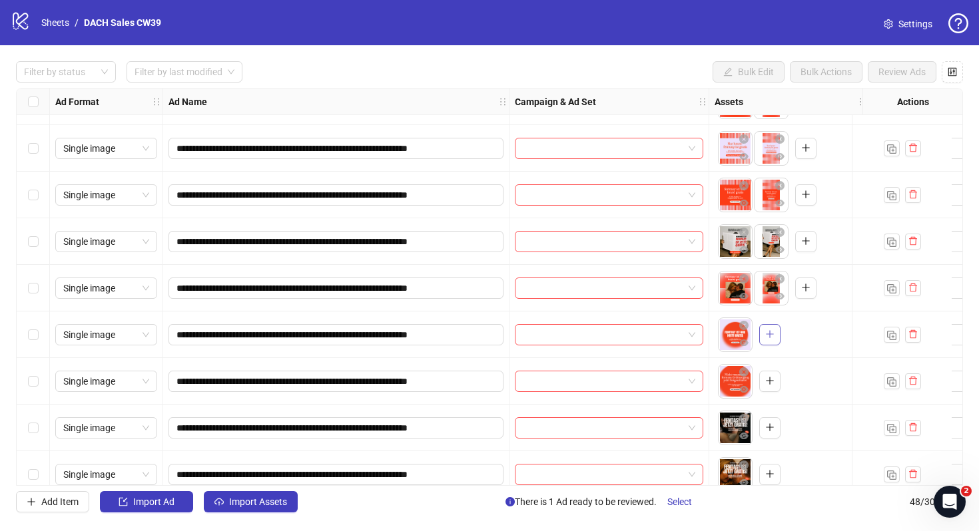
click at [766, 339] on span "button" at bounding box center [769, 334] width 9 height 11
click at [764, 333] on button "button" at bounding box center [769, 334] width 21 height 21
click at [765, 375] on button "button" at bounding box center [769, 381] width 21 height 21
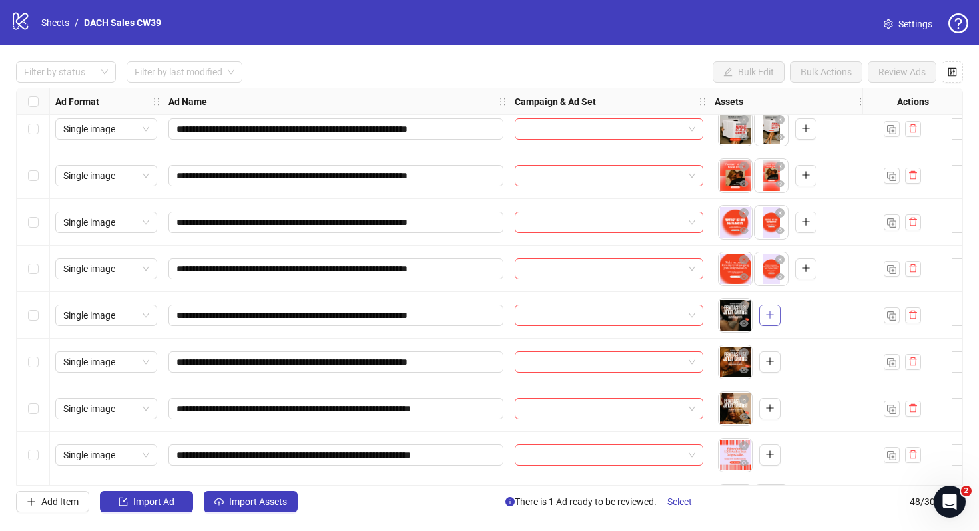
click at [770, 316] on icon "plus" at bounding box center [769, 314] width 9 height 9
click at [763, 370] on button "button" at bounding box center [769, 362] width 21 height 21
click at [769, 408] on icon "plus" at bounding box center [769, 408] width 7 height 1
click at [779, 352] on icon "close-circle" at bounding box center [779, 352] width 9 height 9
click at [774, 358] on button "button" at bounding box center [769, 362] width 21 height 21
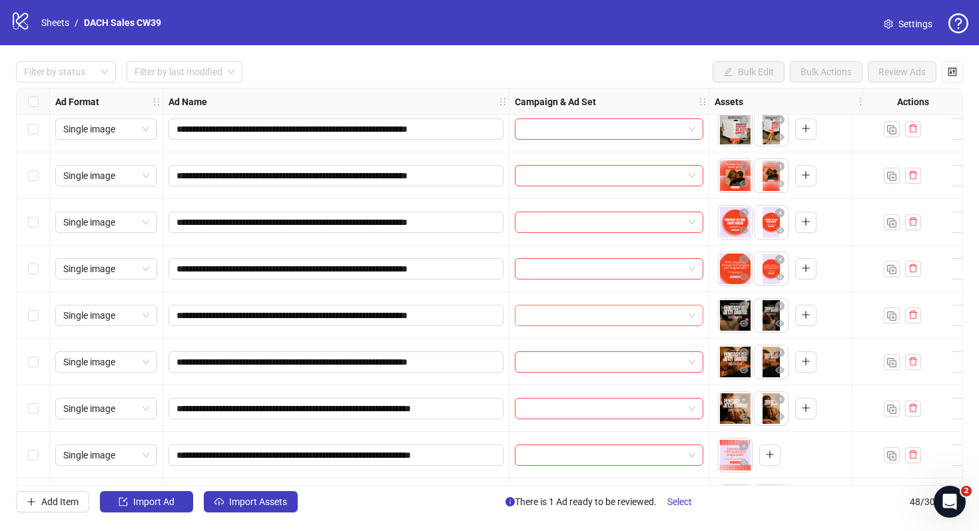
scroll to position [1794, 0]
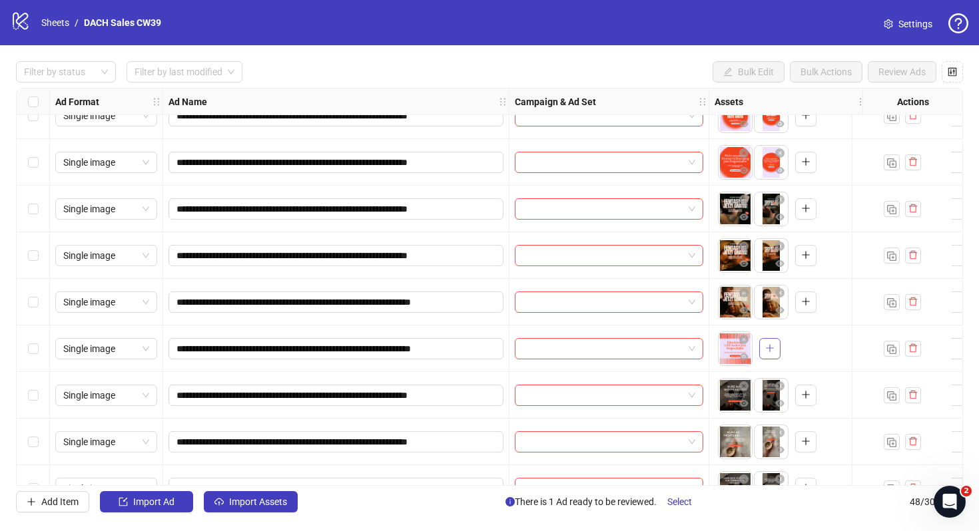
click at [776, 350] on button "button" at bounding box center [769, 348] width 21 height 21
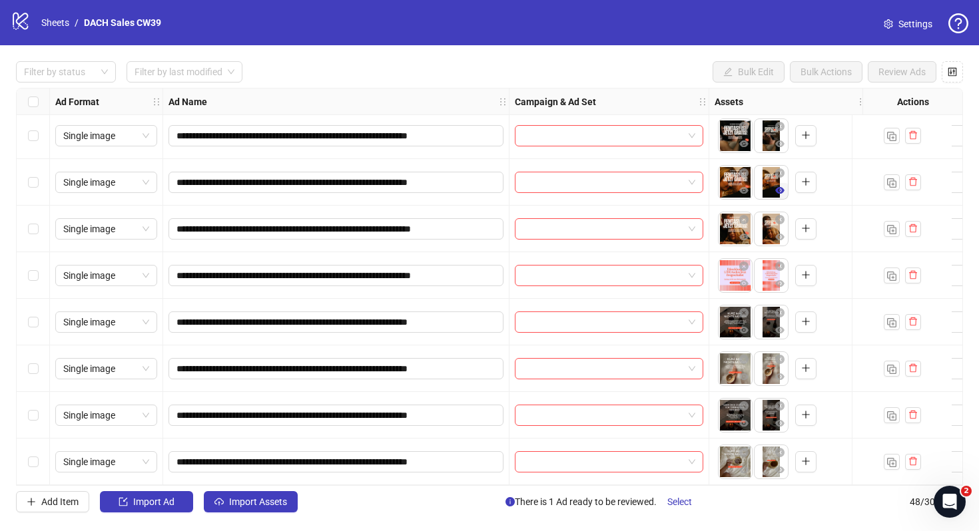
click at [778, 187] on icon "eye" at bounding box center [779, 190] width 9 height 7
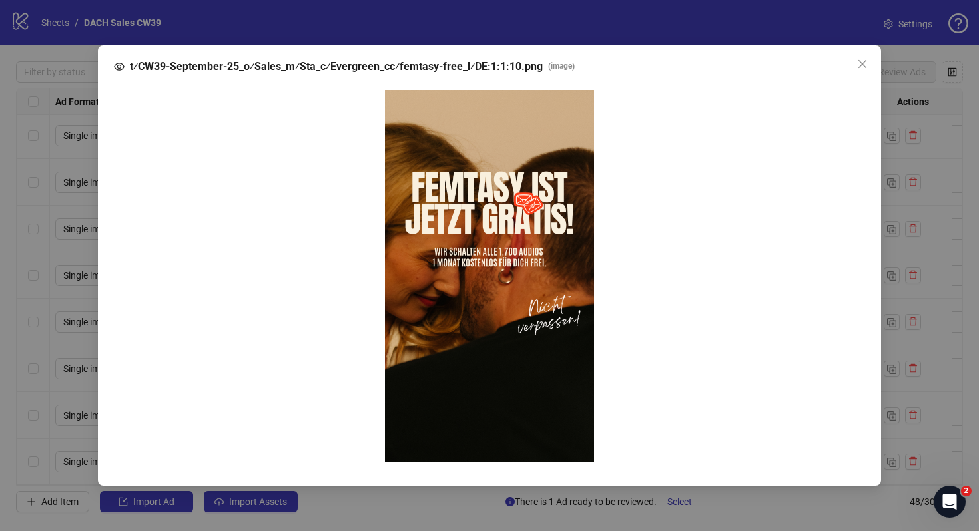
click at [884, 202] on div "t⁄CW39-September-25_o⁄Sales_m⁄Sta_c⁄Evergreen_cc⁄femtasy-free_l⁄DE:1:1:10.png (…" at bounding box center [489, 265] width 979 height 531
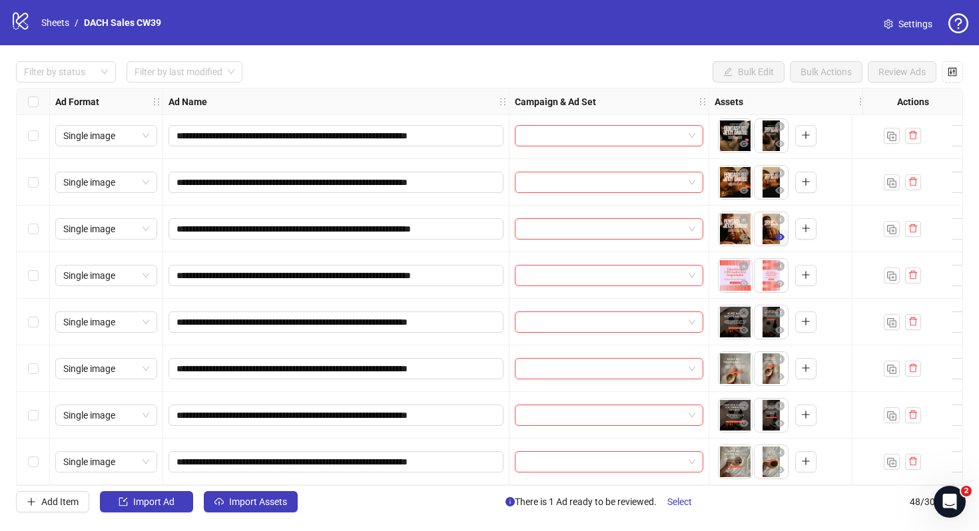
click at [780, 232] on icon "eye" at bounding box center [779, 236] width 9 height 9
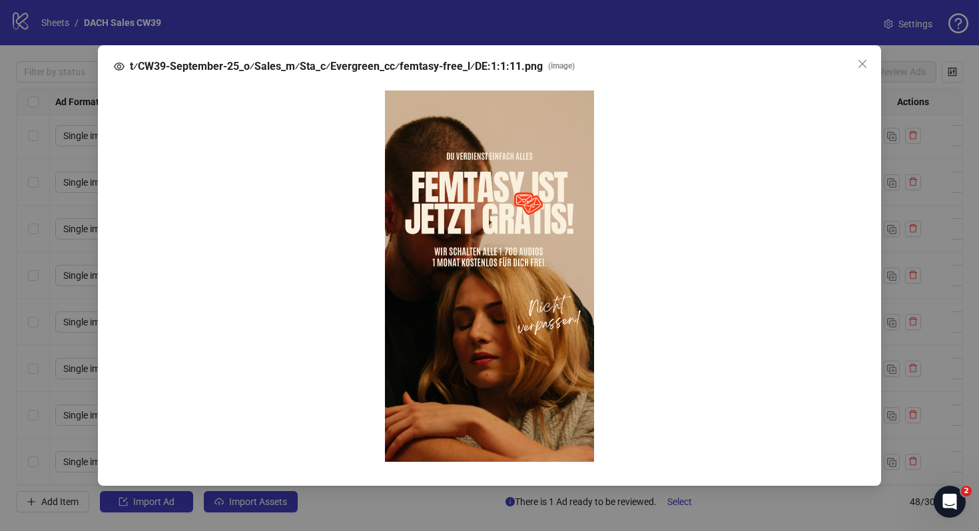
click at [895, 256] on div "t⁄CW39-September-25_o⁄Sales_m⁄Sta_c⁄Evergreen_cc⁄femtasy-free_l⁄DE:1:1:11.png (…" at bounding box center [489, 265] width 979 height 531
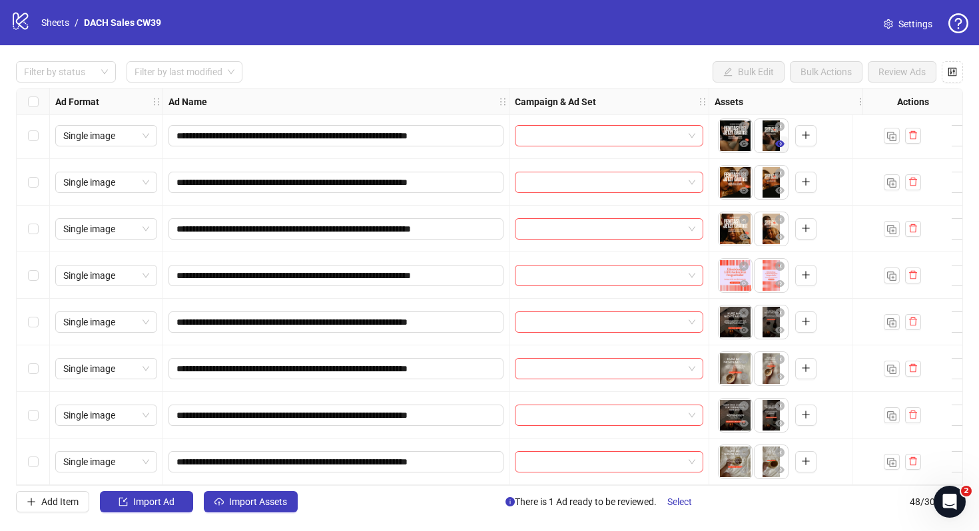
click at [778, 140] on icon "eye" at bounding box center [779, 143] width 9 height 7
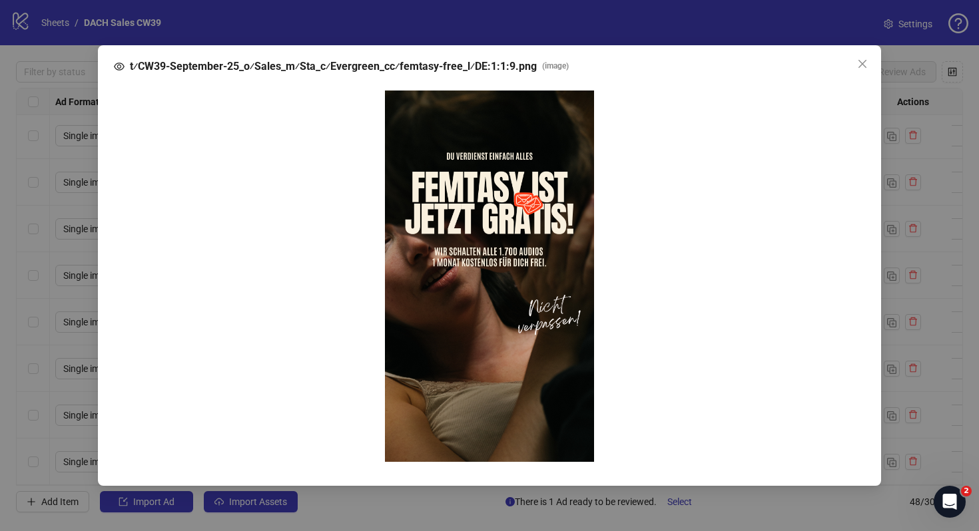
click at [842, 172] on div at bounding box center [490, 277] width 730 height 372
click at [900, 185] on div "t⁄CW39-September-25_o⁄Sales_m⁄Sta_c⁄Evergreen_cc⁄femtasy-free_l⁄DE:1:1:9.png ( …" at bounding box center [489, 265] width 979 height 531
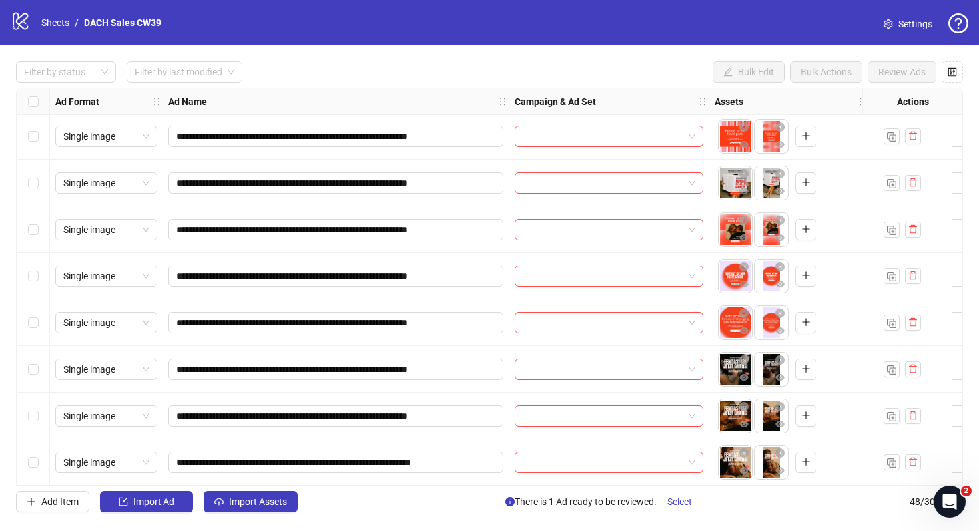
scroll to position [1631, 0]
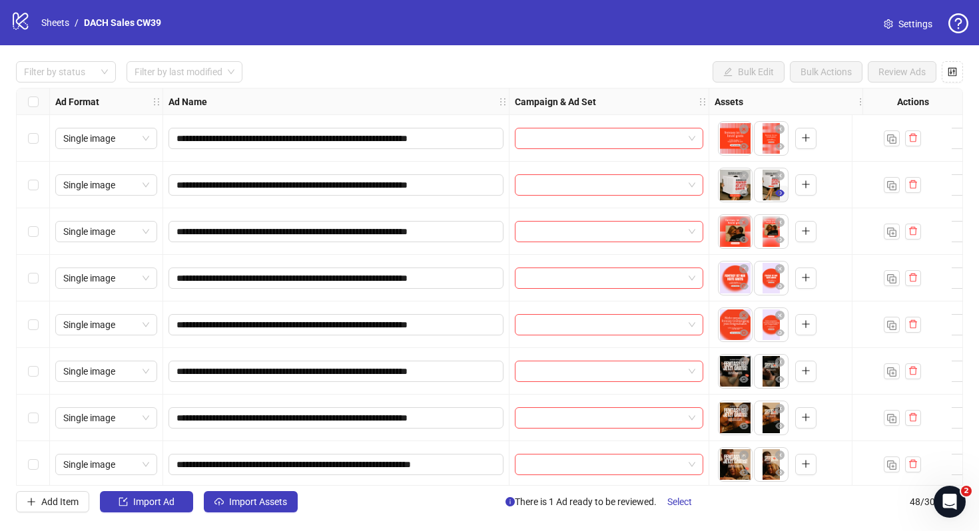
click at [777, 196] on icon "eye" at bounding box center [779, 193] width 9 height 7
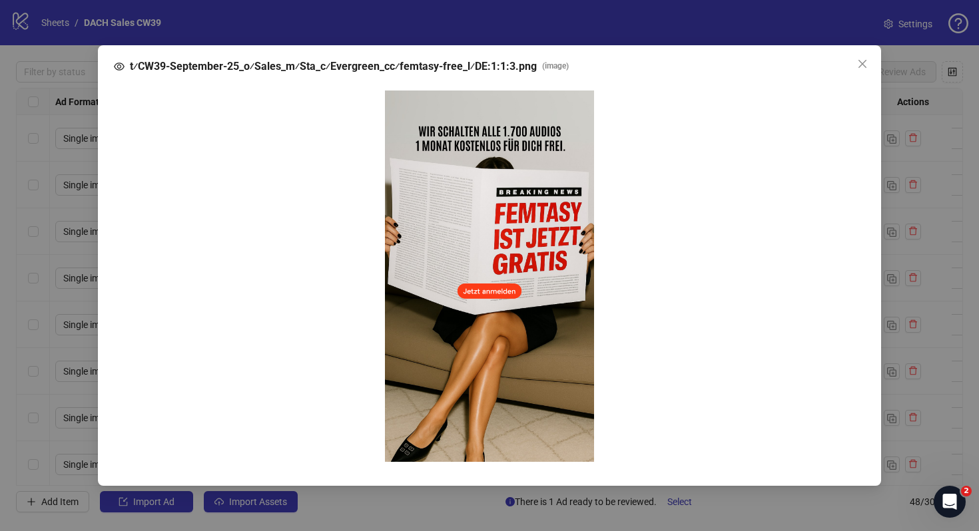
click at [889, 148] on div "t⁄CW39-September-25_o⁄Sales_m⁄Sta_c⁄Evergreen_cc⁄femtasy-free_l⁄DE:1:1:3.png ( …" at bounding box center [489, 265] width 979 height 531
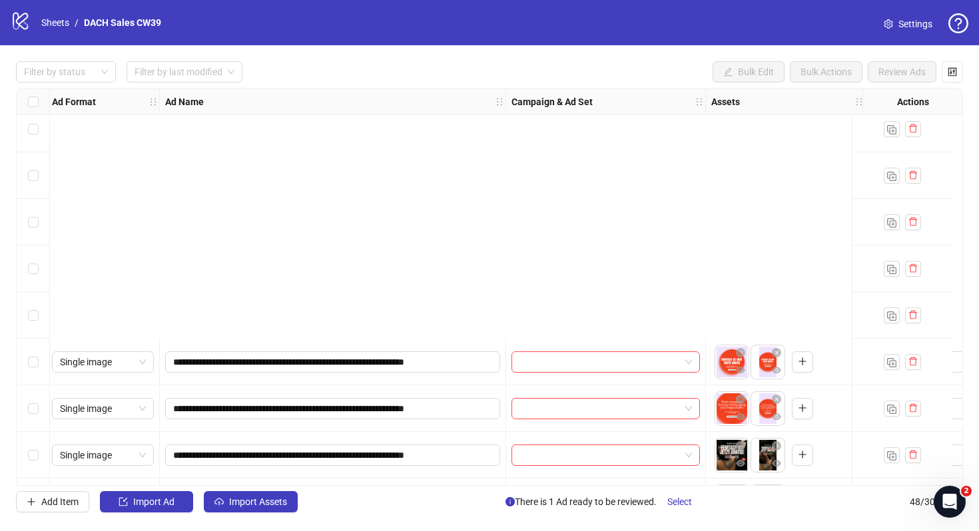
scroll to position [1872, 3]
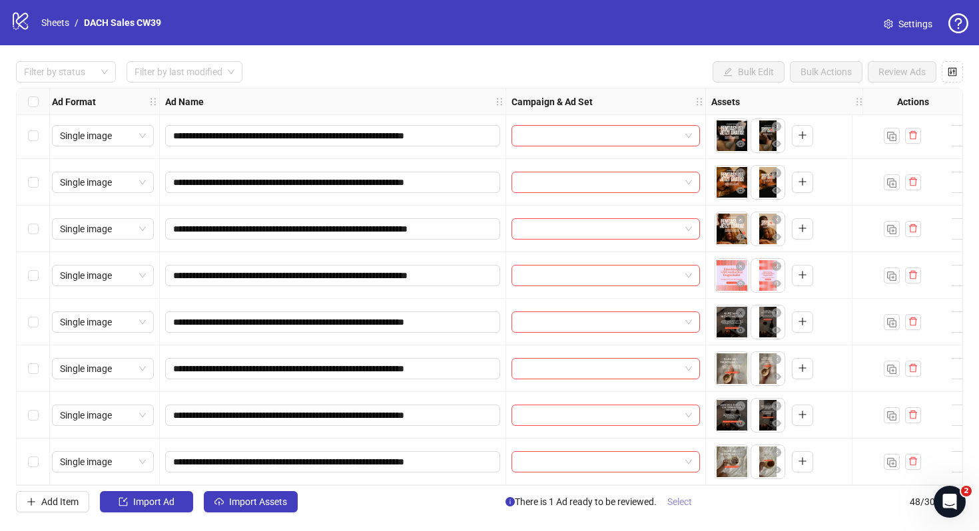
click at [678, 499] on span "Select" at bounding box center [679, 502] width 25 height 11
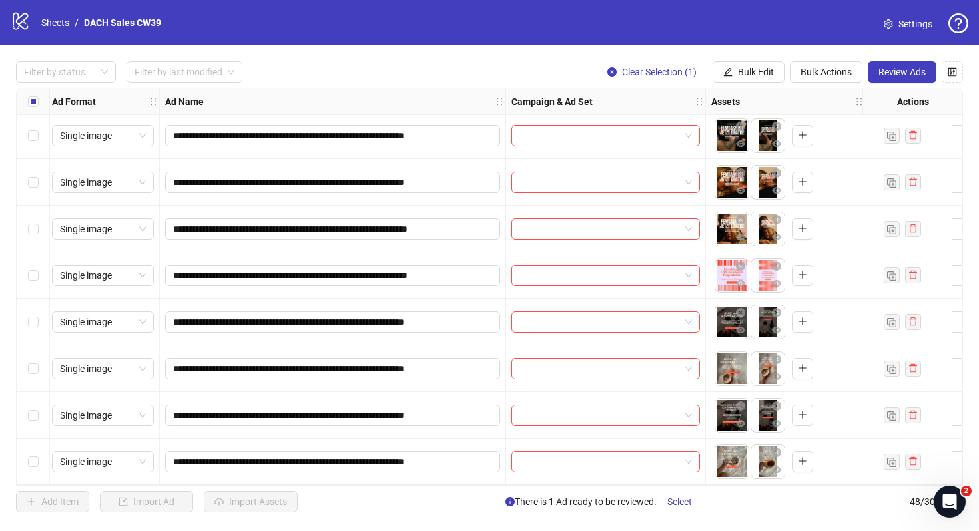
click at [34, 107] on label "Select all rows" at bounding box center [33, 102] width 11 height 15
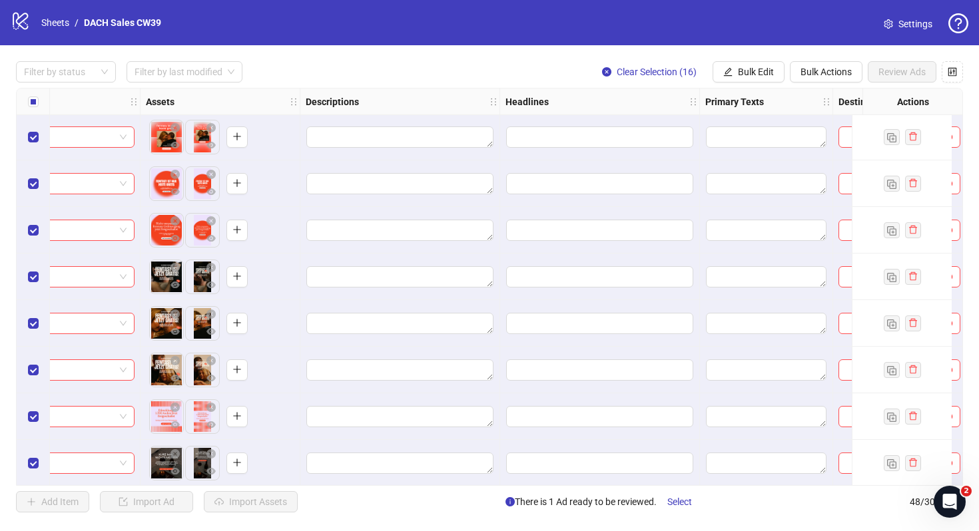
scroll to position [1604, 569]
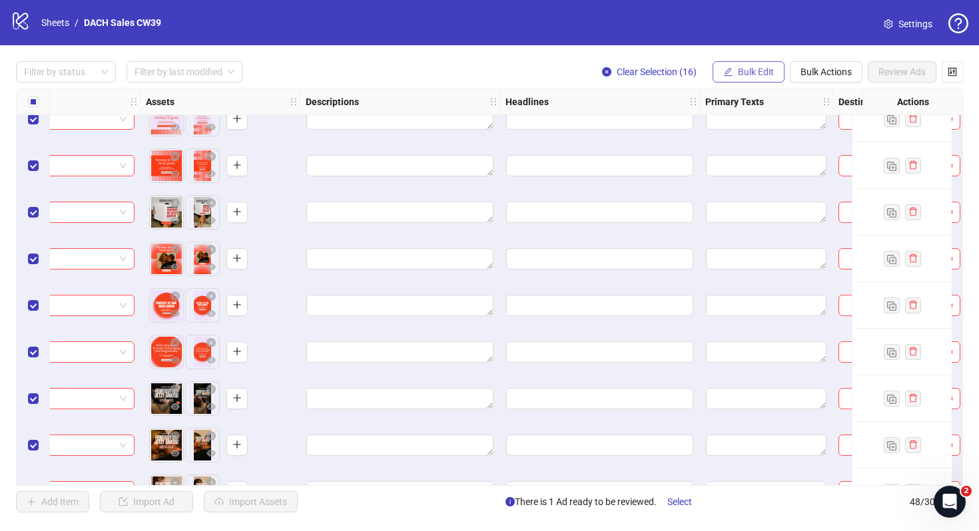
click at [738, 74] on span "Bulk Edit" at bounding box center [756, 72] width 36 height 11
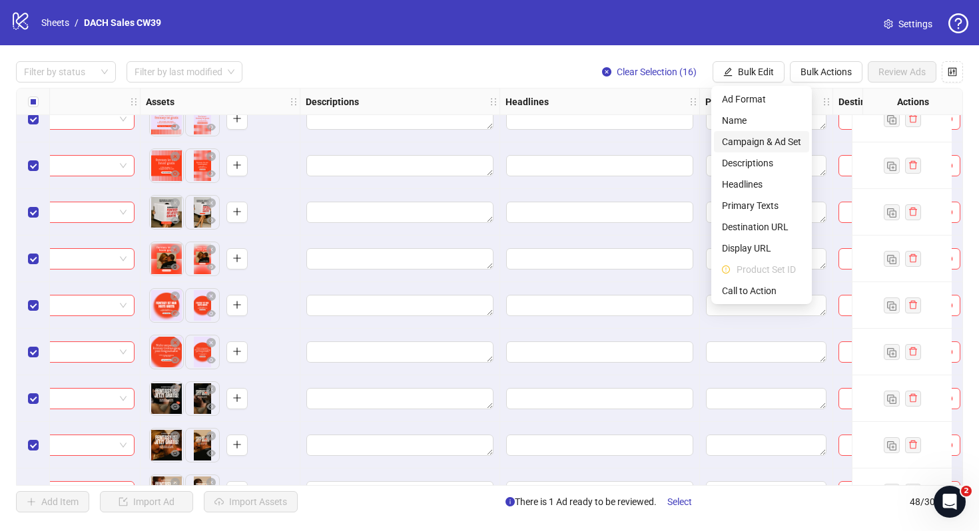
click at [784, 144] on span "Campaign & Ad Set" at bounding box center [761, 142] width 79 height 15
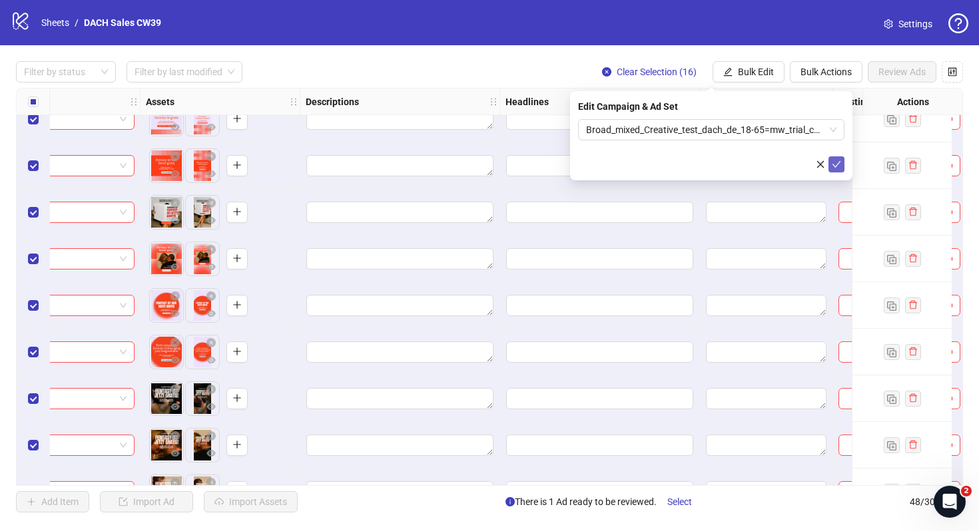
click at [836, 165] on icon "check" at bounding box center [836, 164] width 9 height 7
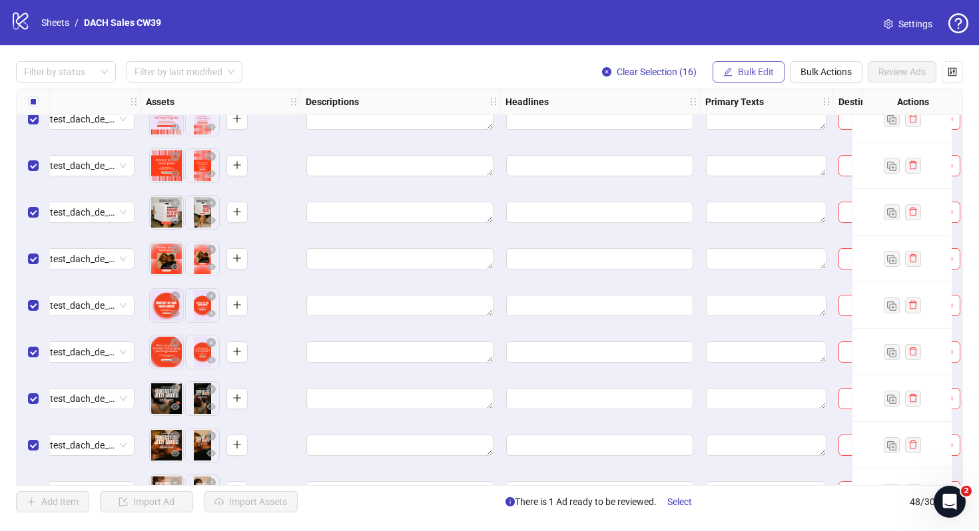
click at [748, 74] on span "Bulk Edit" at bounding box center [756, 72] width 36 height 11
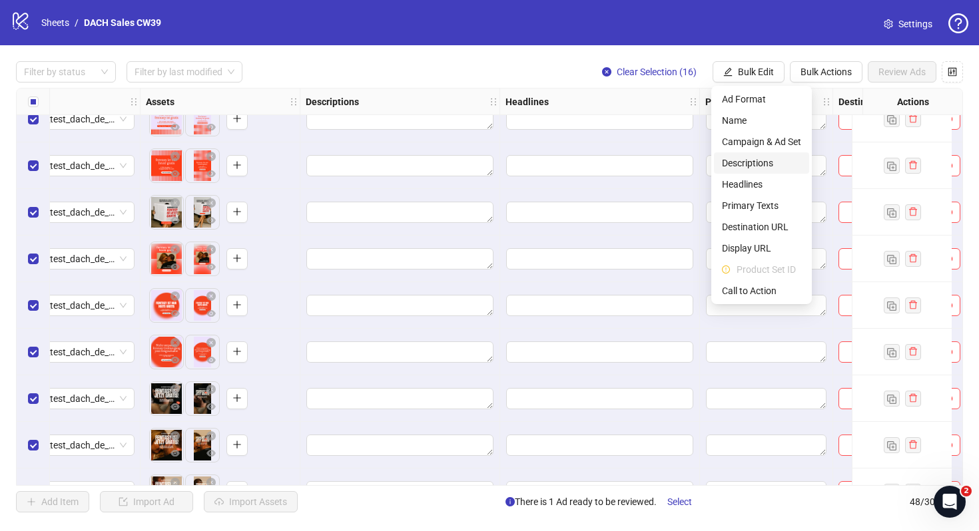
click at [766, 160] on span "Descriptions" at bounding box center [761, 163] width 79 height 15
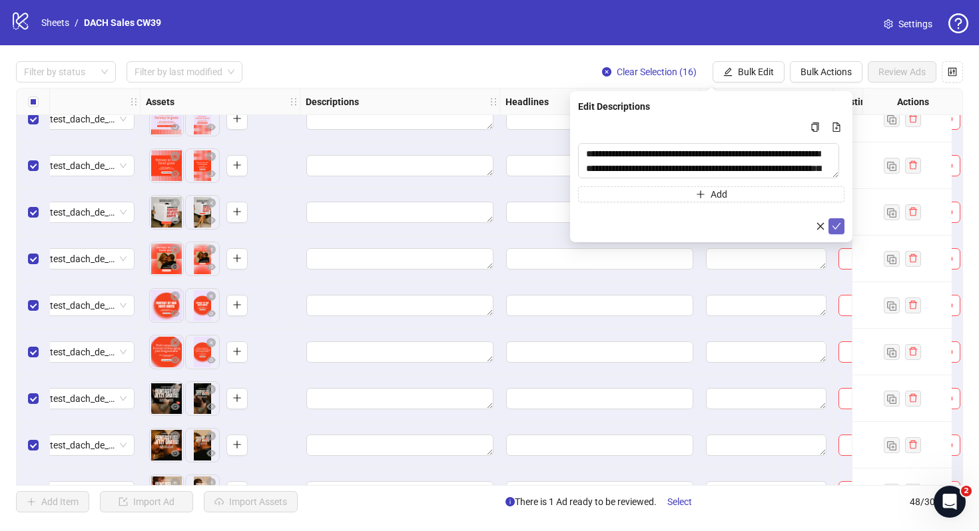
click at [840, 230] on icon "check" at bounding box center [836, 226] width 9 height 9
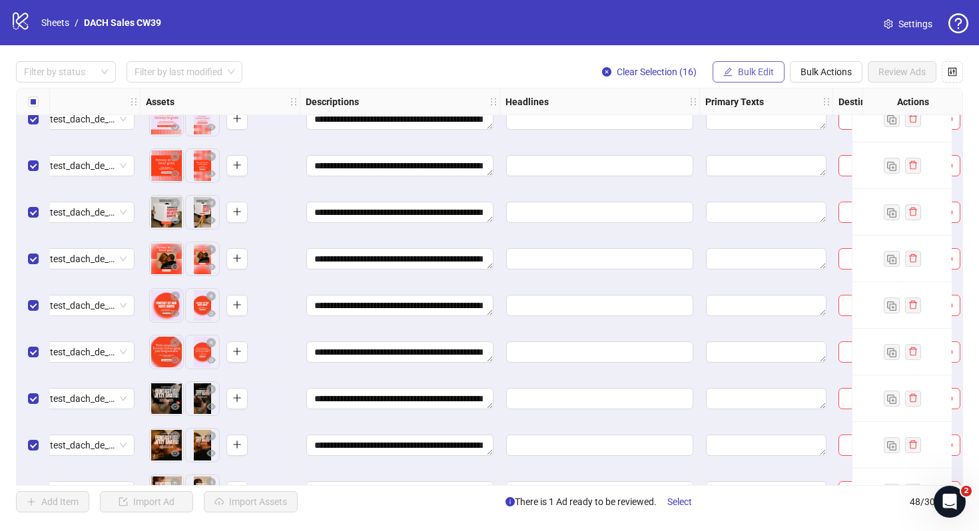
click at [759, 81] on button "Bulk Edit" at bounding box center [748, 71] width 72 height 21
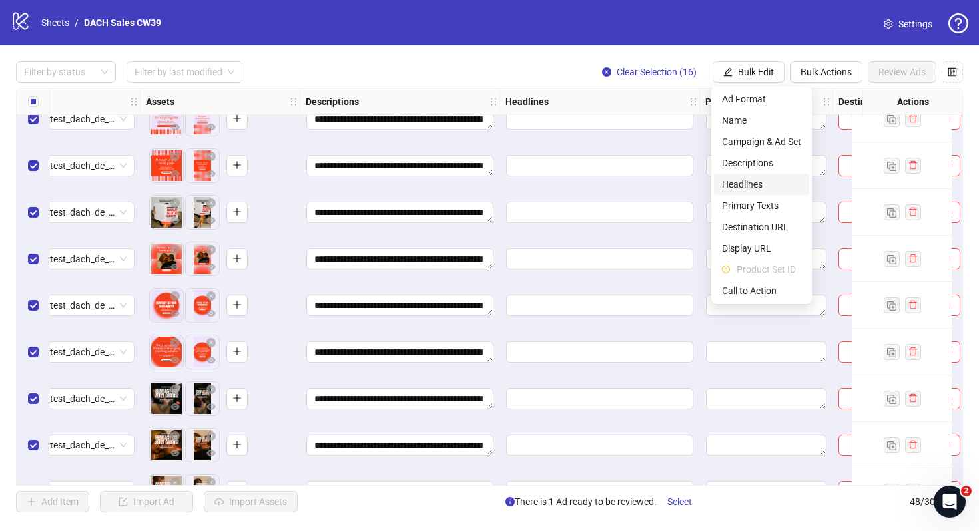
click at [741, 190] on span "Headlines" at bounding box center [761, 184] width 79 height 15
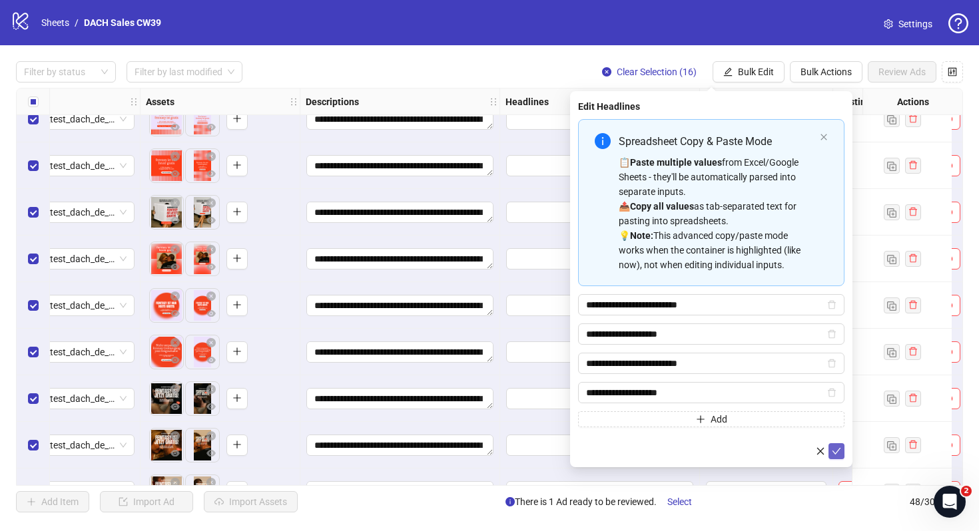
click at [838, 449] on icon "check" at bounding box center [836, 451] width 9 height 9
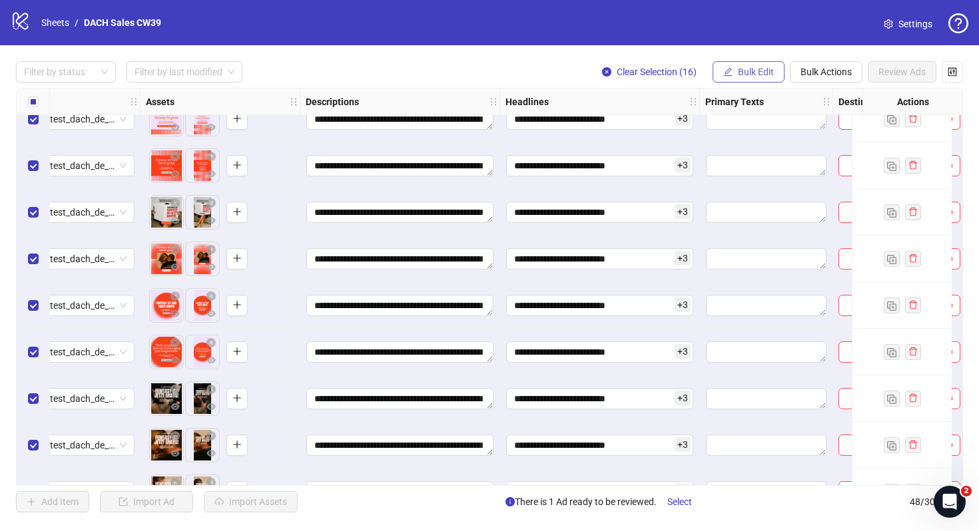
click at [759, 69] on span "Bulk Edit" at bounding box center [756, 72] width 36 height 11
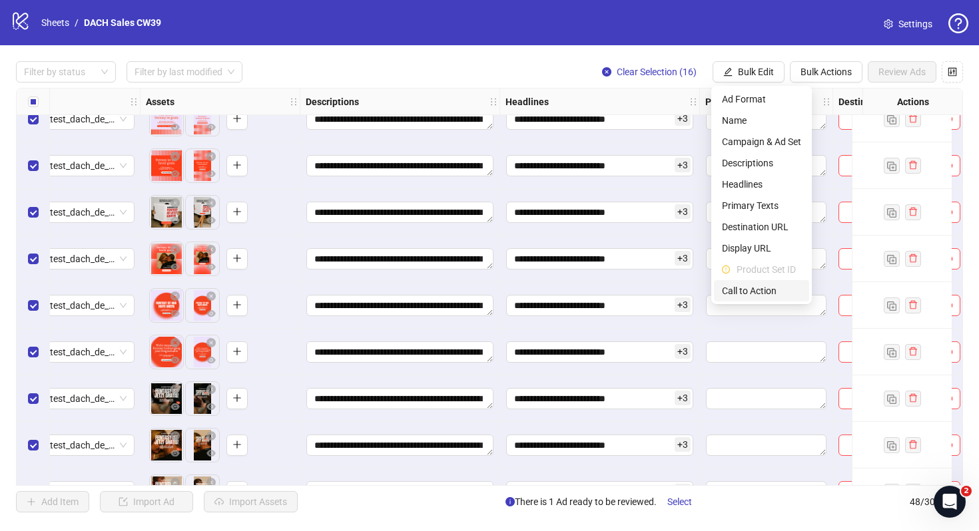
click at [728, 294] on span "Call to Action" at bounding box center [761, 291] width 79 height 15
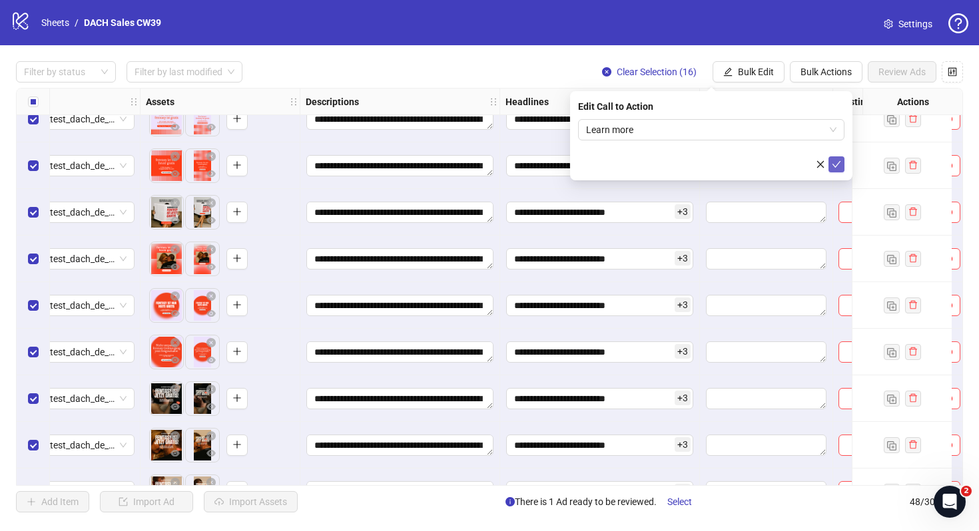
click at [833, 164] on icon "check" at bounding box center [836, 164] width 9 height 7
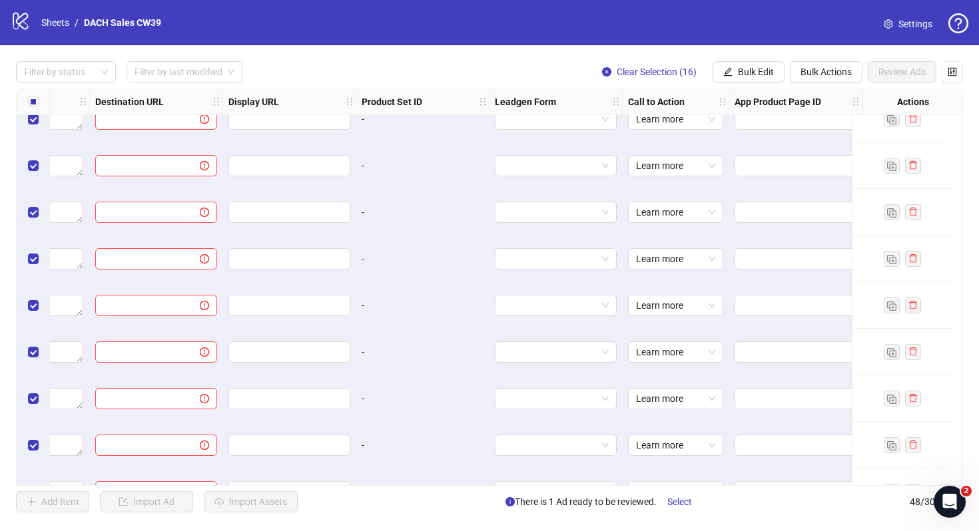
scroll to position [1604, 1230]
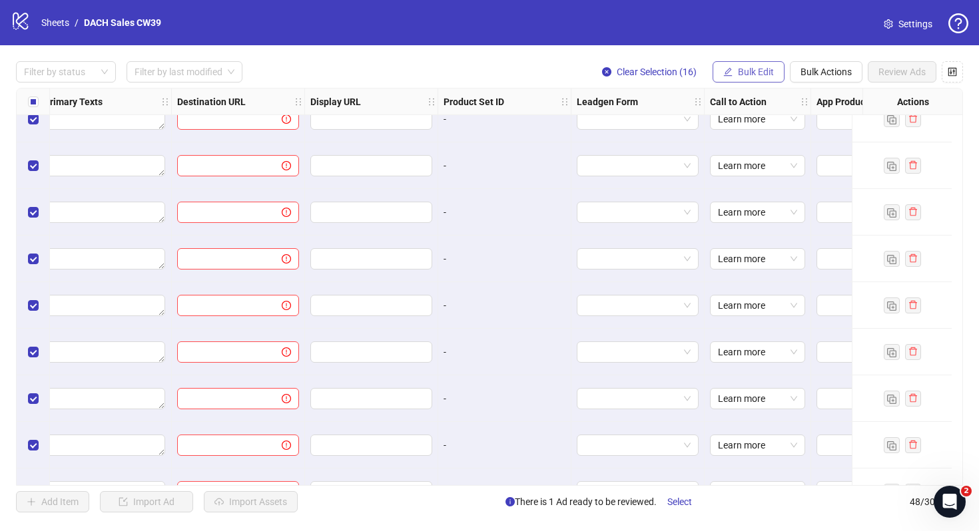
click at [731, 65] on button "Bulk Edit" at bounding box center [748, 71] width 72 height 21
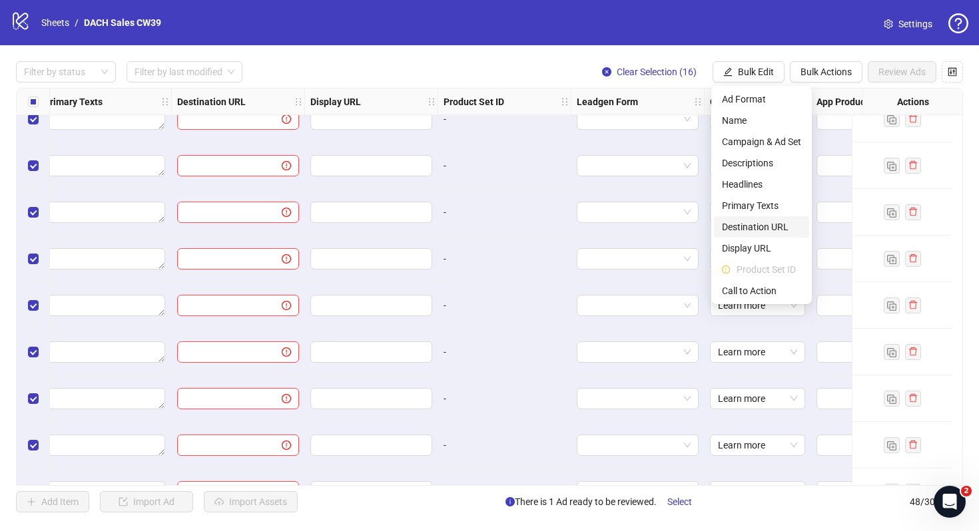
click at [765, 230] on span "Destination URL" at bounding box center [761, 227] width 79 height 15
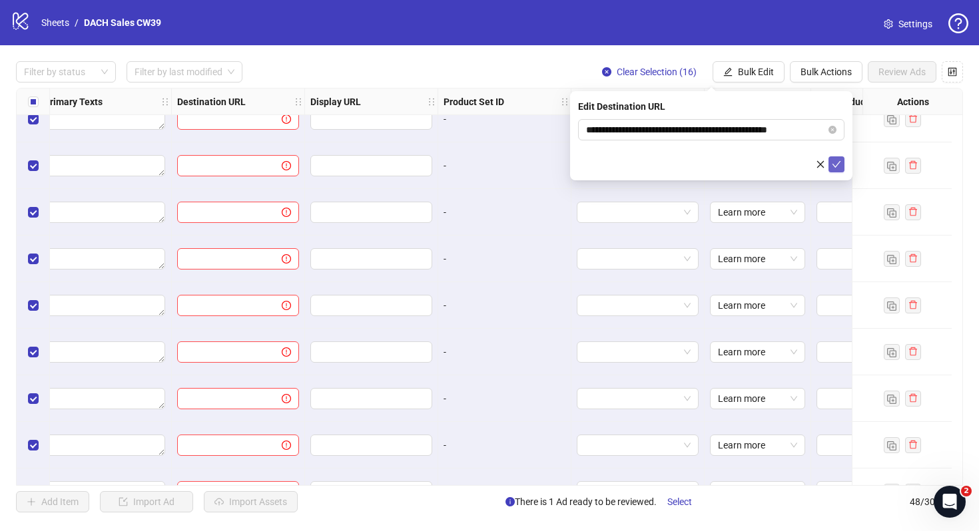
click at [836, 166] on icon "check" at bounding box center [836, 164] width 9 height 9
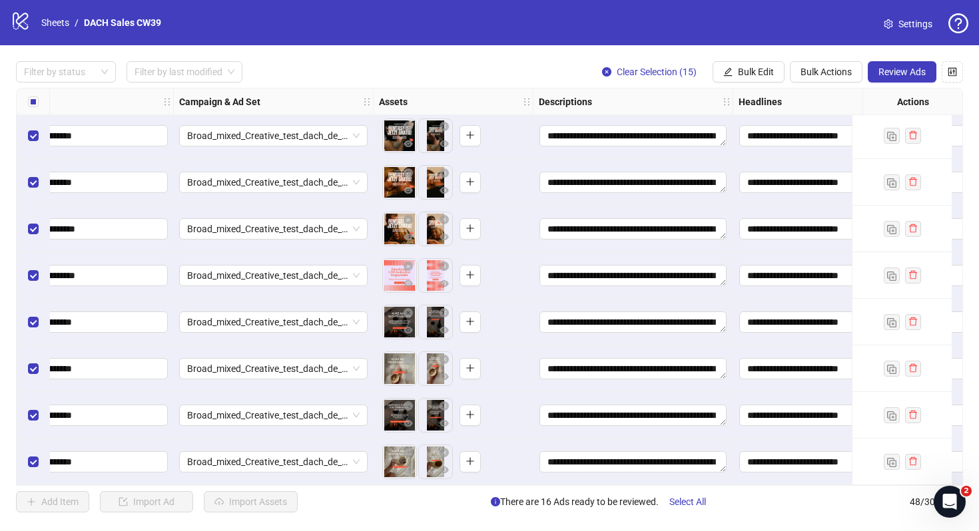
scroll to position [1872, 0]
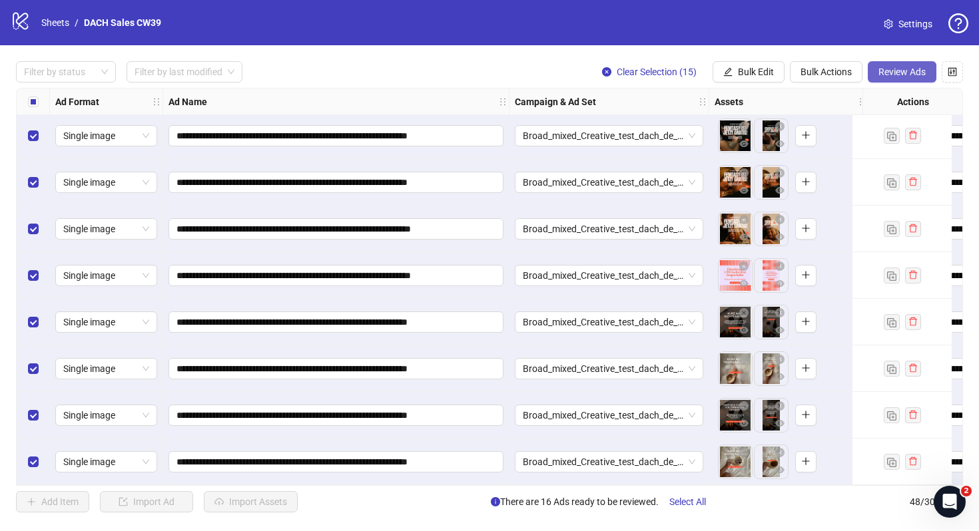
click at [904, 74] on span "Review Ads" at bounding box center [901, 72] width 47 height 11
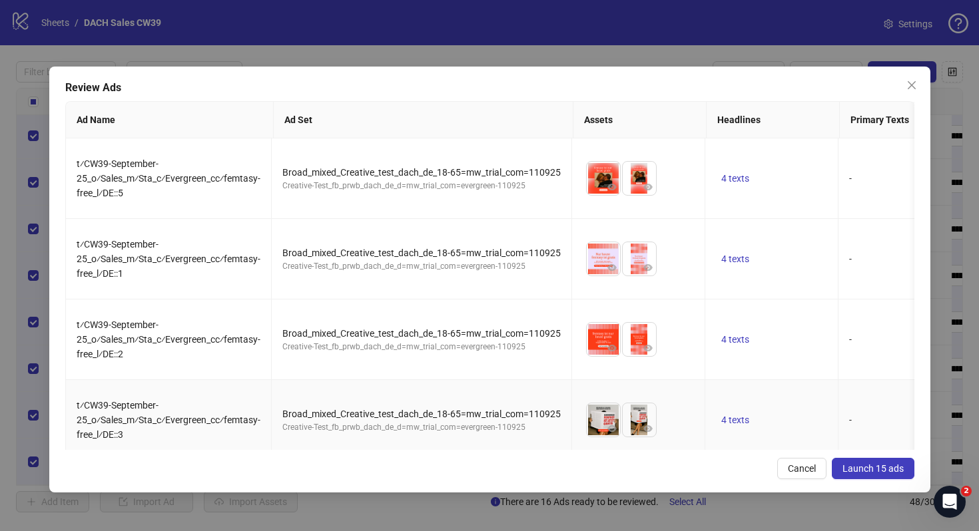
scroll to position [677, 0]
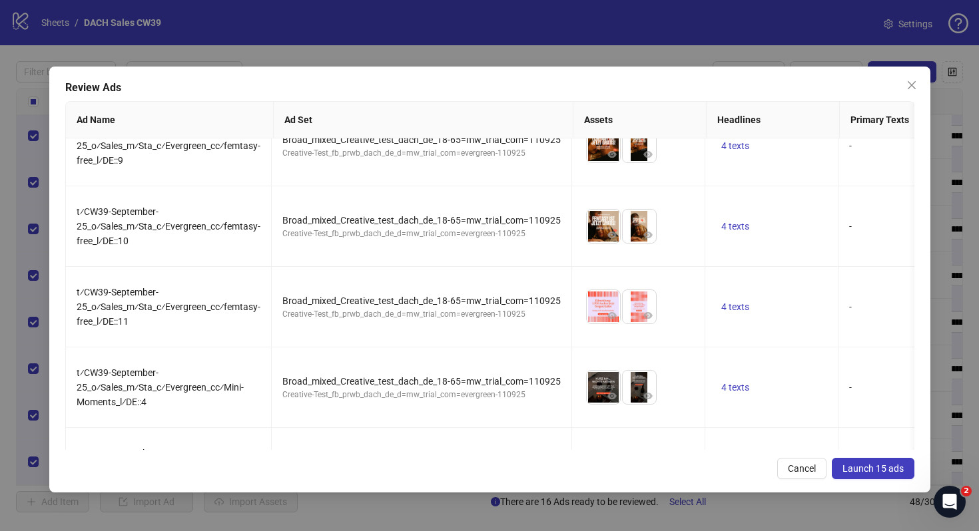
click at [864, 467] on span "Launch 15 ads" at bounding box center [872, 468] width 61 height 11
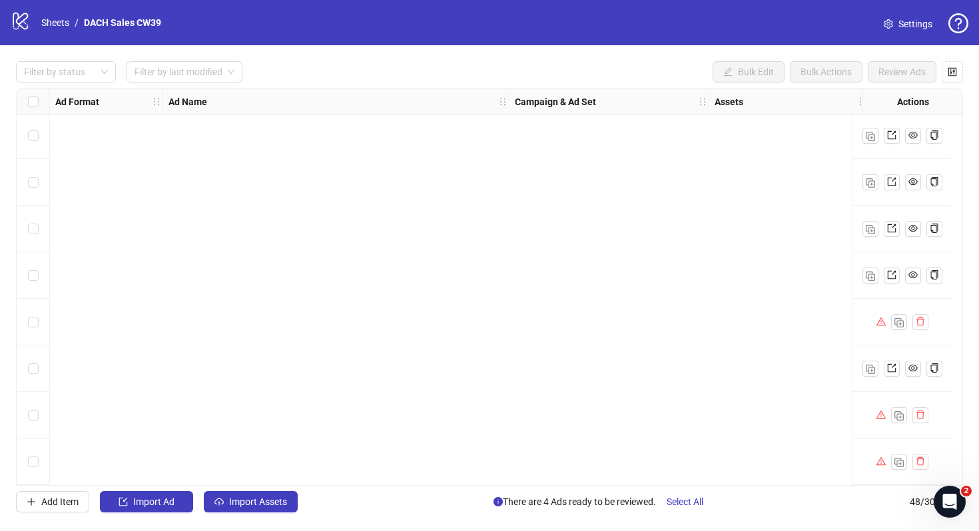
scroll to position [0, 0]
